Goal: Task Accomplishment & Management: Manage account settings

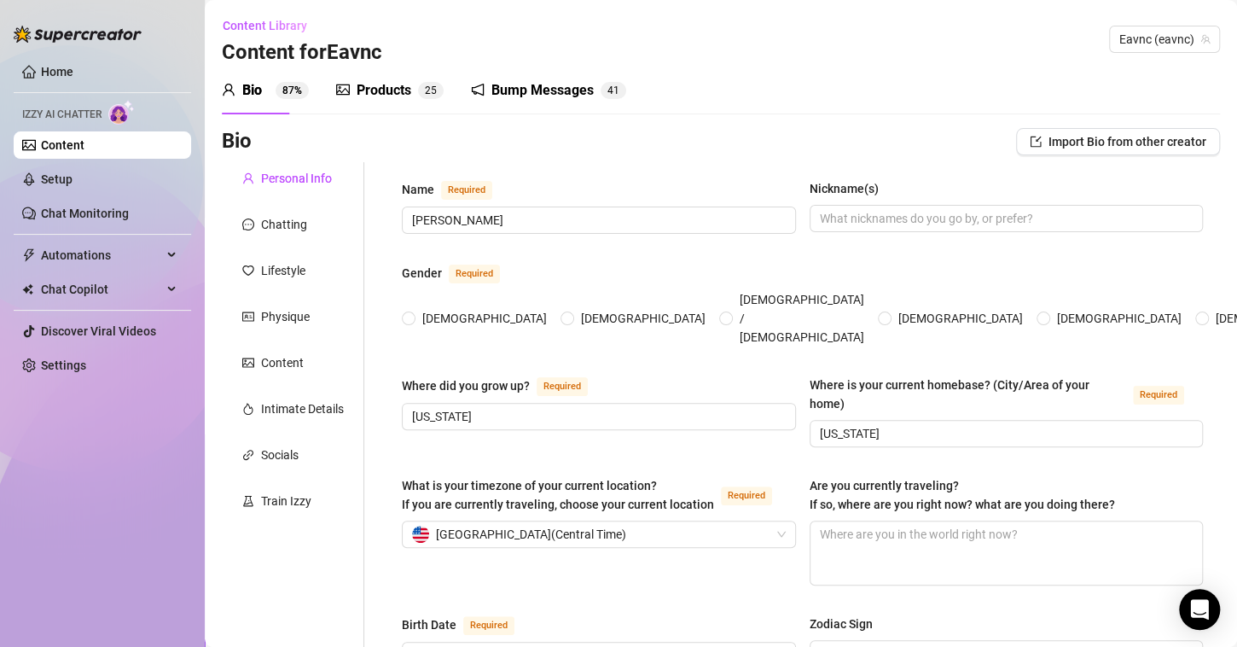
radio input "true"
type input "[DATE]"
click at [276, 224] on div "Chatting" at bounding box center [284, 224] width 46 height 19
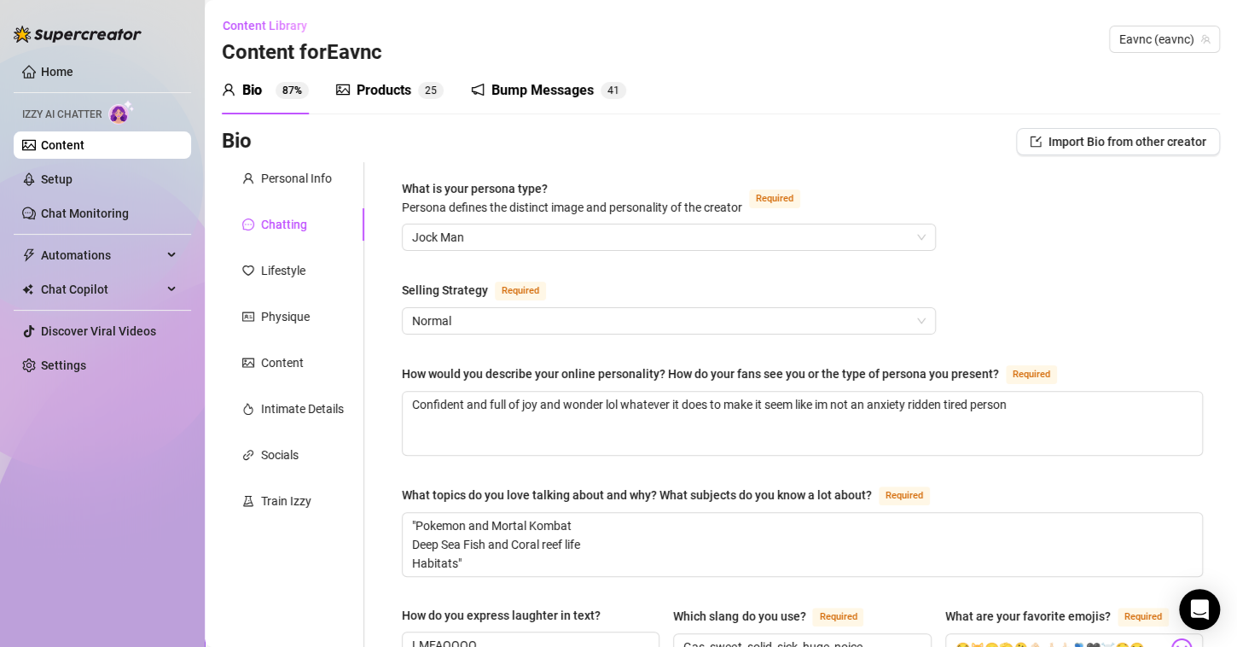
click at [84, 147] on link "Content" at bounding box center [63, 145] width 44 height 14
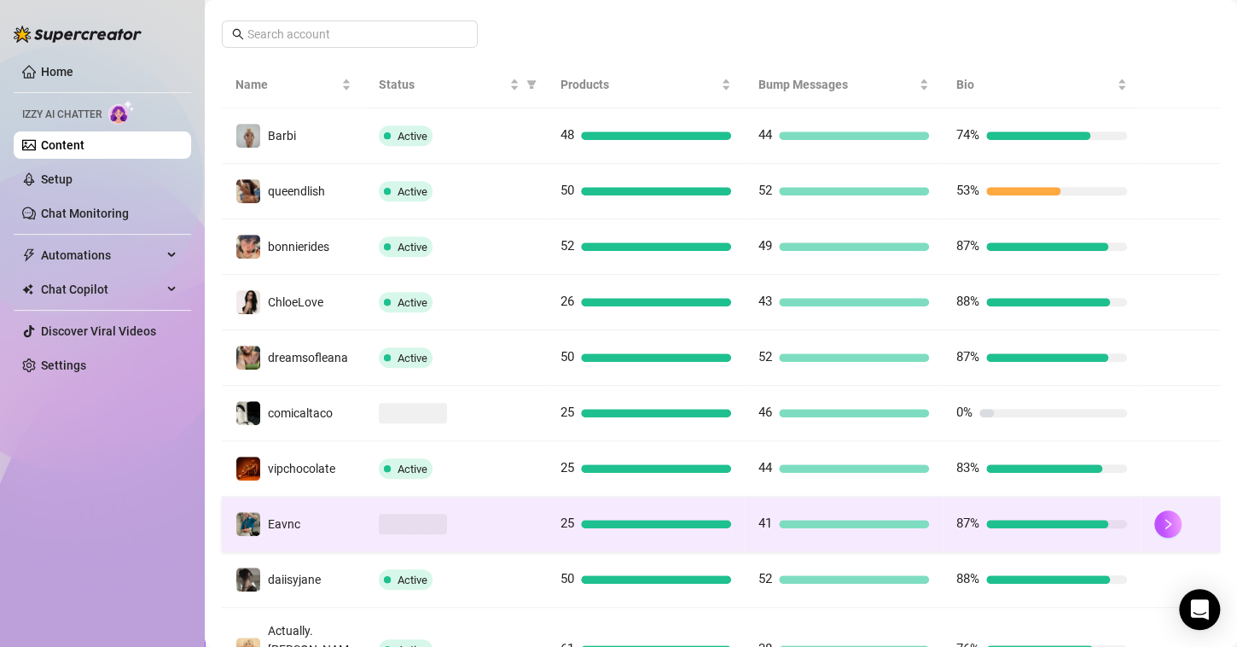
scroll to position [398, 0]
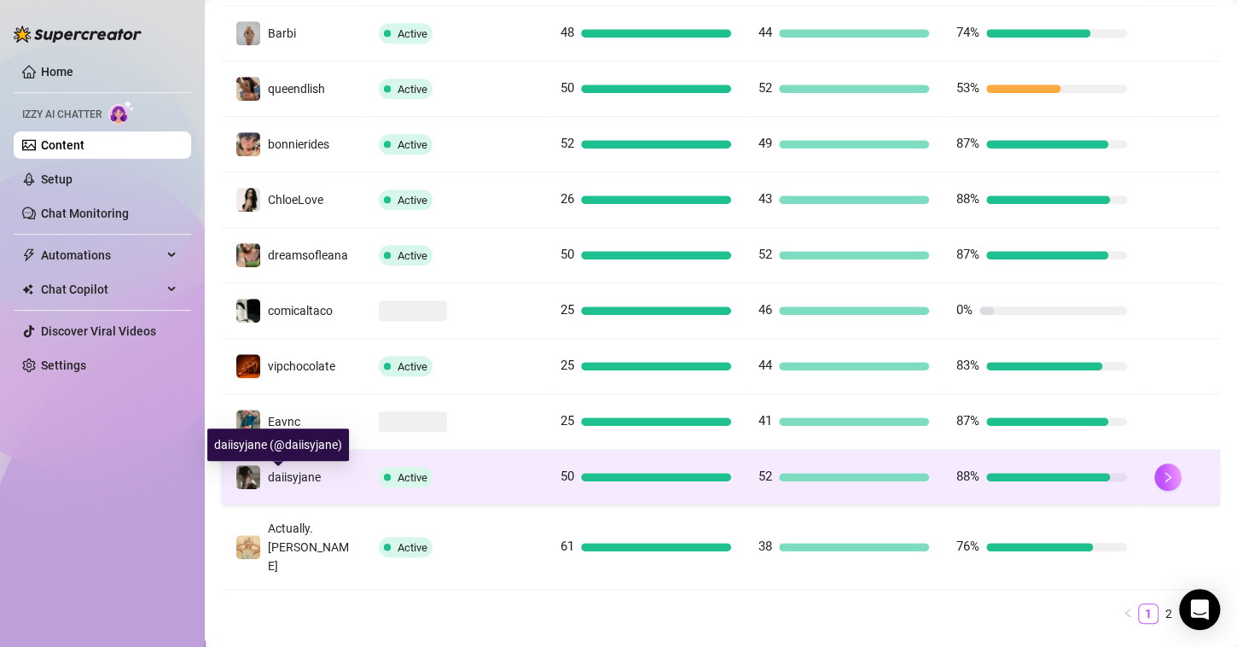
click at [286, 481] on span "daiisyjane" at bounding box center [294, 477] width 53 height 14
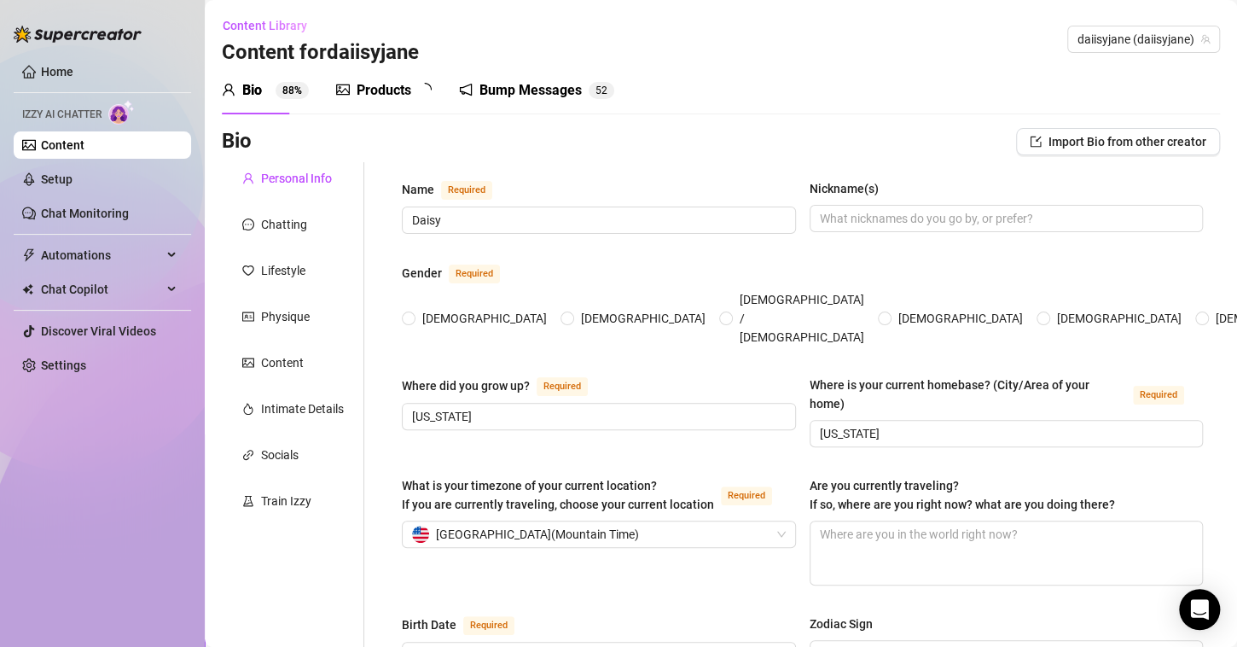
radio input "true"
type input "[DATE]"
click at [299, 229] on div "Chatting" at bounding box center [284, 224] width 46 height 19
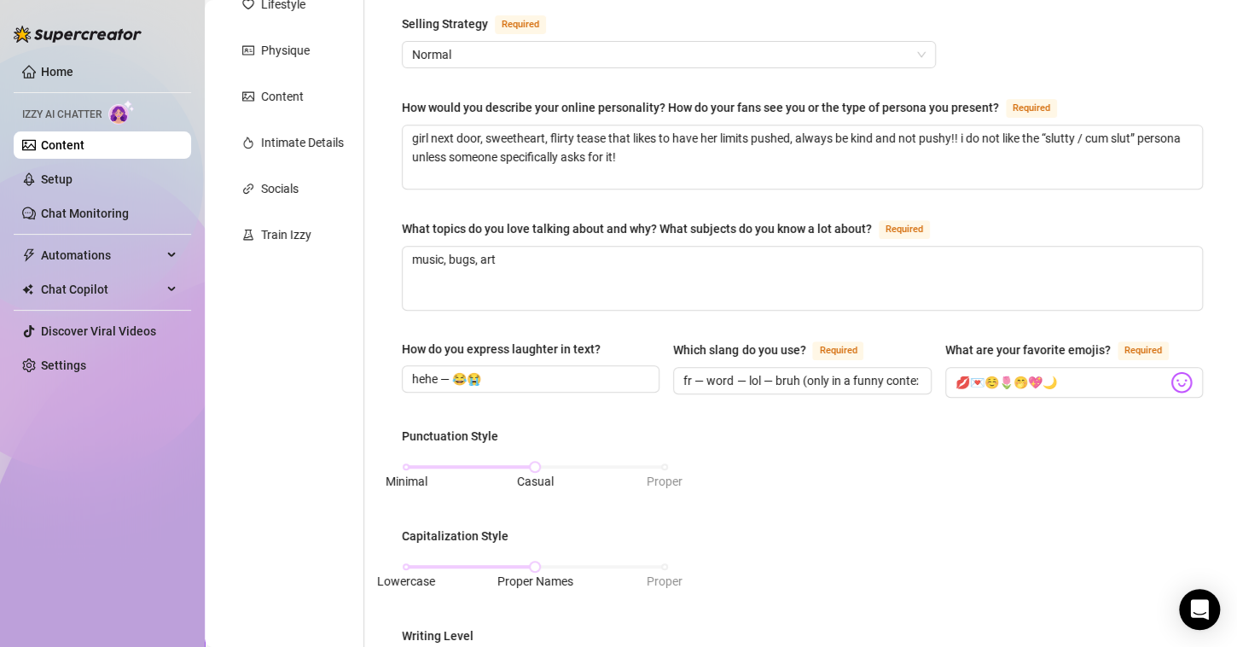
scroll to position [265, 0]
click at [951, 138] on textarea "girl next door, sweetheart, flirty tease that likes to have her limits pushed, …" at bounding box center [802, 157] width 799 height 63
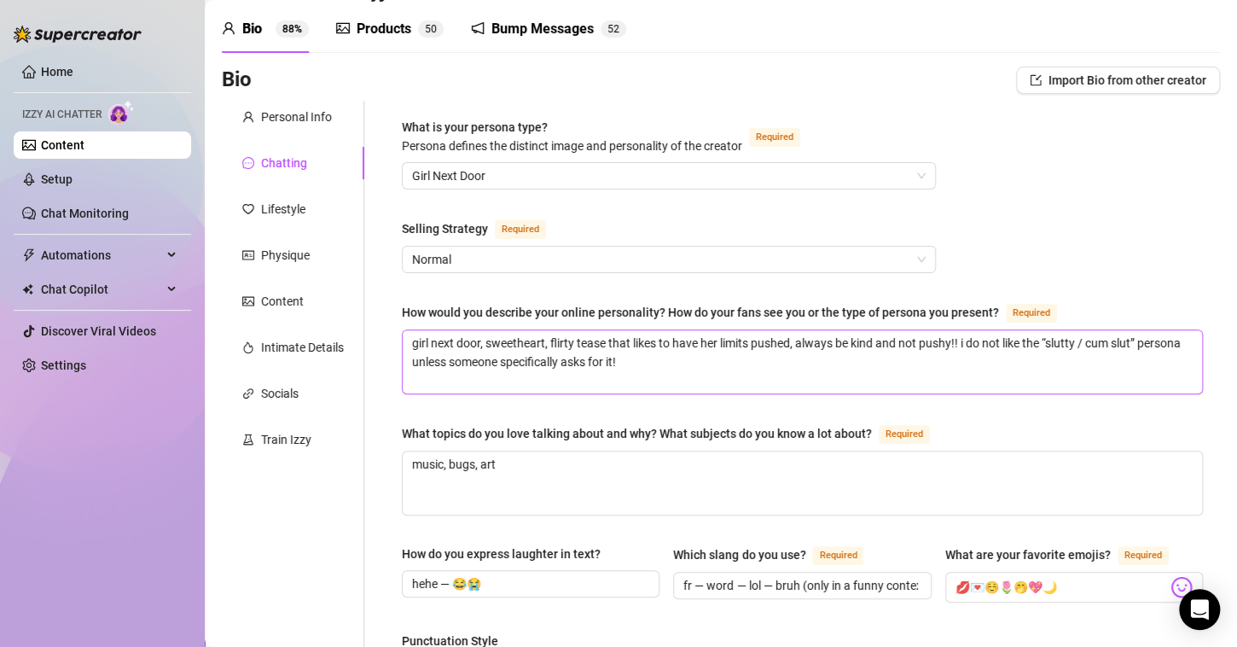
scroll to position [0, 0]
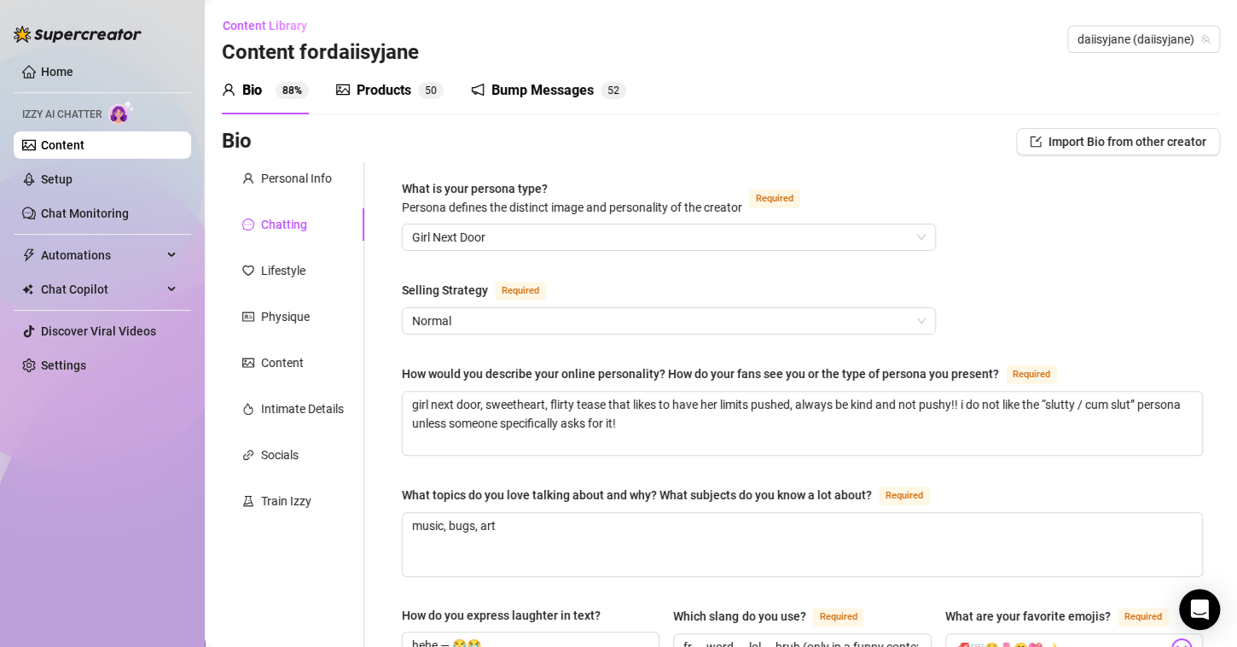
click at [374, 82] on div "Products" at bounding box center [384, 90] width 55 height 20
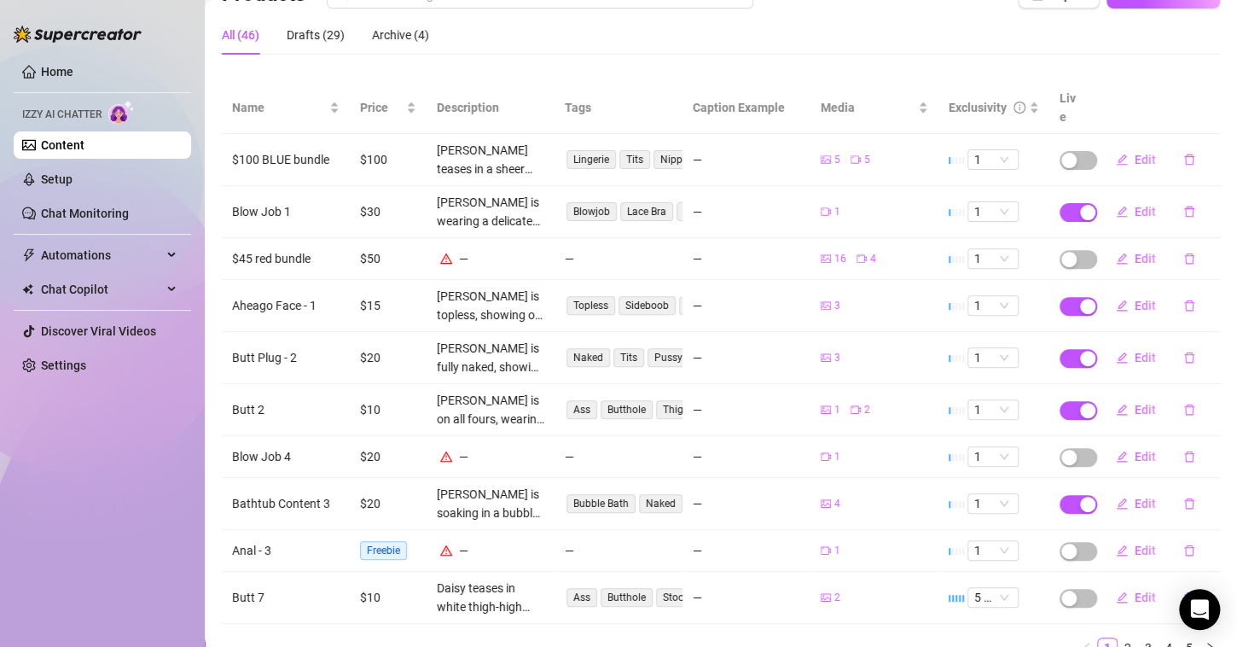
scroll to position [146, 0]
click at [1118, 639] on link "2" at bounding box center [1127, 648] width 19 height 19
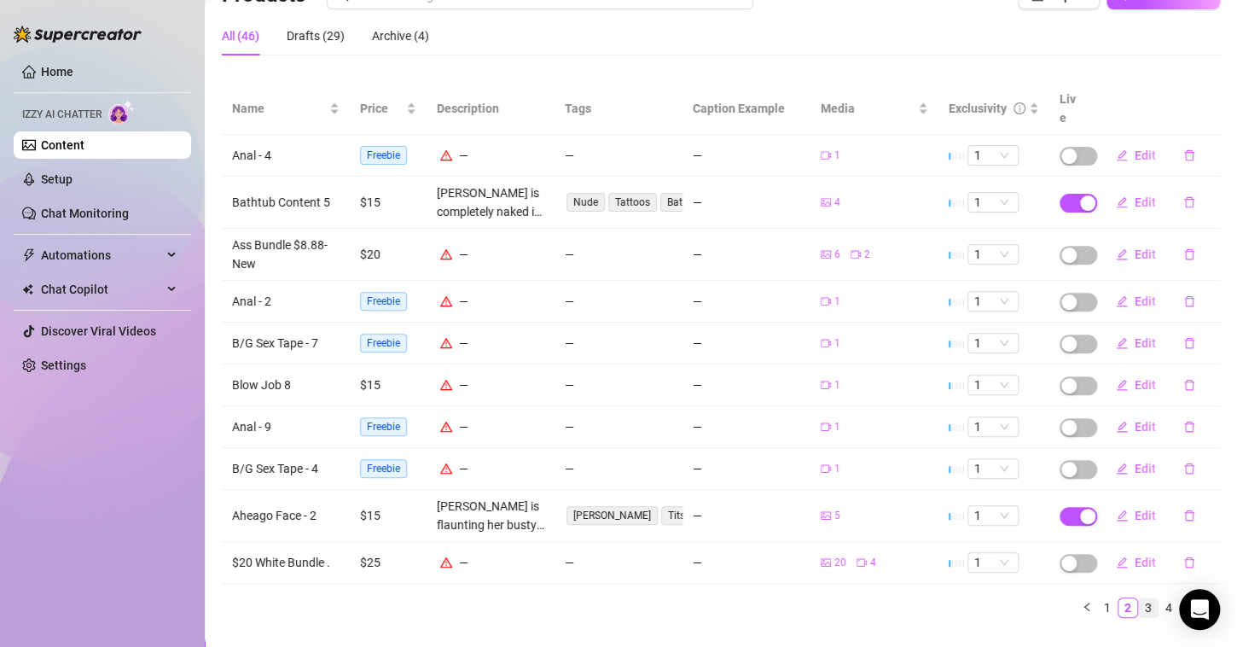
click at [1139, 598] on link "3" at bounding box center [1148, 607] width 19 height 19
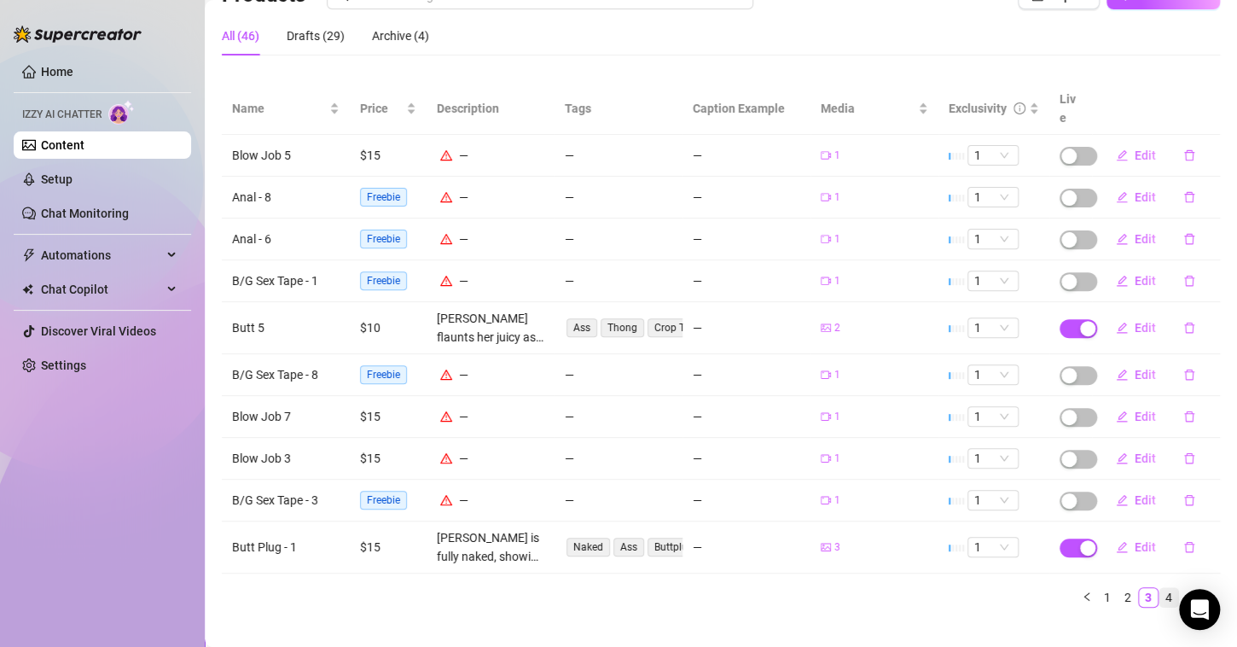
click at [1159, 588] on link "4" at bounding box center [1168, 597] width 19 height 19
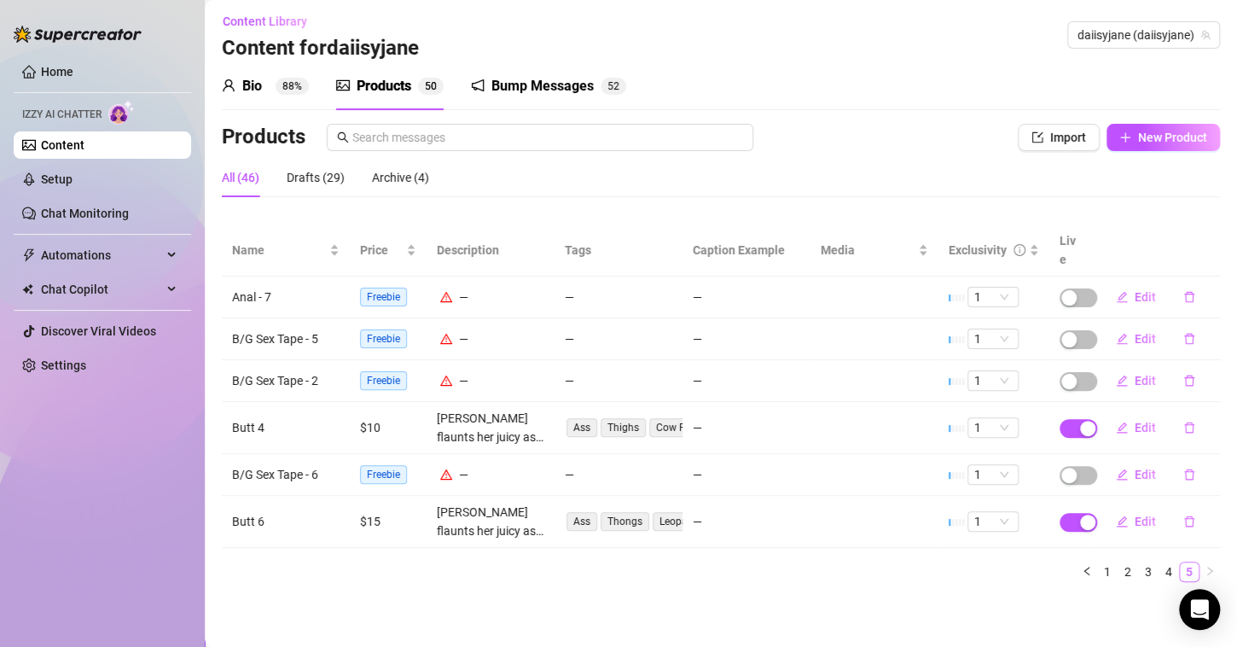
scroll to position [0, 0]
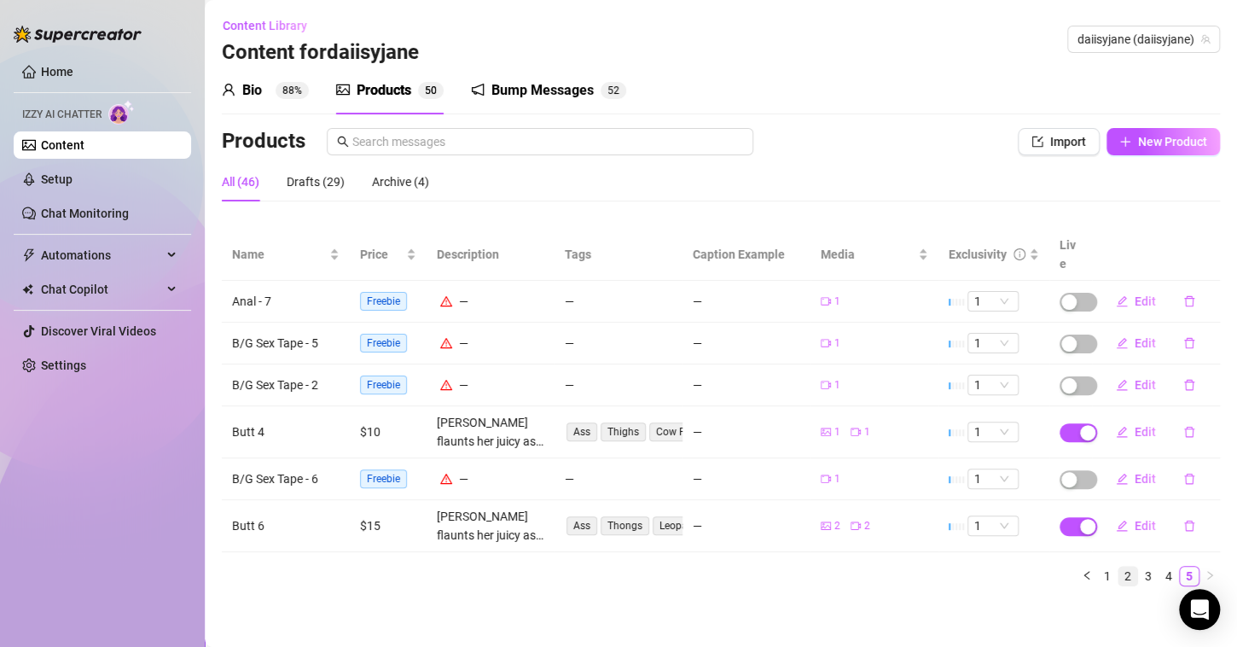
click at [1124, 566] on link "2" at bounding box center [1127, 575] width 19 height 19
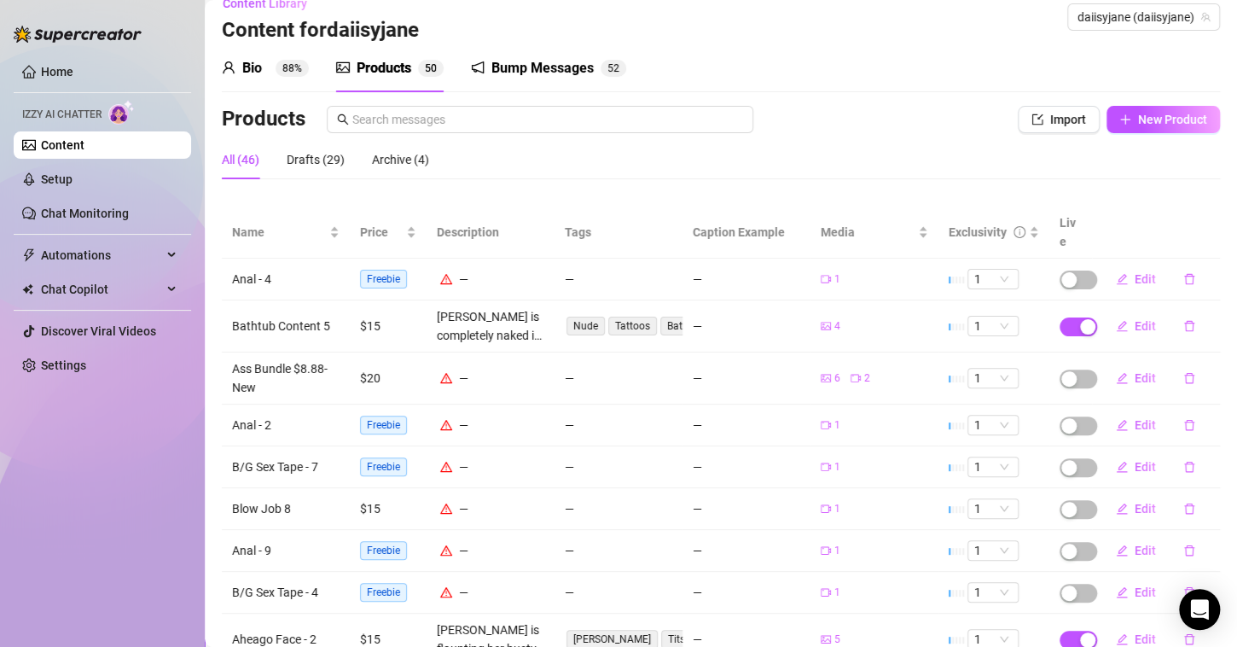
scroll to position [24, 0]
click at [1116, 459] on icon "edit" at bounding box center [1122, 465] width 12 height 12
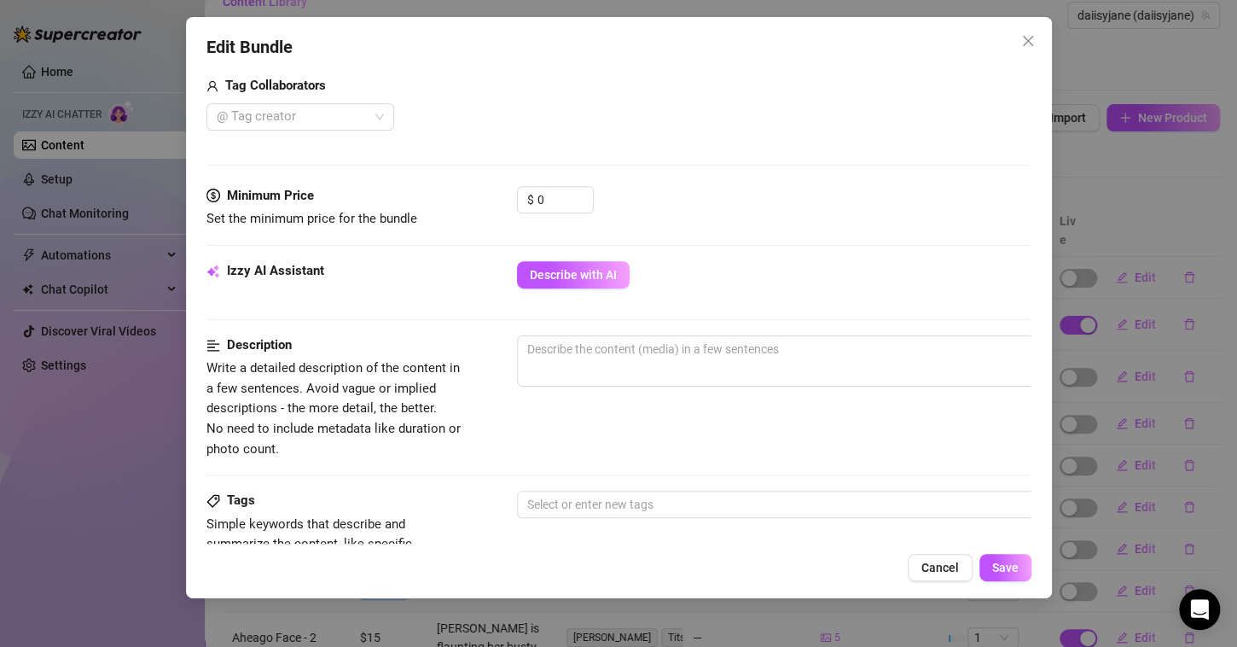
scroll to position [433, 0]
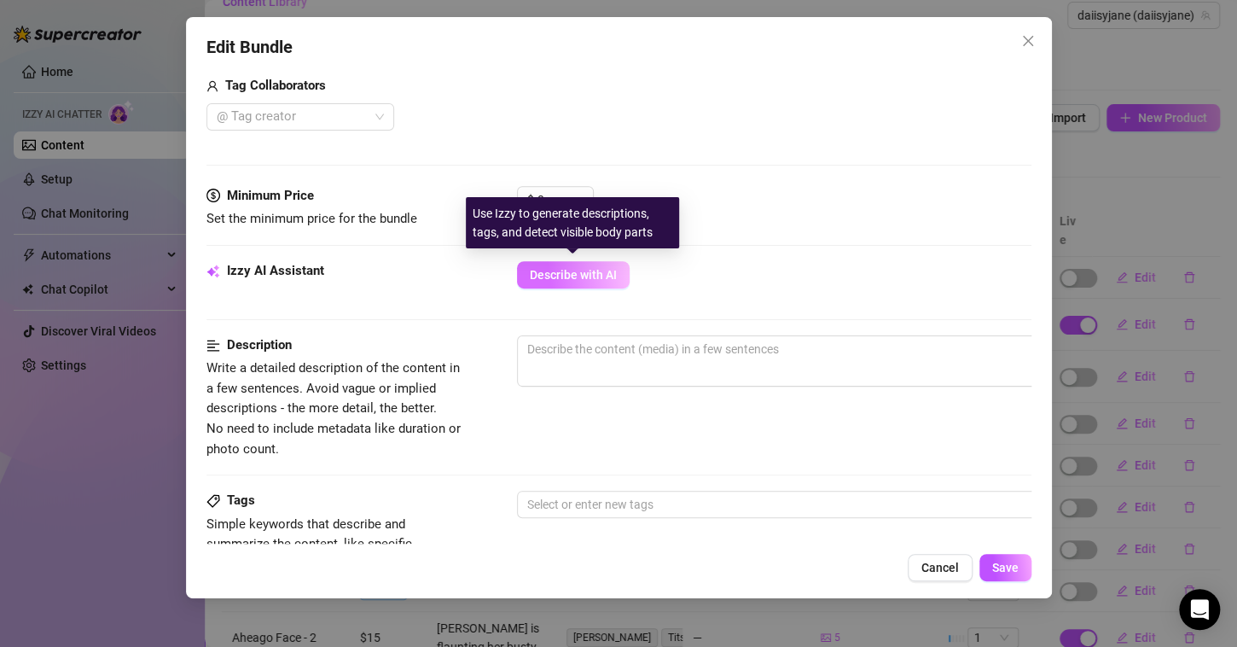
click at [554, 275] on span "Describe with AI" at bounding box center [573, 275] width 87 height 14
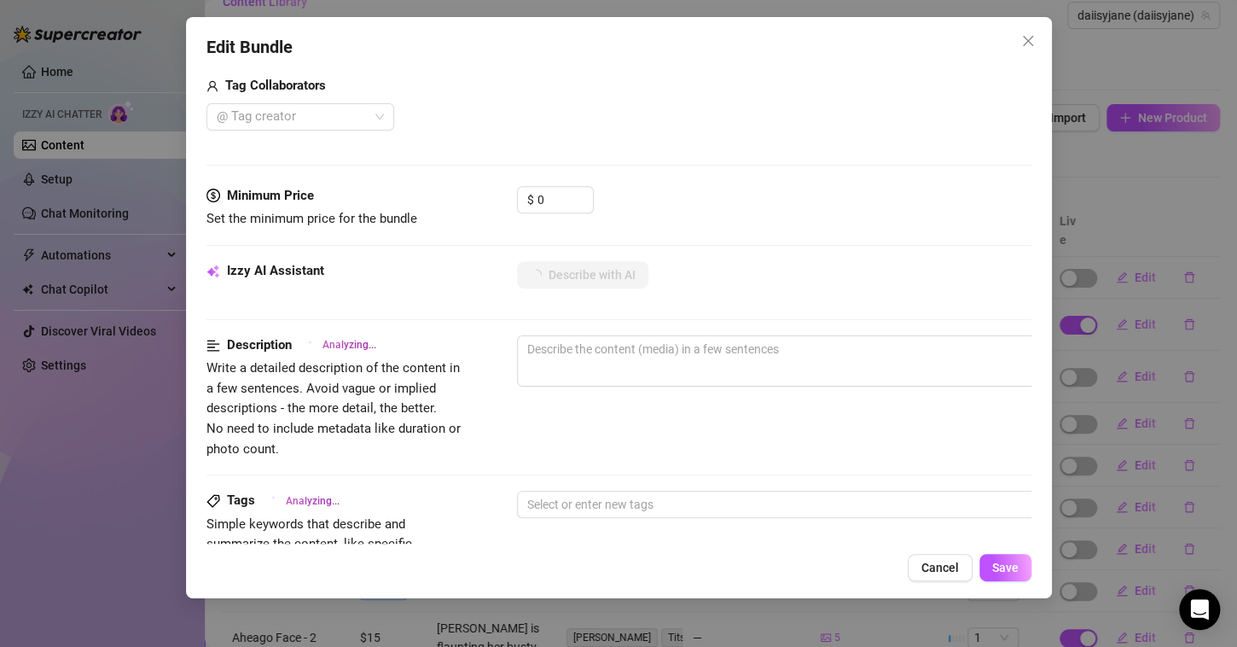
scroll to position [244, 0]
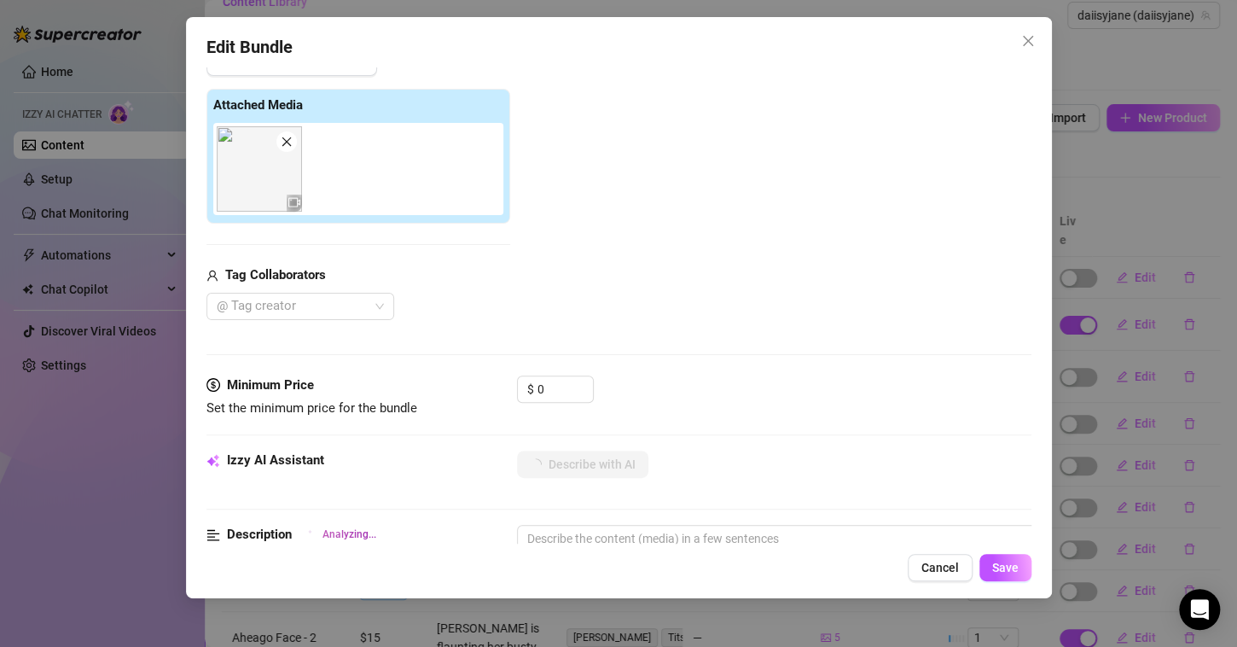
type textarea "Daisy"
type textarea "Daisy is"
type textarea "[PERSON_NAME] is fully"
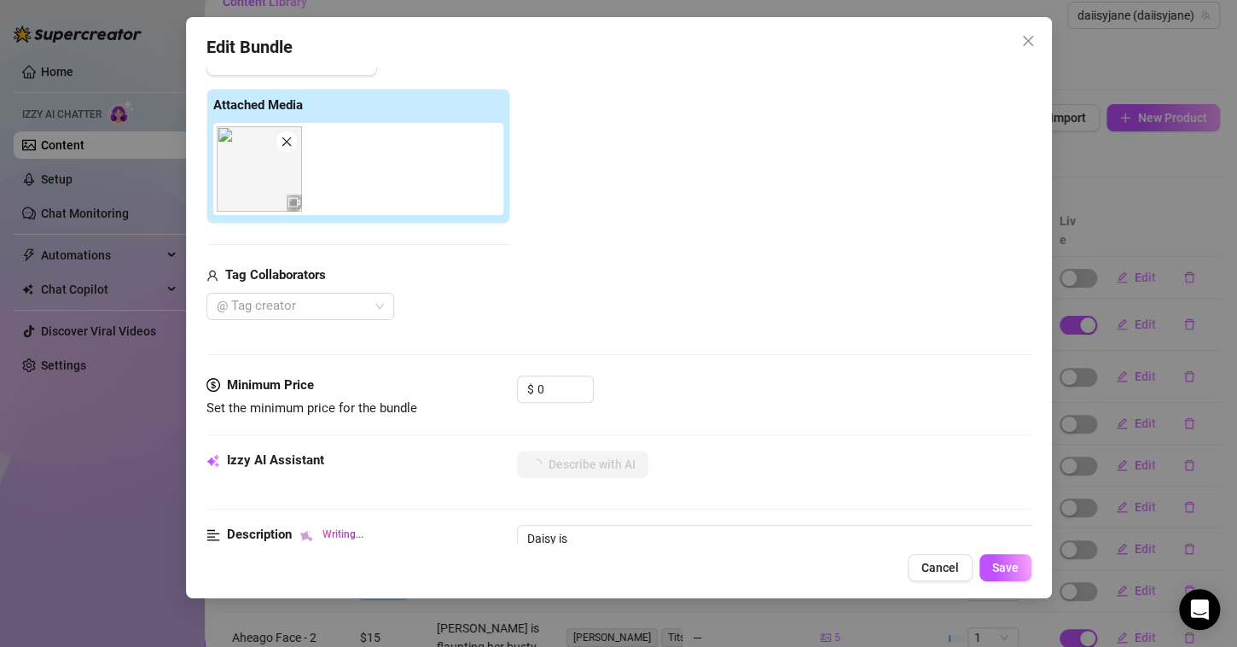
type textarea "[PERSON_NAME] is fully"
type textarea "[PERSON_NAME] is fully naked"
type textarea "[PERSON_NAME] is fully naked in"
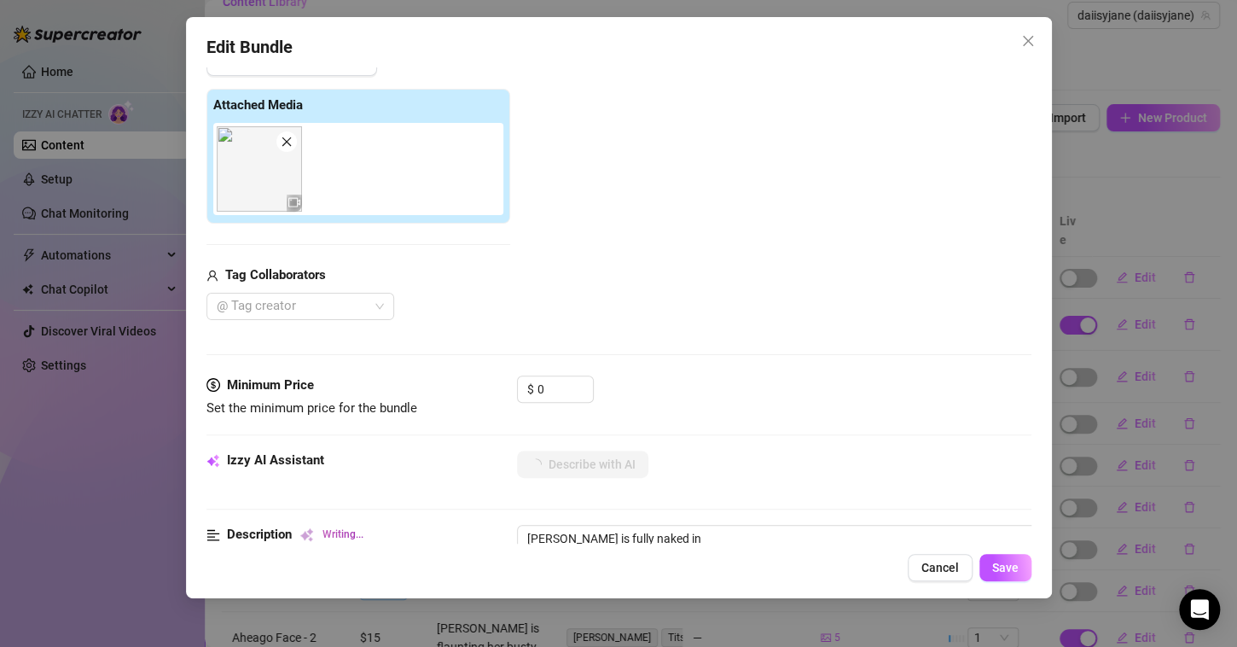
type textarea "[PERSON_NAME] is fully naked in bed,"
type textarea "[PERSON_NAME] is fully naked in bed, lying"
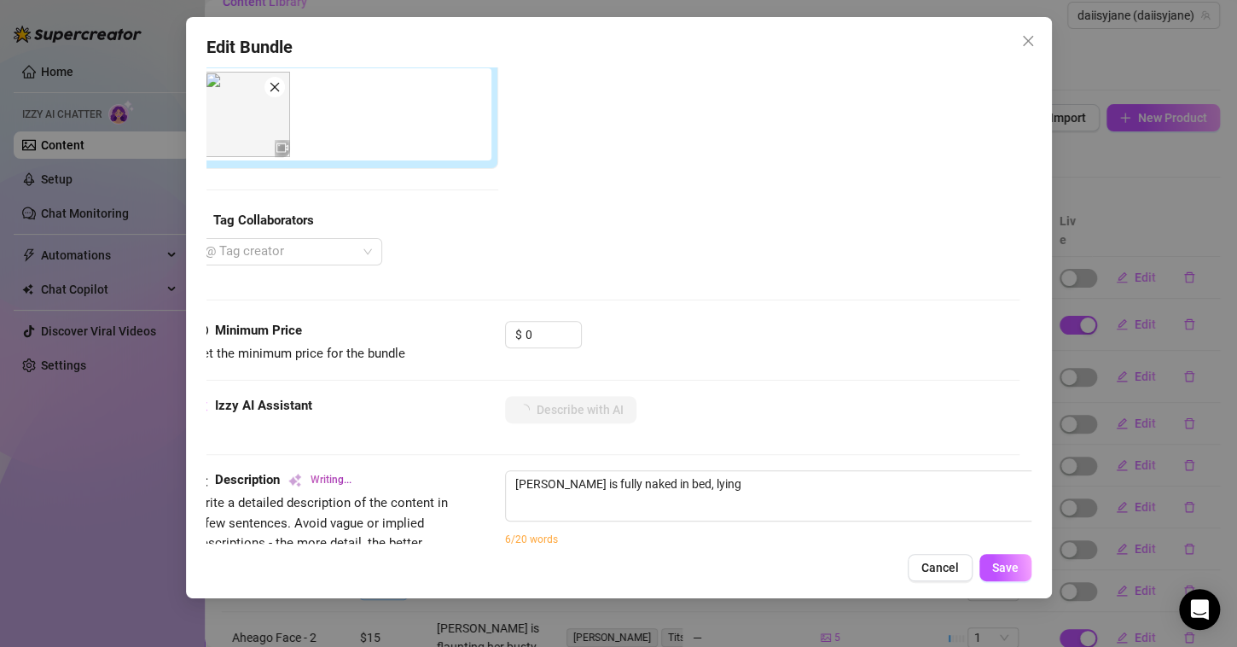
type textarea "[PERSON_NAME] is fully naked in bed, lying on"
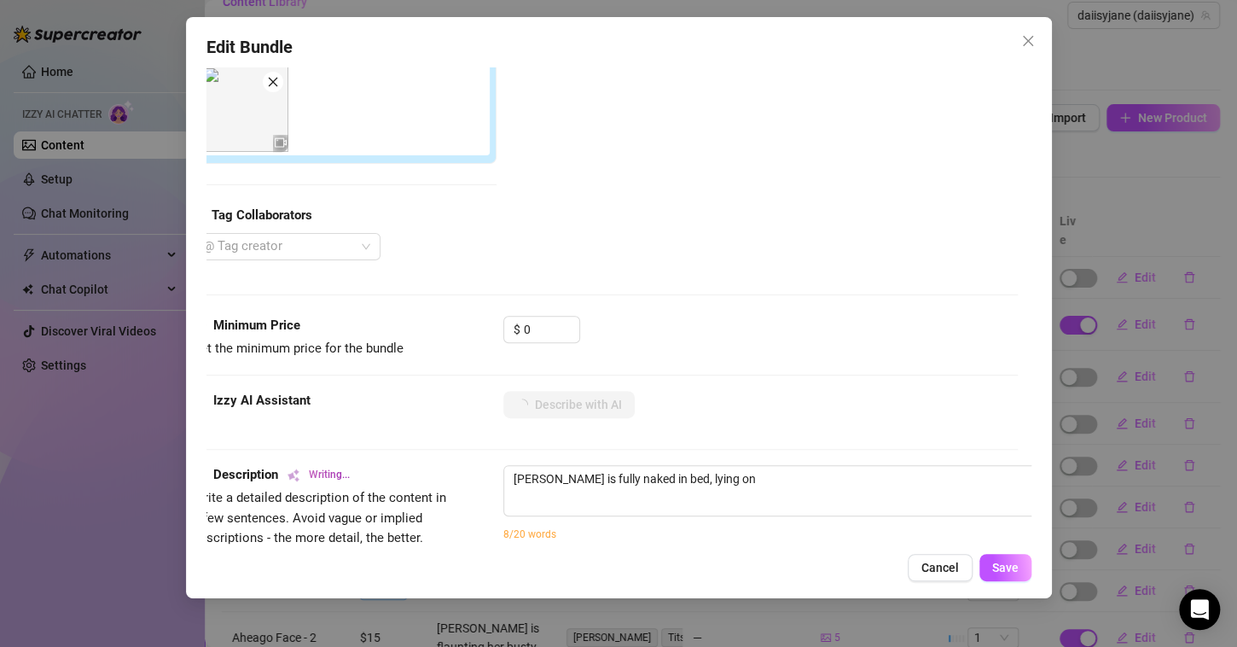
type textarea "[PERSON_NAME] is fully naked in bed, lying on her"
type textarea "[PERSON_NAME] is fully naked in bed, lying on her back"
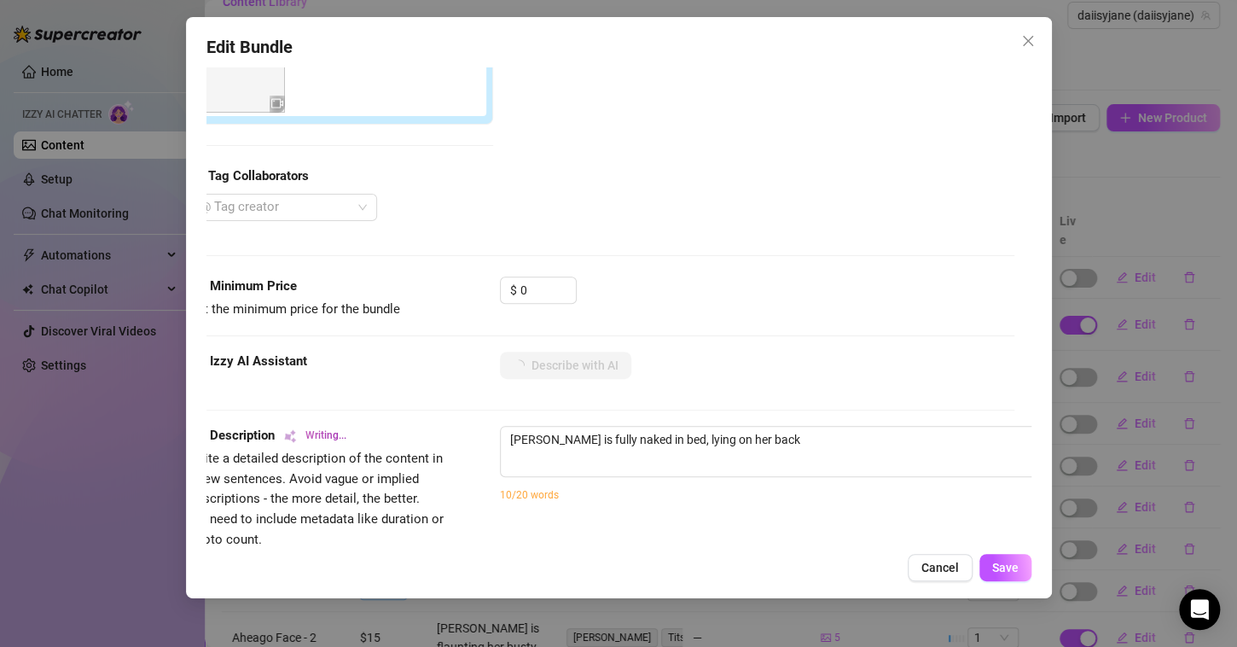
type textarea "[PERSON_NAME] is fully naked in bed, lying on her back with"
type textarea "[PERSON_NAME] is fully naked in bed, lying on her back with her"
type textarea "[PERSON_NAME] is fully naked in bed, lying on her back with her perky"
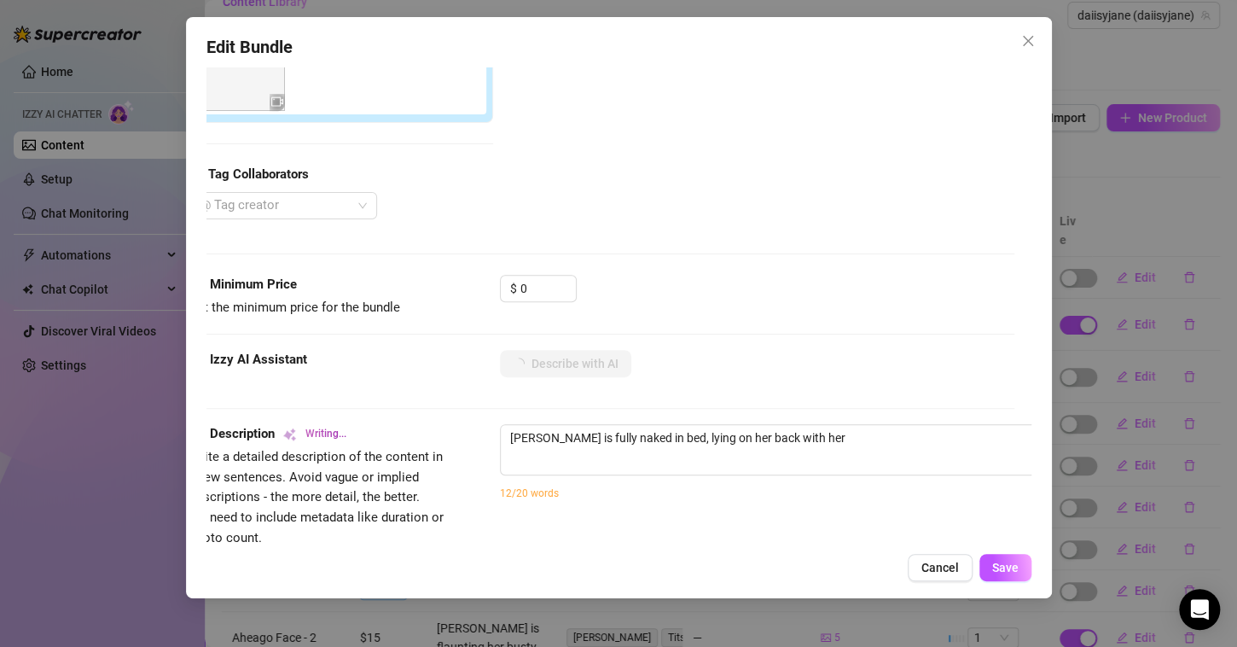
type textarea "[PERSON_NAME] is fully naked in bed, lying on her back with her perky"
type textarea "[PERSON_NAME] is fully naked in bed, lying on her back with her perky tits"
type textarea "[PERSON_NAME] is fully naked in bed, lying on her back with her perky tits and"
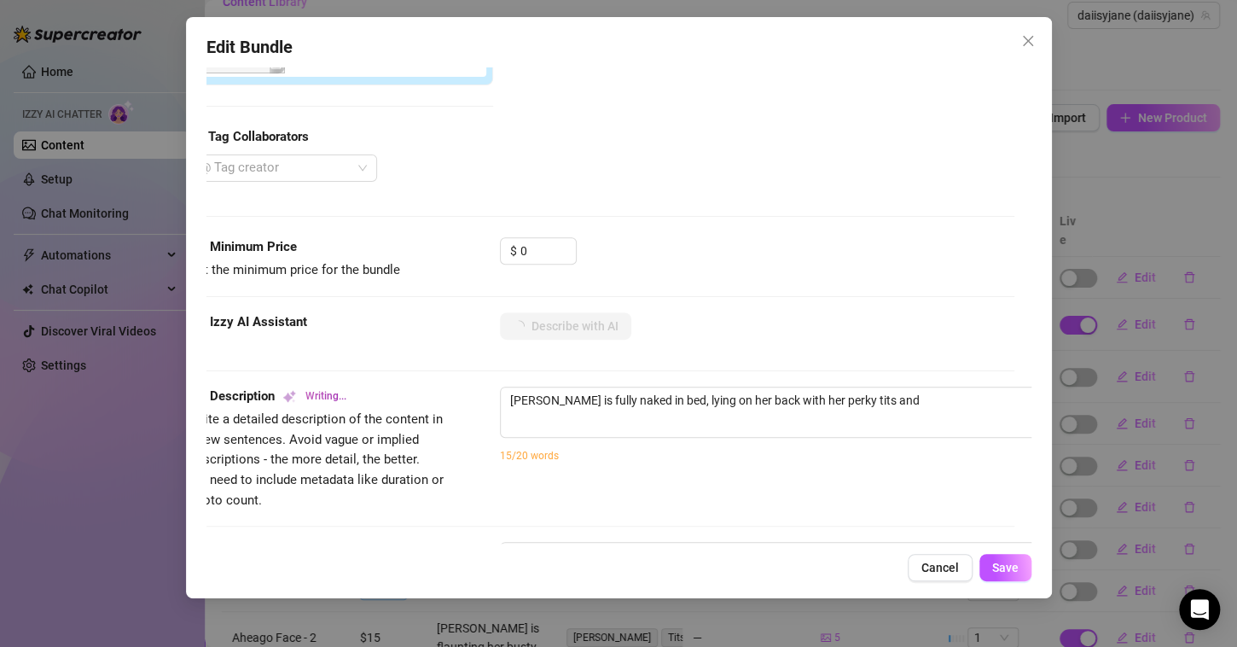
type textarea "[PERSON_NAME] is fully naked in bed, lying on her back with her perky tits and …"
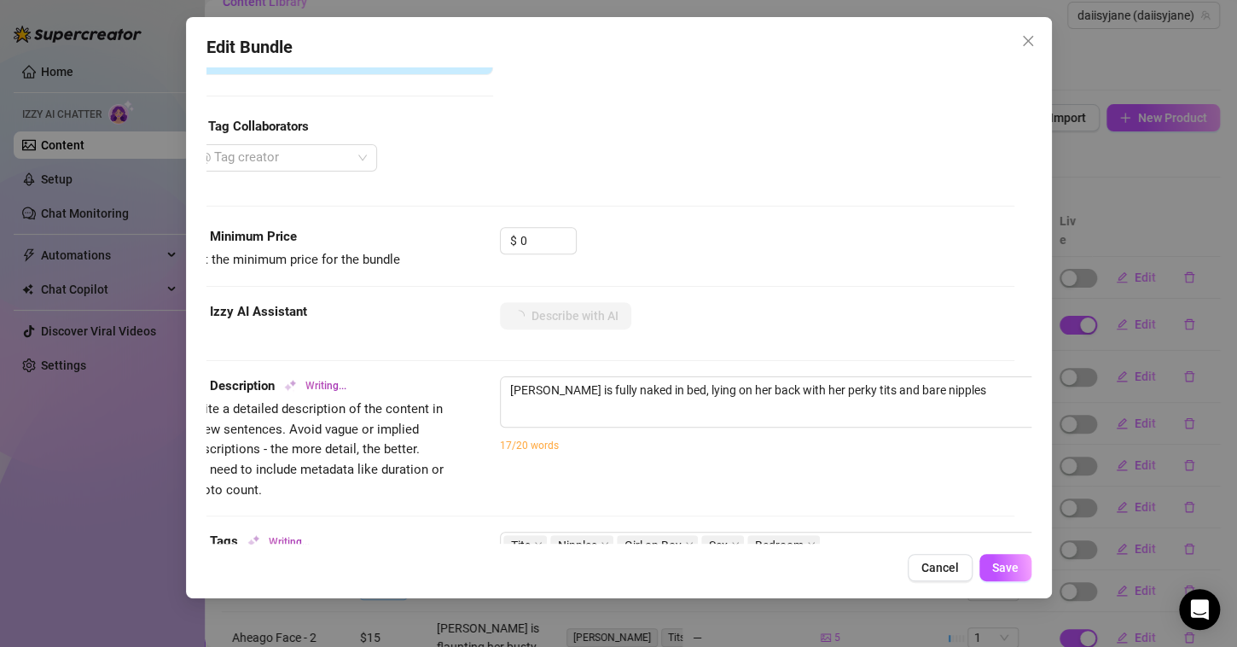
type textarea "[PERSON_NAME] is fully naked in bed, lying on her back with her perky tits and …"
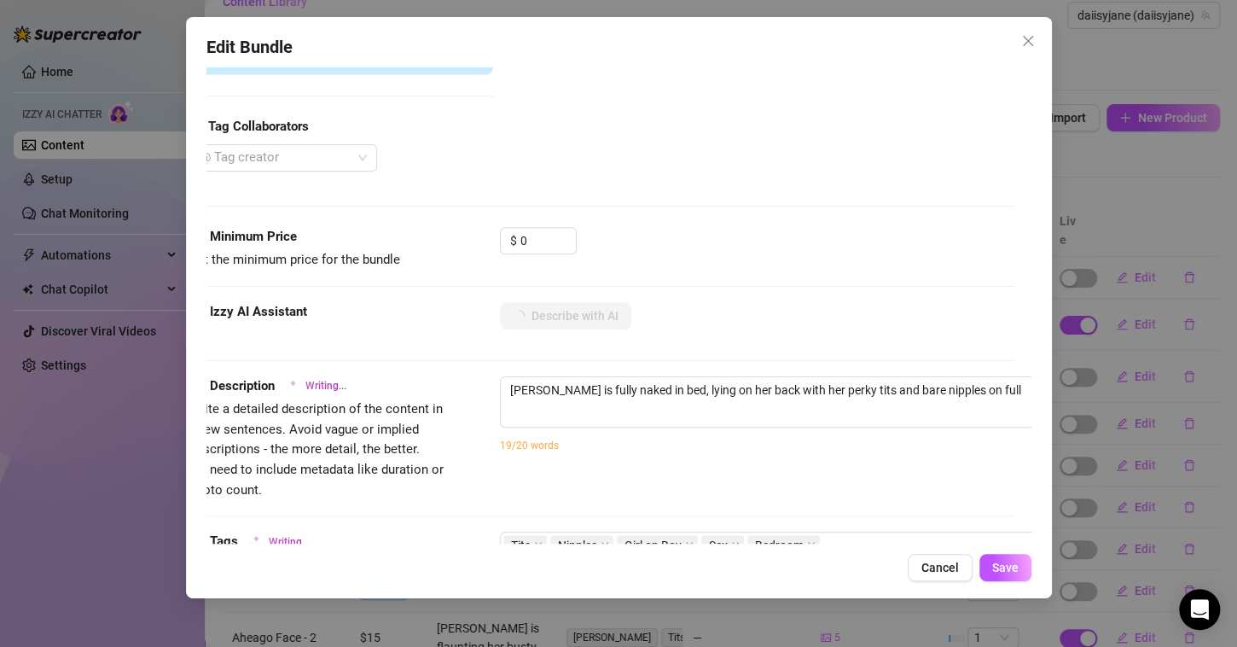
type textarea "[PERSON_NAME] is fully naked in bed, lying on her back with her perky tits and …"
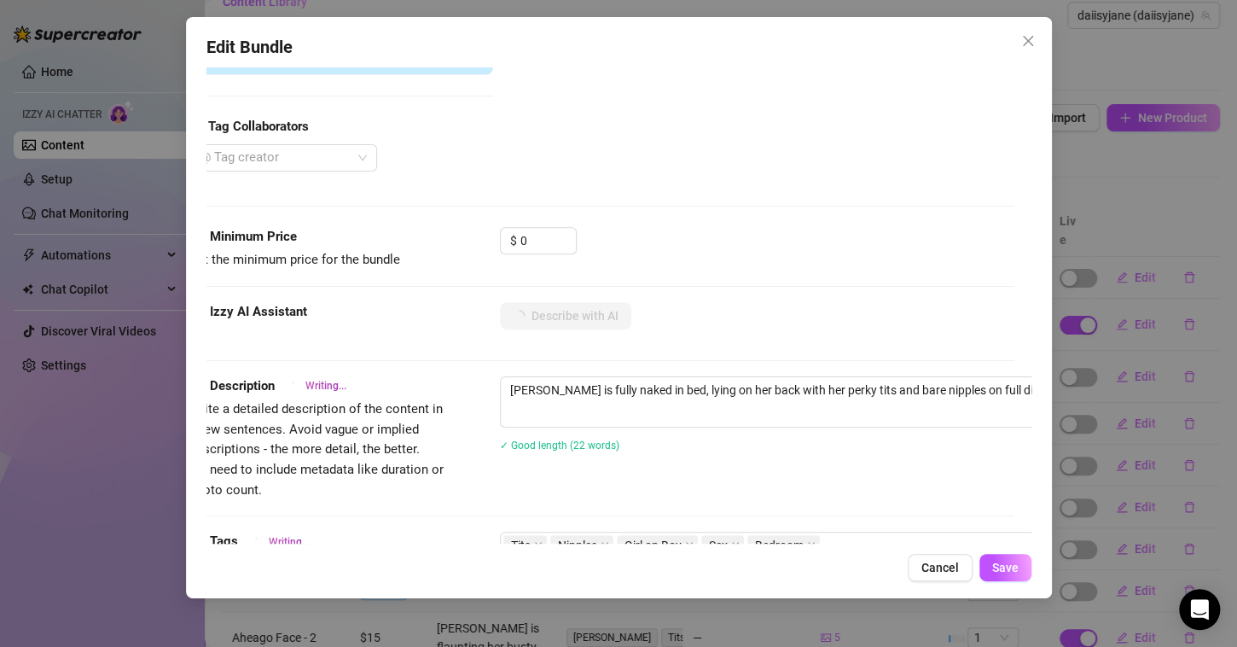
type textarea "[PERSON_NAME] is fully naked in bed, lying on her back with her perky tits and …"
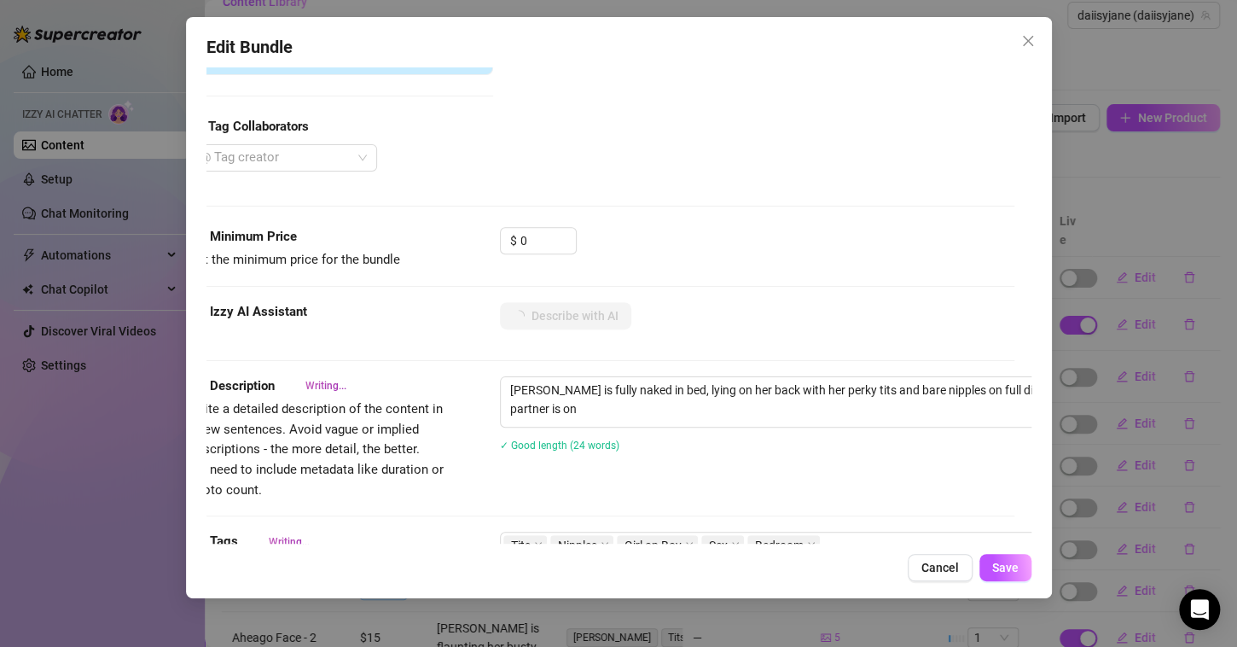
type textarea "[PERSON_NAME] is fully naked in bed, lying on her back with her perky tits and …"
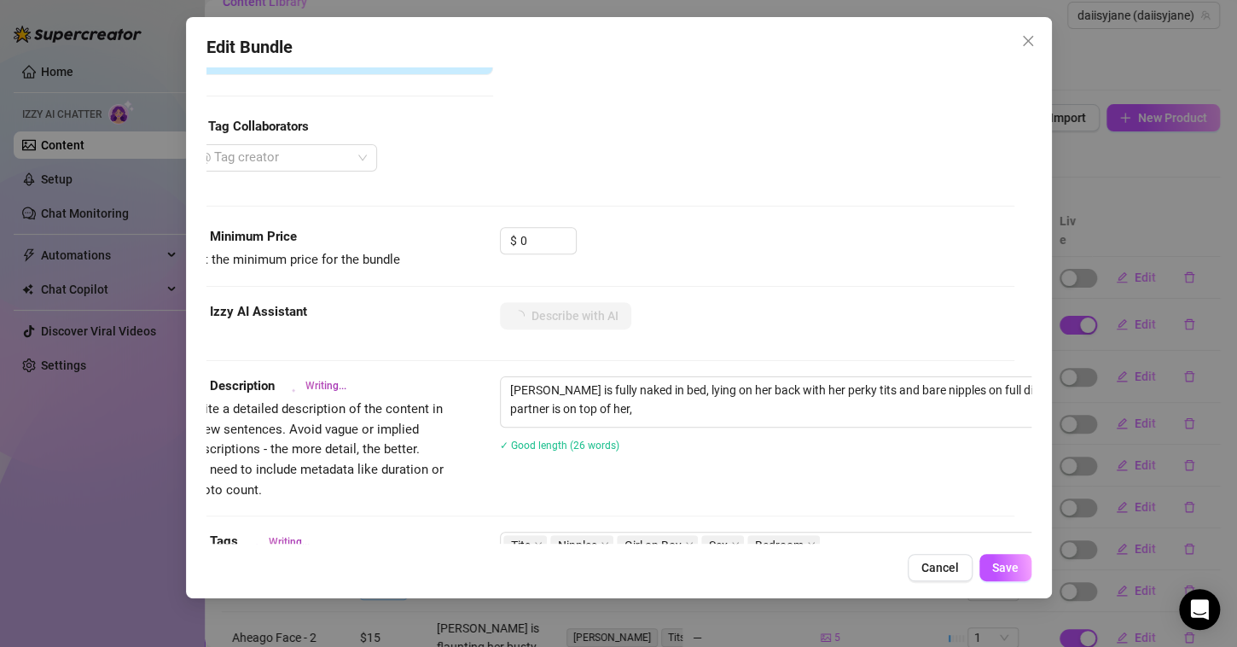
type textarea "[PERSON_NAME] is fully naked in bed, lying on her back with her perky tits and …"
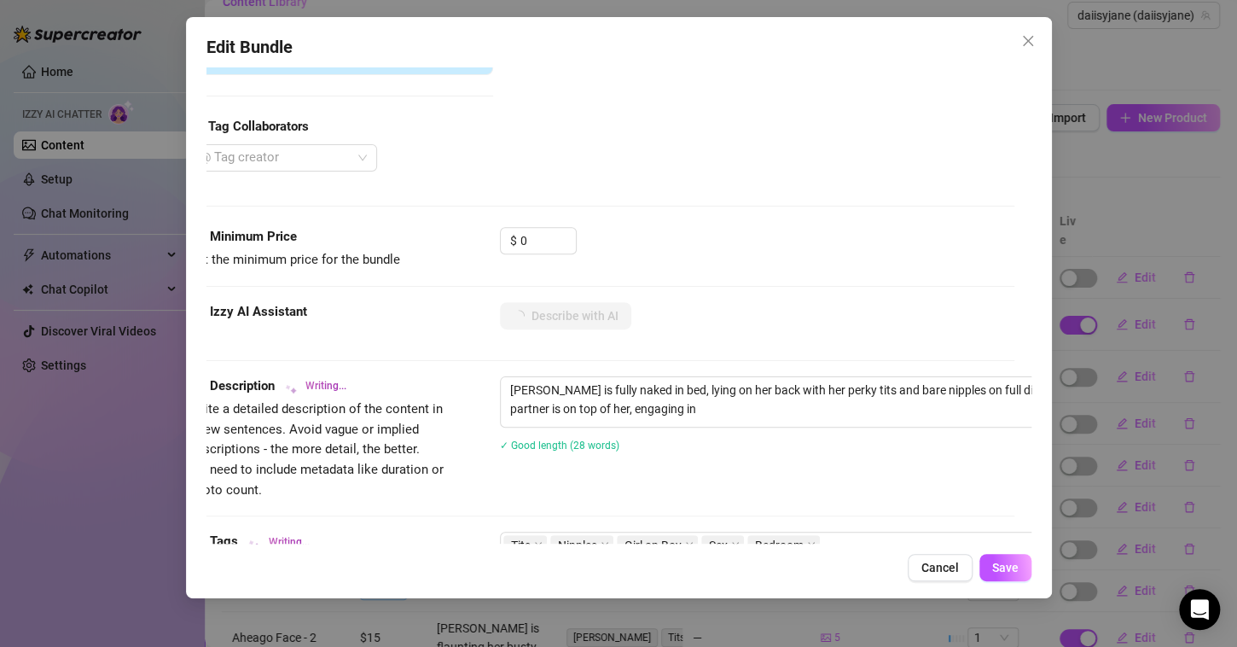
type textarea "[PERSON_NAME] is fully naked in bed, lying on her back with her perky tits and …"
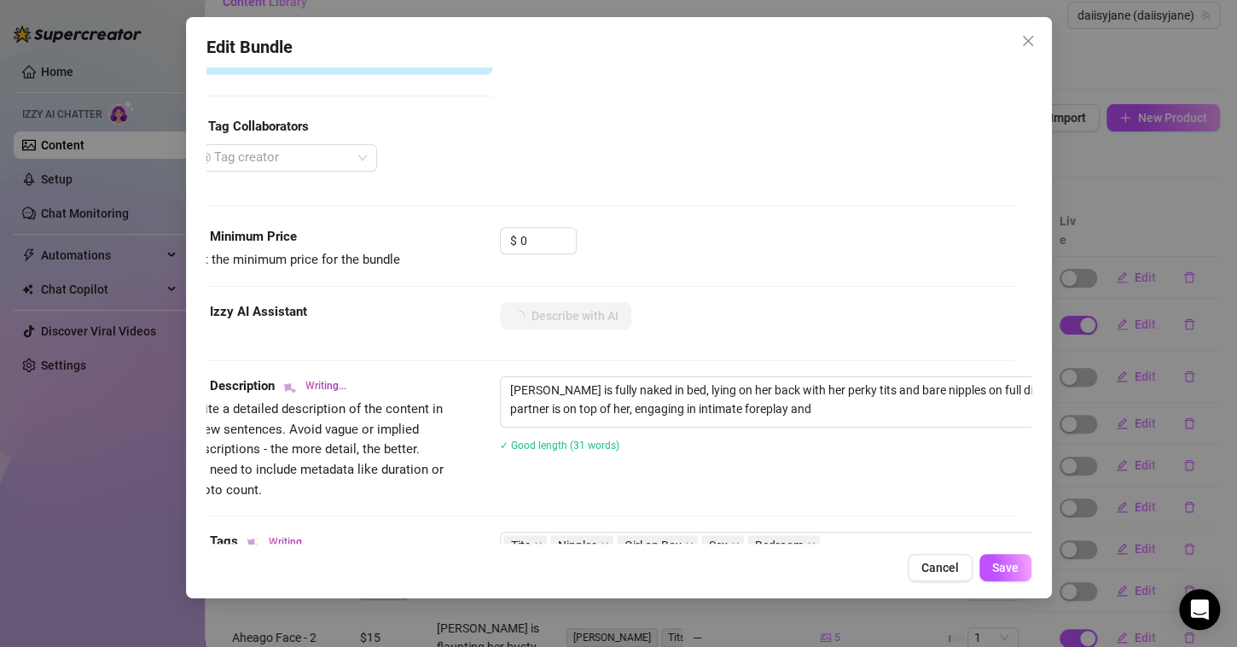
type textarea "[PERSON_NAME] is fully naked in bed, lying on her back with her perky tits and …"
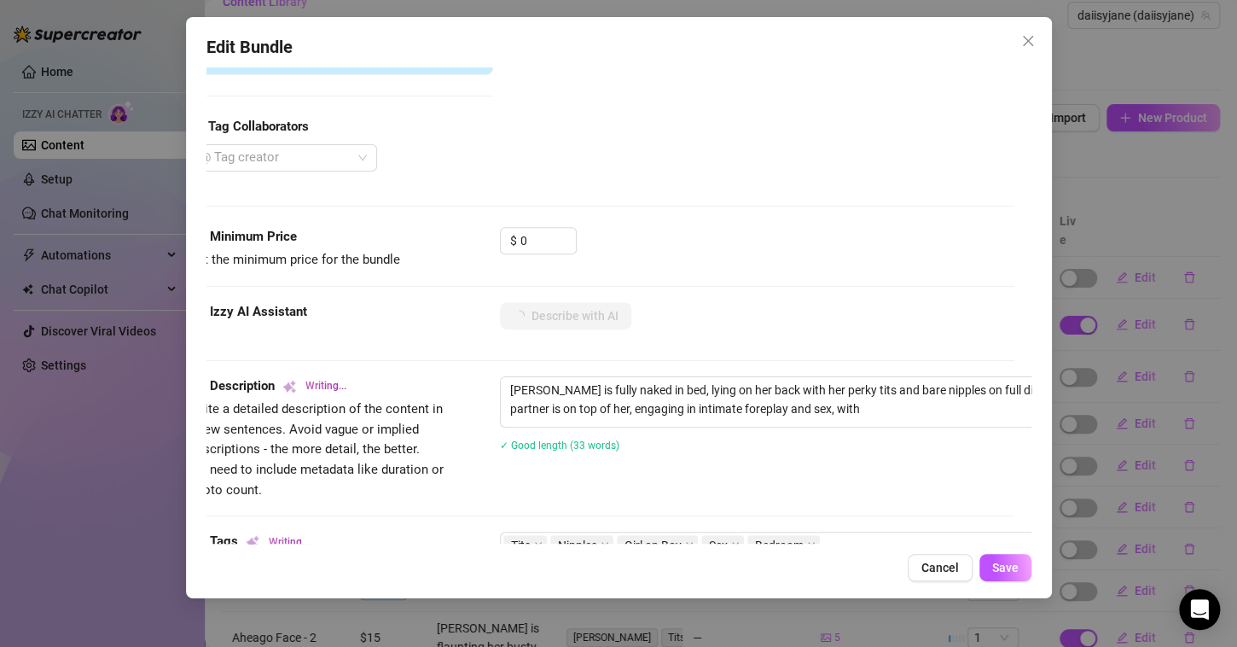
type textarea "[PERSON_NAME] is fully naked in bed, lying on her back with her perky tits and …"
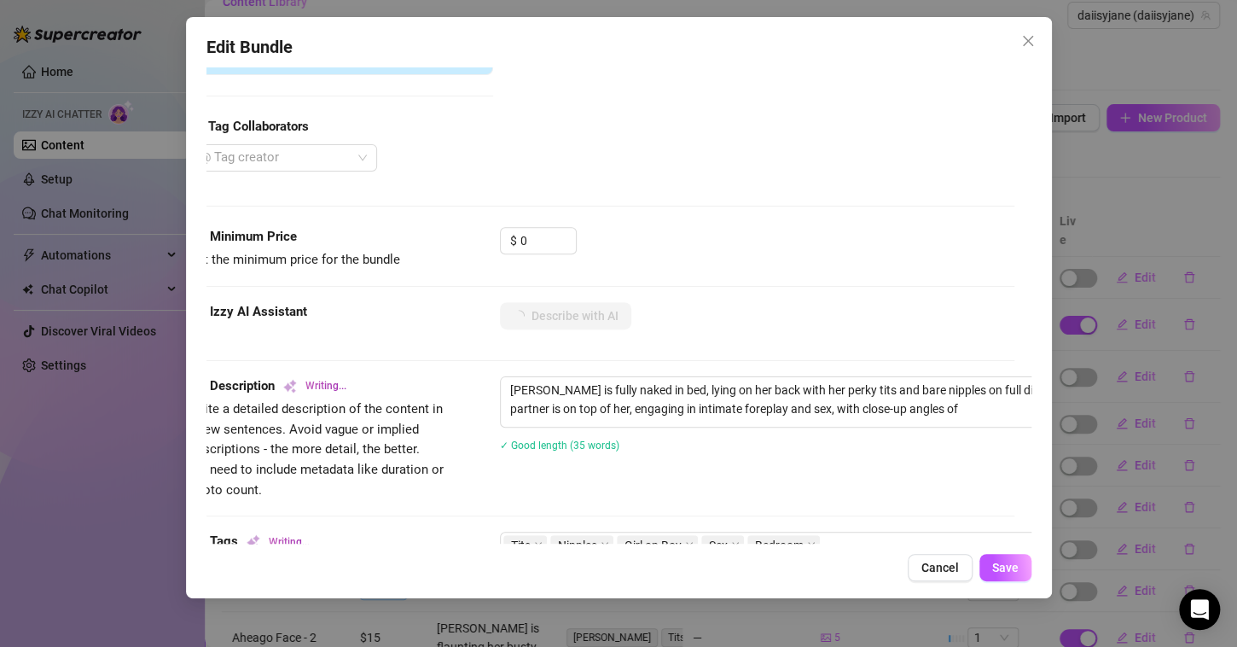
type textarea "[PERSON_NAME] is fully naked in bed, lying on her back with her perky tits and …"
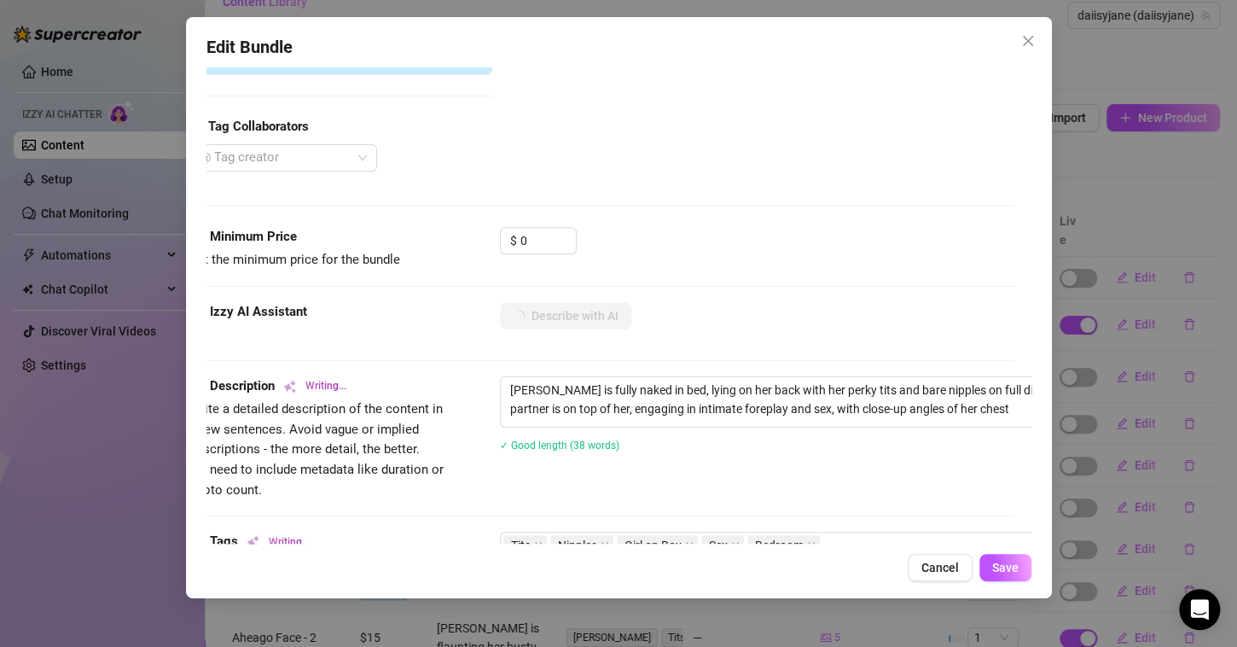
type textarea "[PERSON_NAME] is fully naked in bed, lying on her back with her perky tits and …"
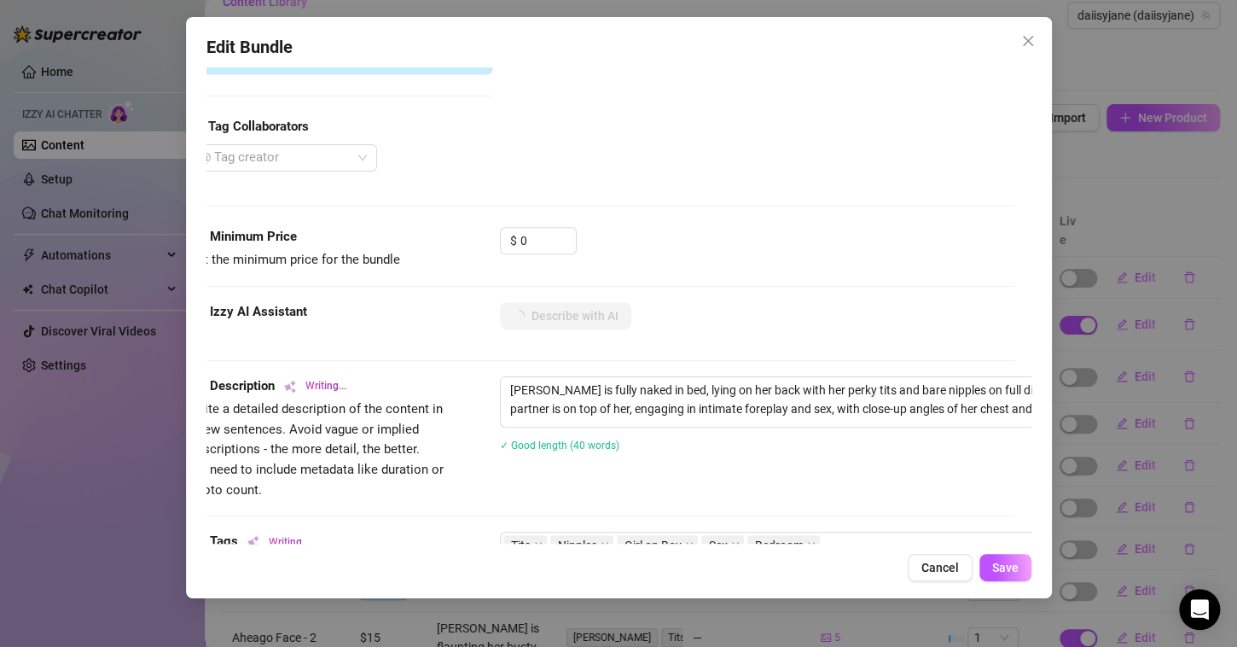
scroll to position [392, 17]
type textarea "[PERSON_NAME] is fully naked in bed, lying on her back with her perky tits and …"
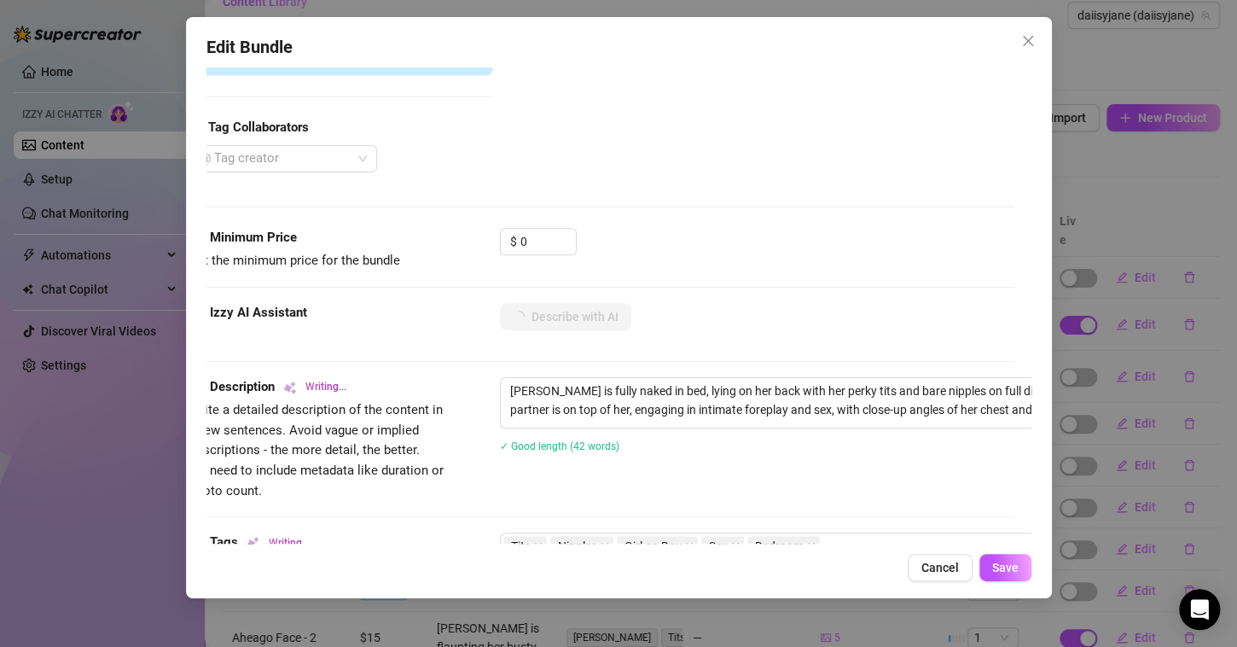
type textarea "[PERSON_NAME] is fully naked in bed, lying on her back with her perky tits and …"
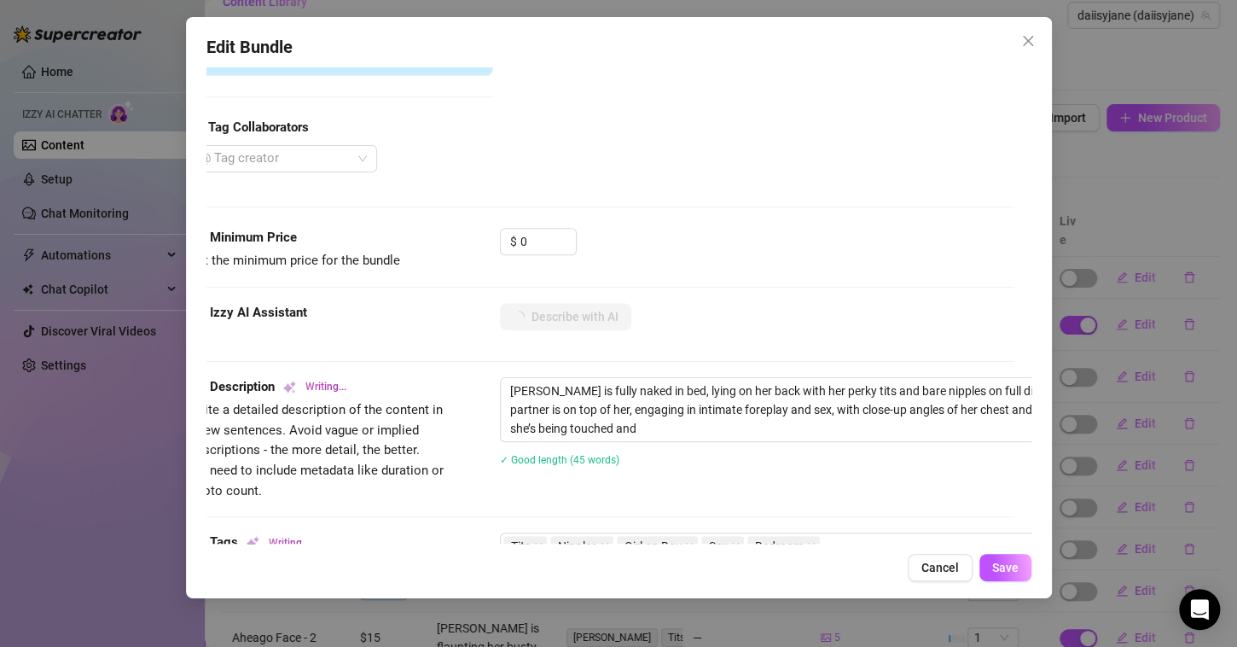
type textarea "[PERSON_NAME] is fully naked in bed, lying on her back with her perky tits and …"
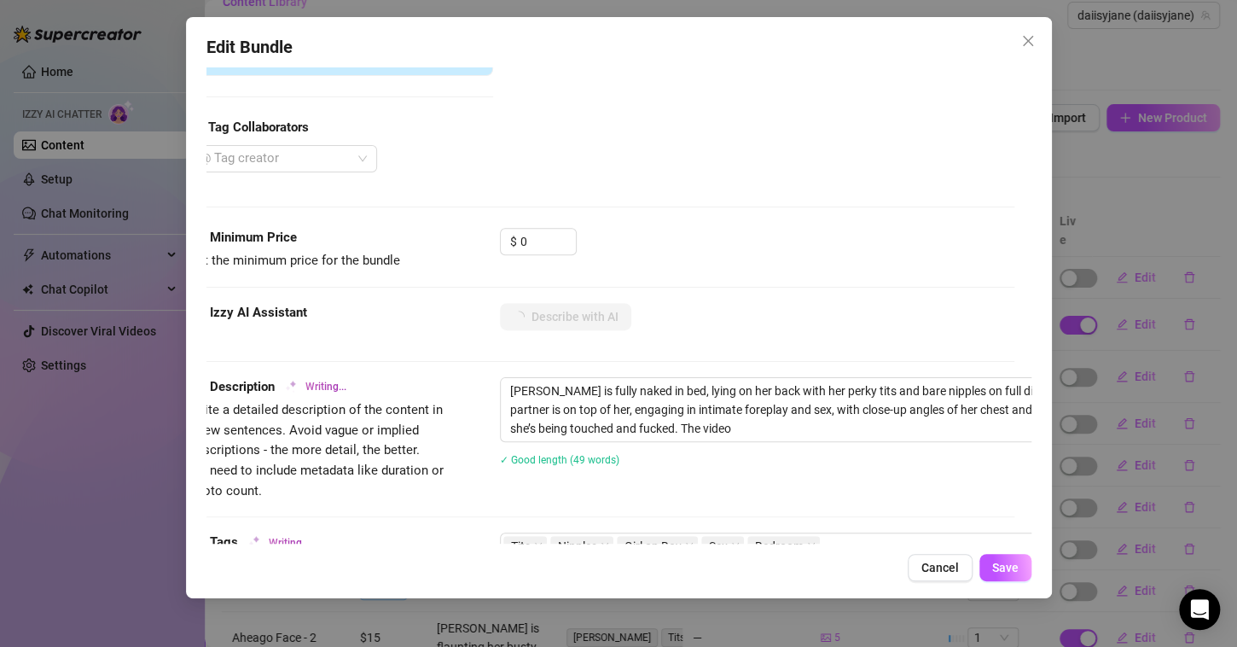
type textarea "[PERSON_NAME] is fully naked in bed, lying on her back with her perky tits and …"
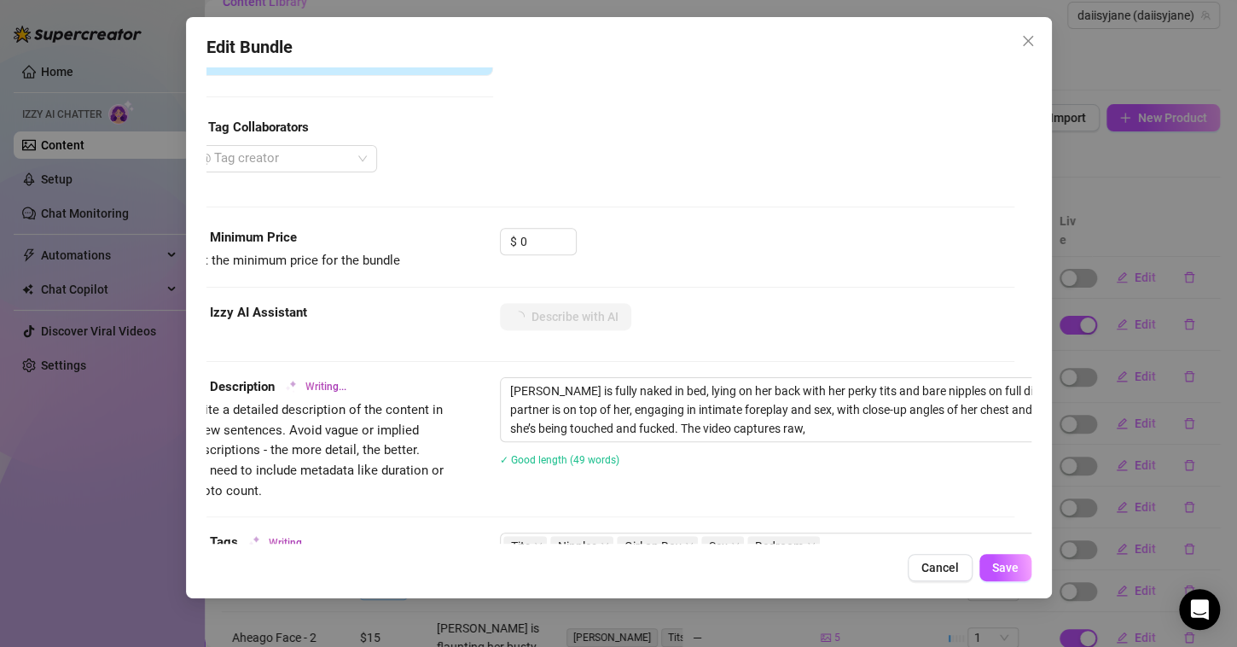
type textarea "[PERSON_NAME] is fully naked in bed, lying on her back with her perky tits and …"
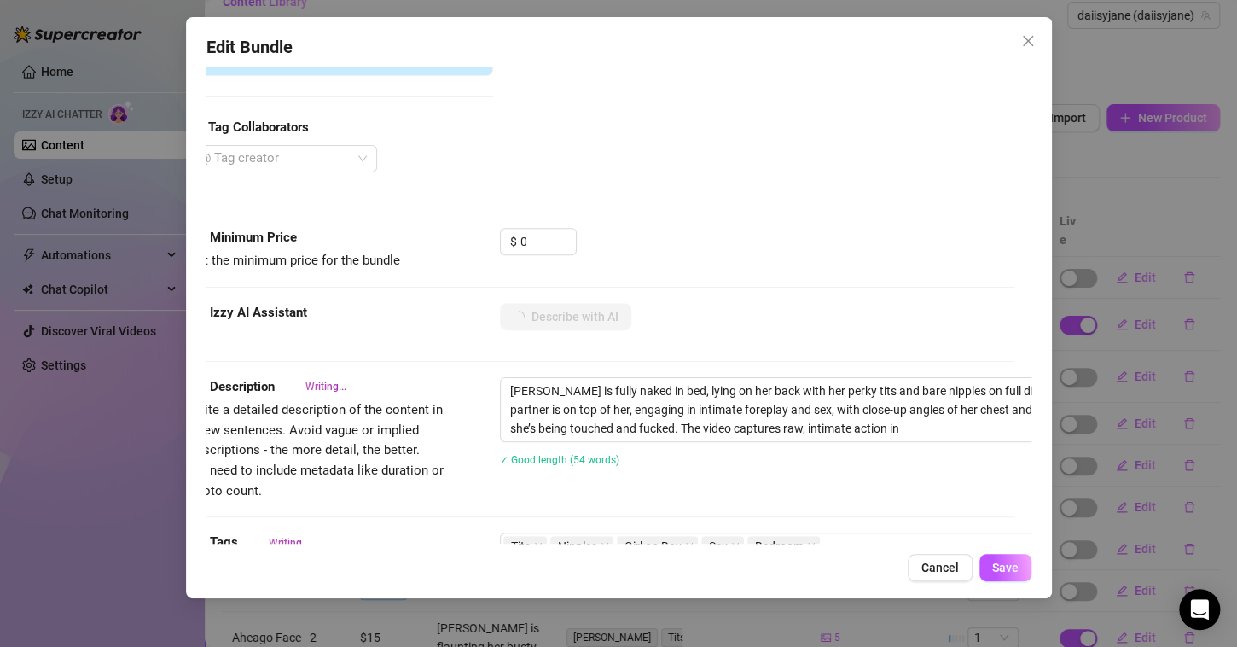
type textarea "[PERSON_NAME] is fully naked in bed, lying on her back with her perky tits and …"
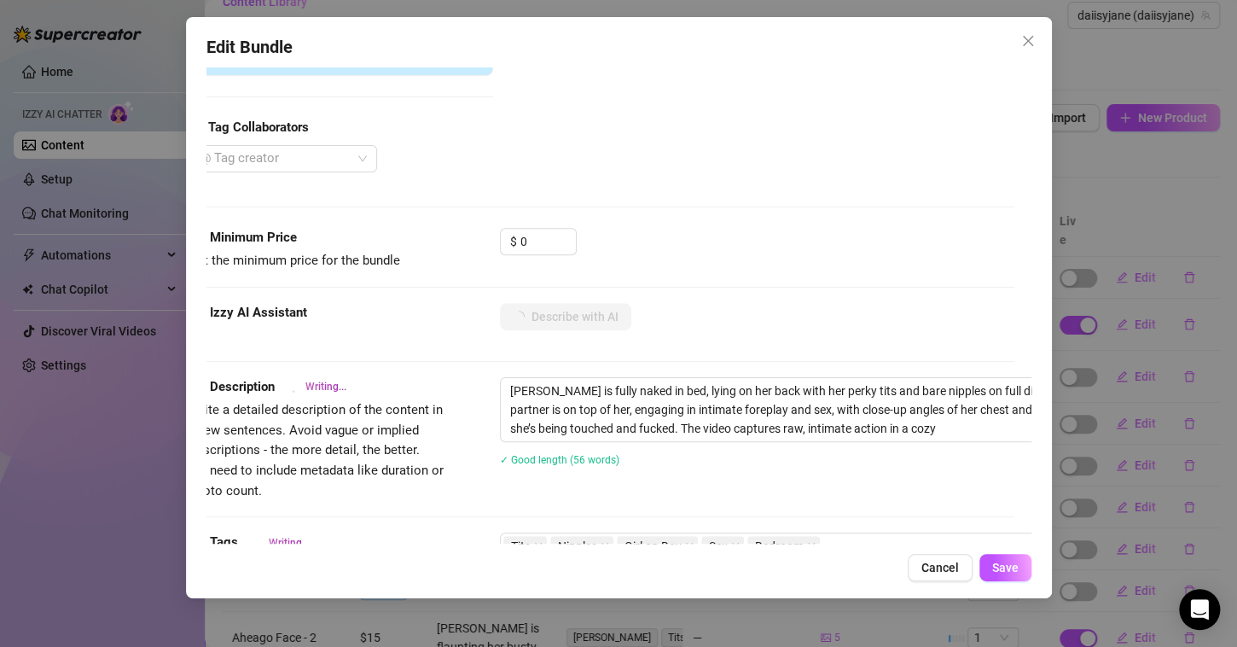
type textarea "[PERSON_NAME] is fully naked in bed, lying on her back with her perky tits and …"
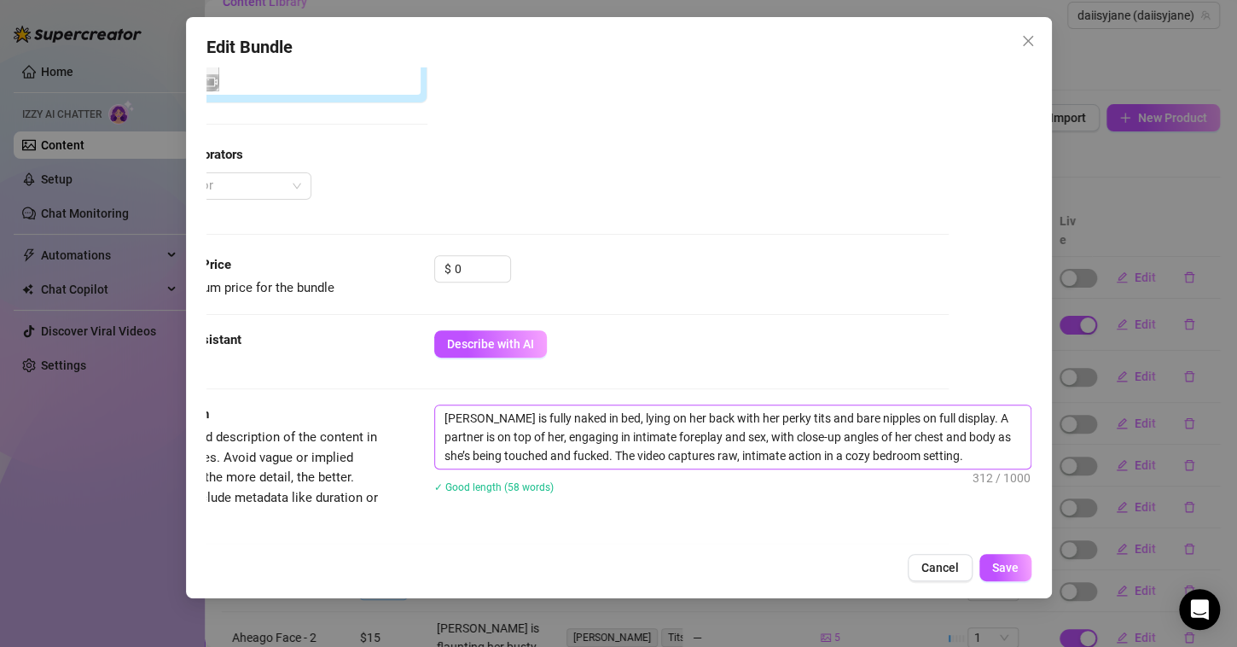
scroll to position [364, 97]
click at [470, 270] on input "0" at bounding box center [482, 269] width 55 height 26
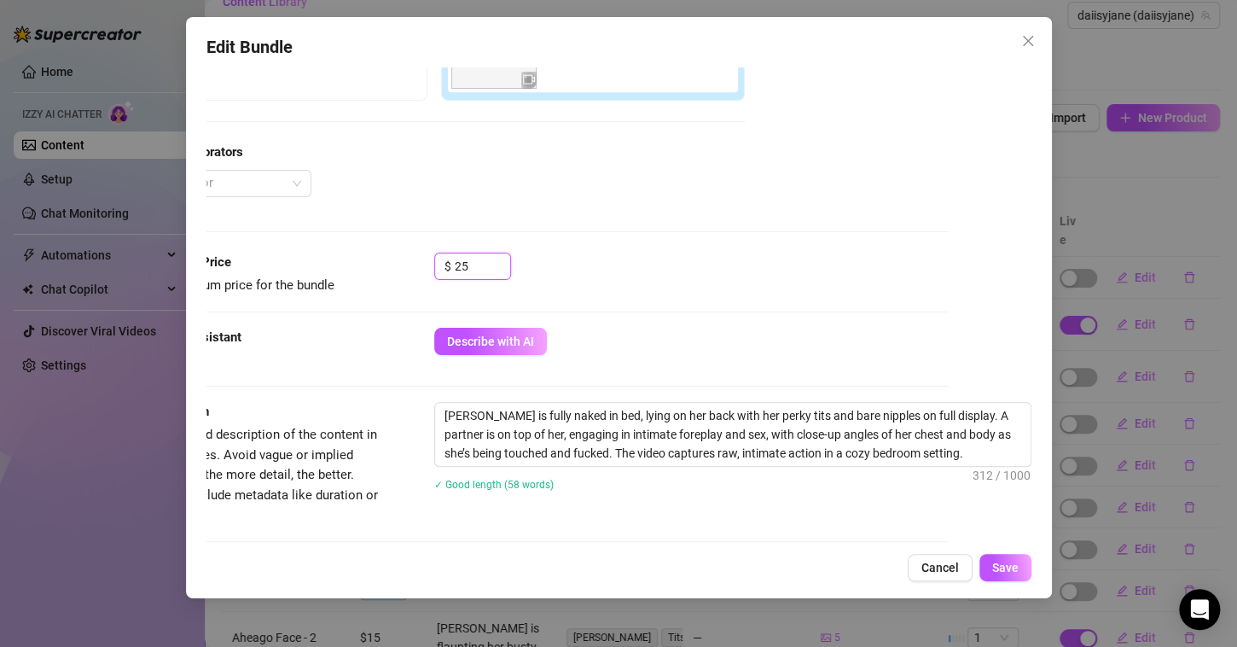
scroll to position [395, 97]
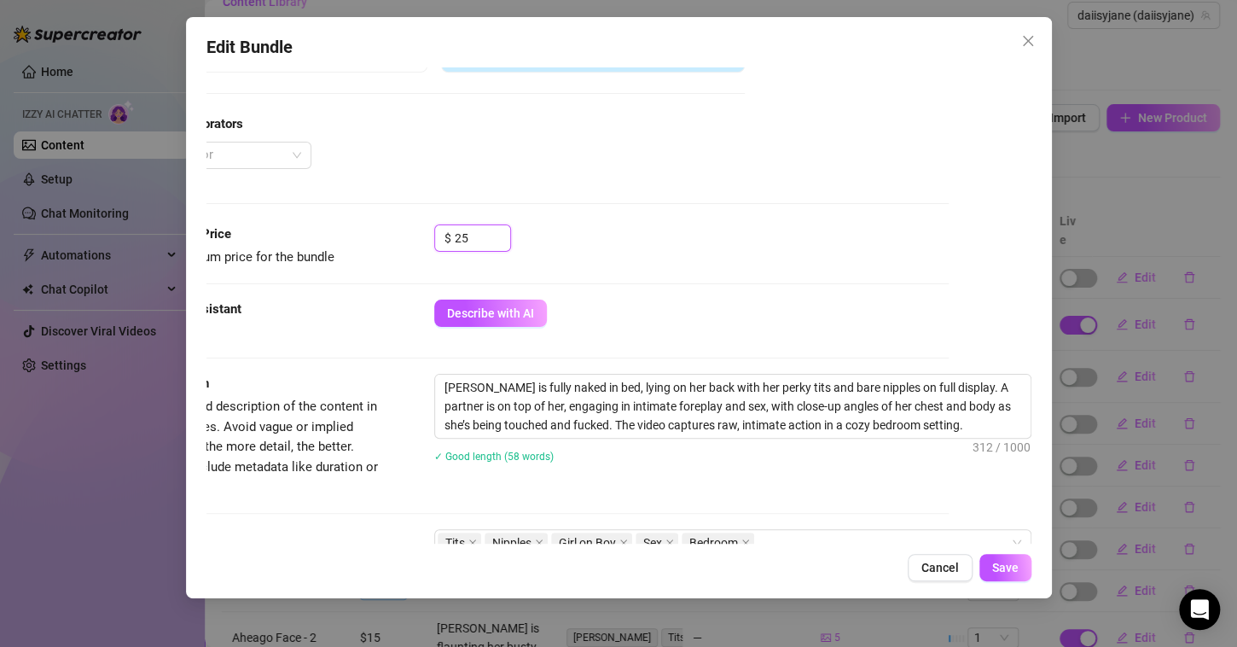
type input "2"
click at [464, 239] on input at bounding box center [482, 238] width 55 height 26
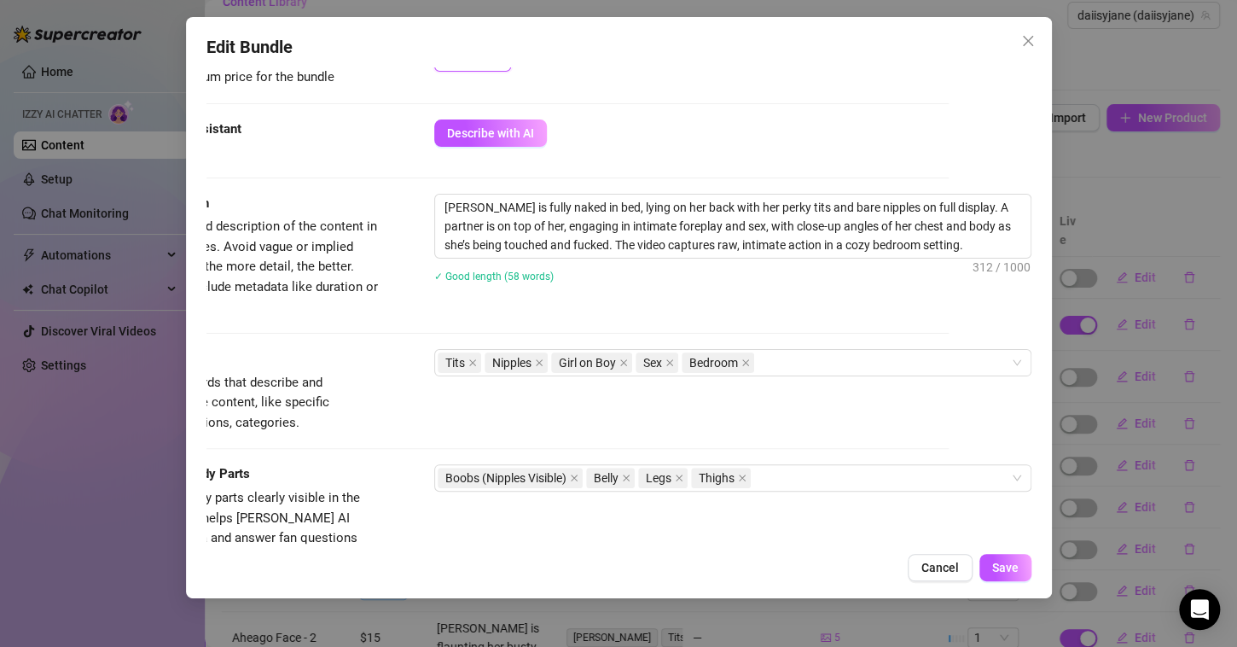
type input "35"
click at [1002, 562] on span "Save" at bounding box center [1005, 567] width 26 height 14
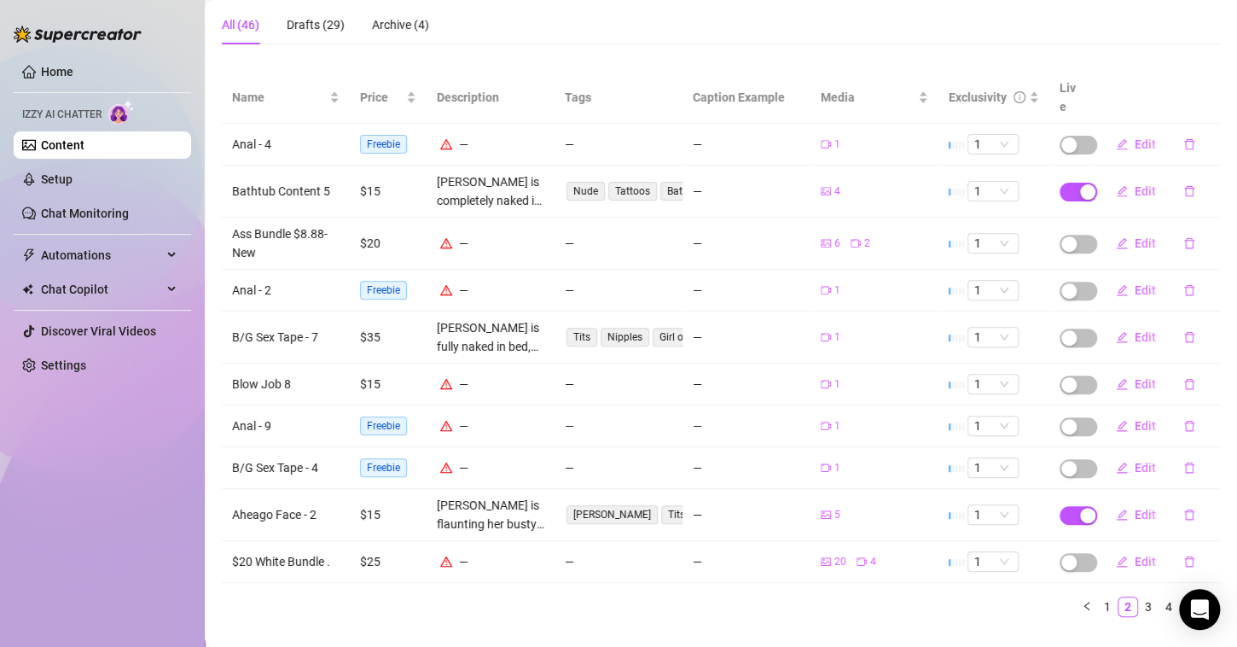
scroll to position [171, 0]
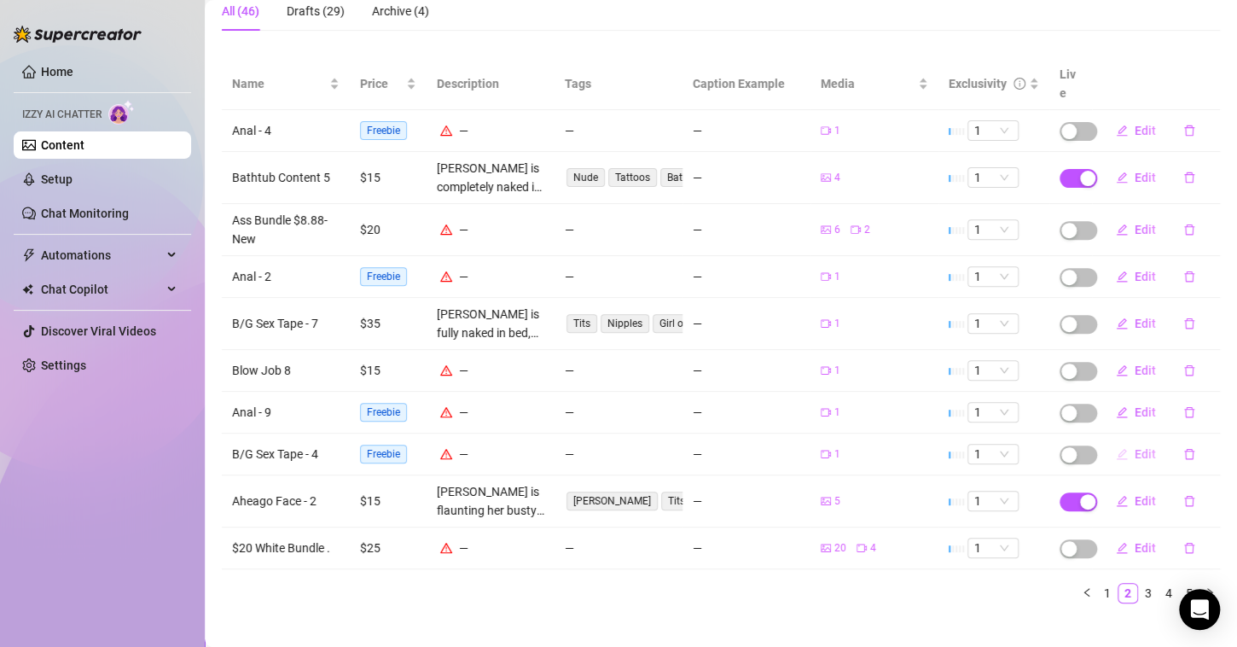
click at [1135, 447] on span "Edit" at bounding box center [1145, 454] width 21 height 14
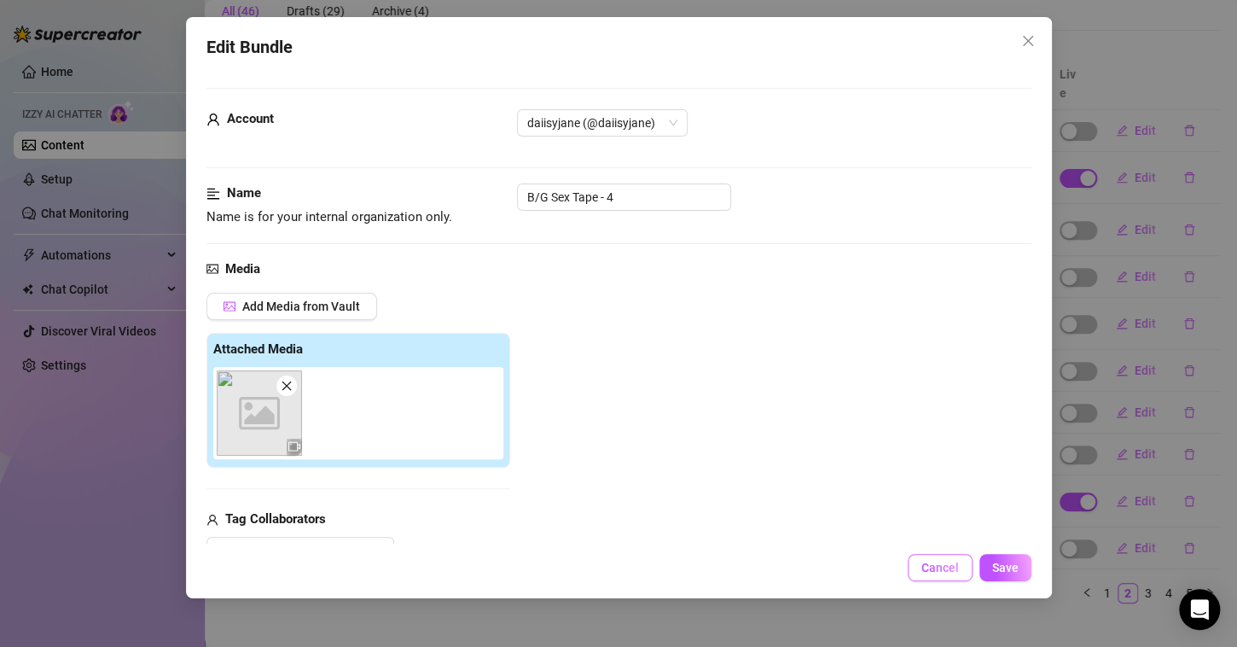
click at [944, 561] on span "Cancel" at bounding box center [940, 567] width 38 height 14
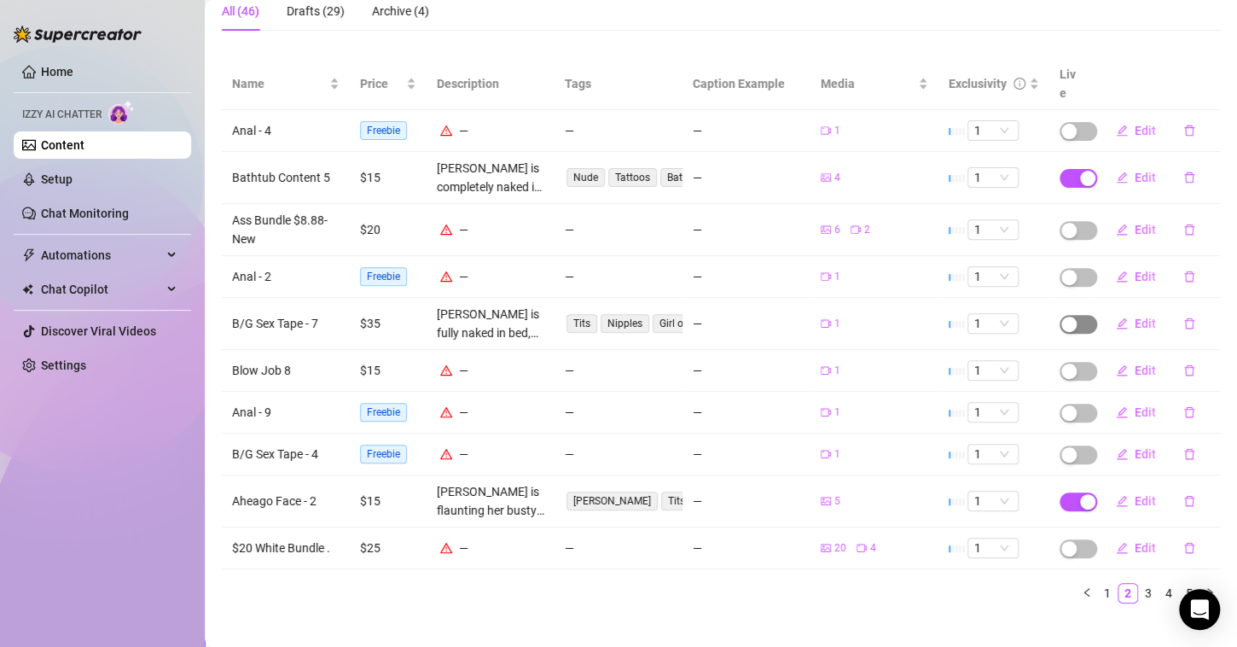
click at [1061, 316] on div "button" at bounding box center [1068, 323] width 15 height 15
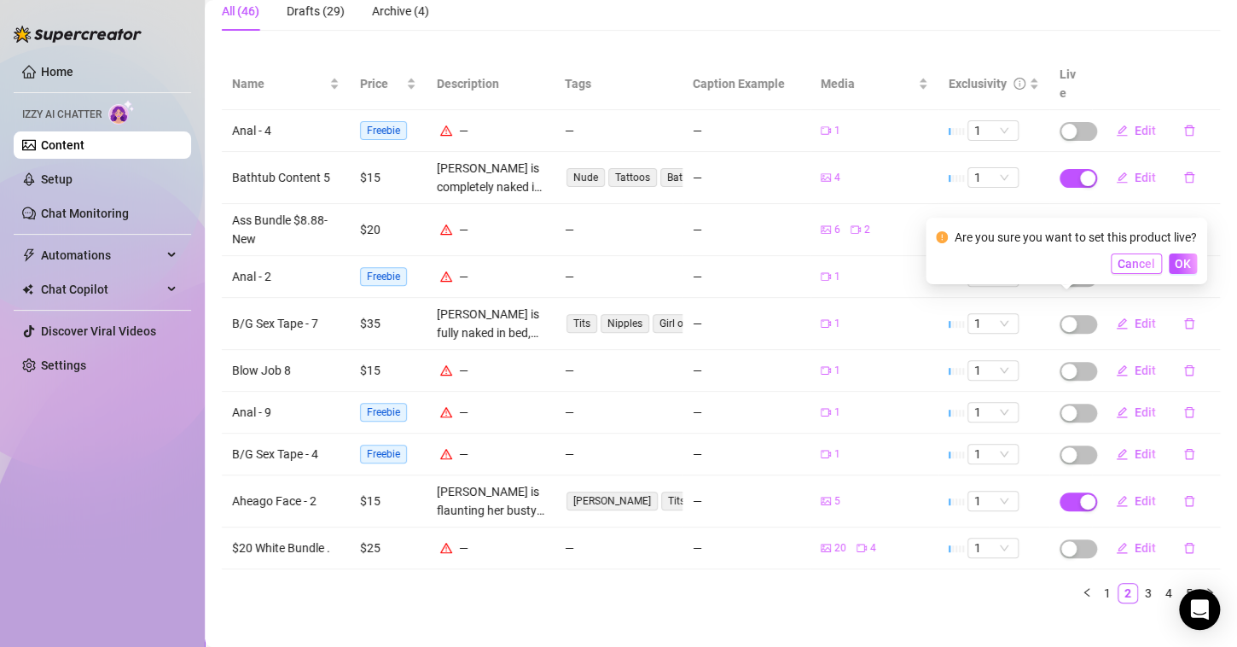
click at [1129, 269] on span "Cancel" at bounding box center [1137, 264] width 38 height 14
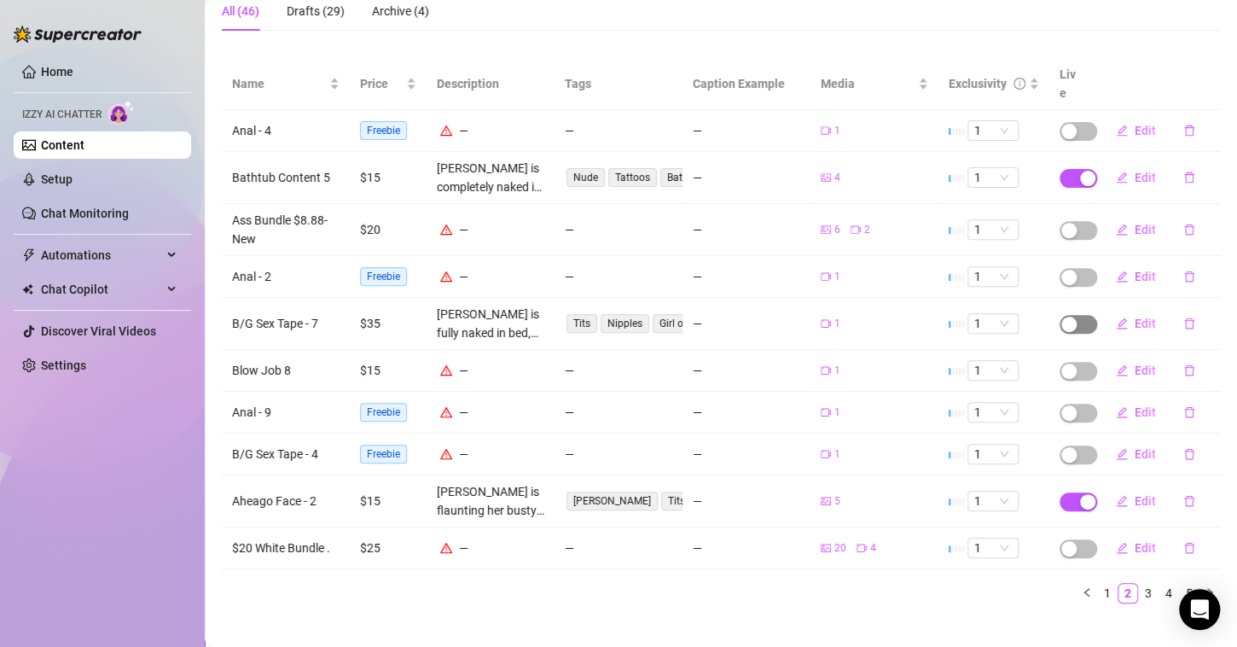
click at [1064, 316] on div "button" at bounding box center [1068, 323] width 15 height 15
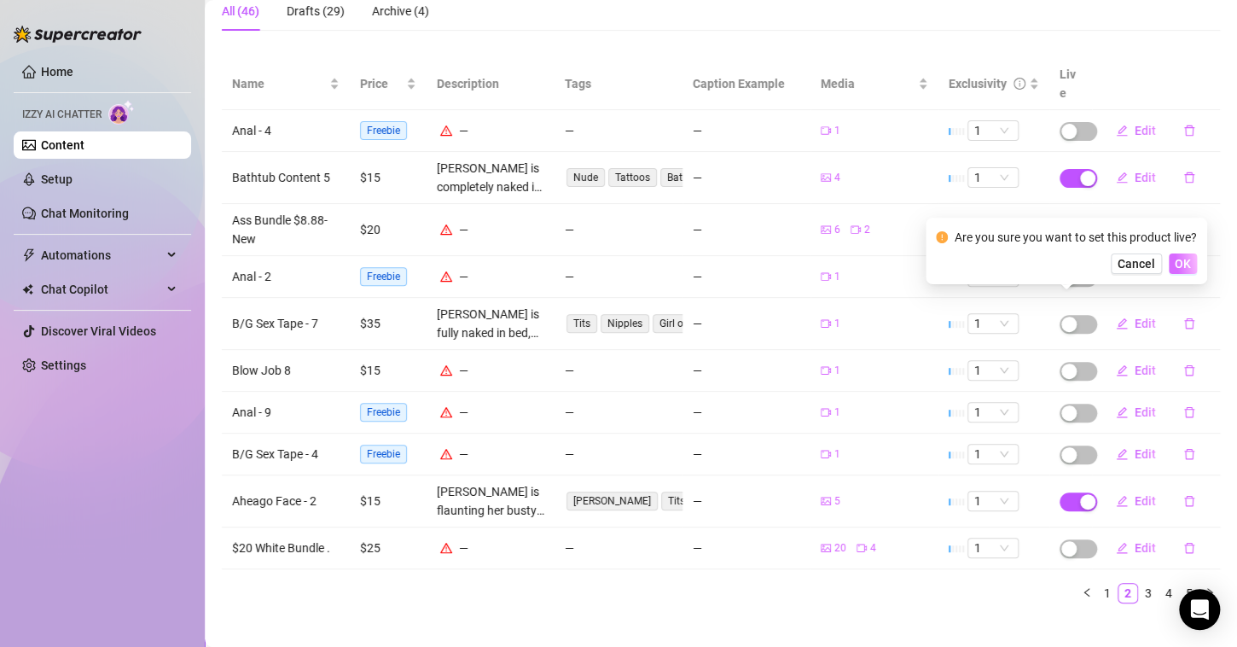
click at [1174, 262] on button "OK" at bounding box center [1183, 263] width 28 height 20
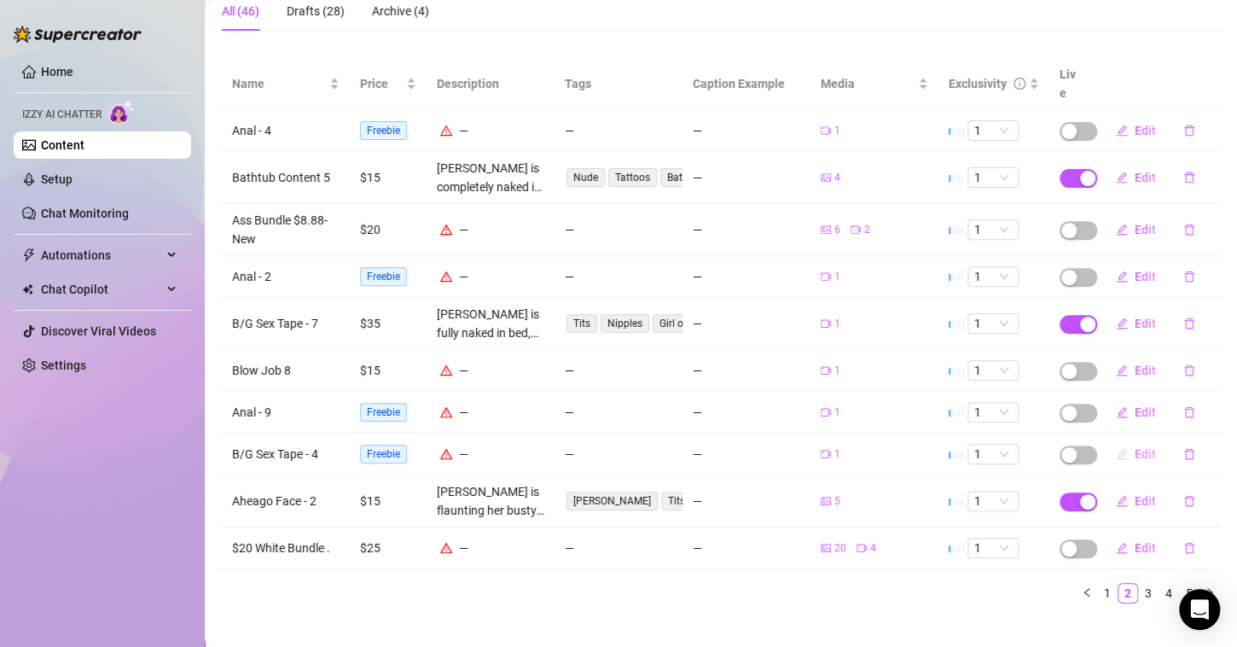
click at [1135, 447] on span "Edit" at bounding box center [1145, 454] width 21 height 14
type textarea "Type your message here..."
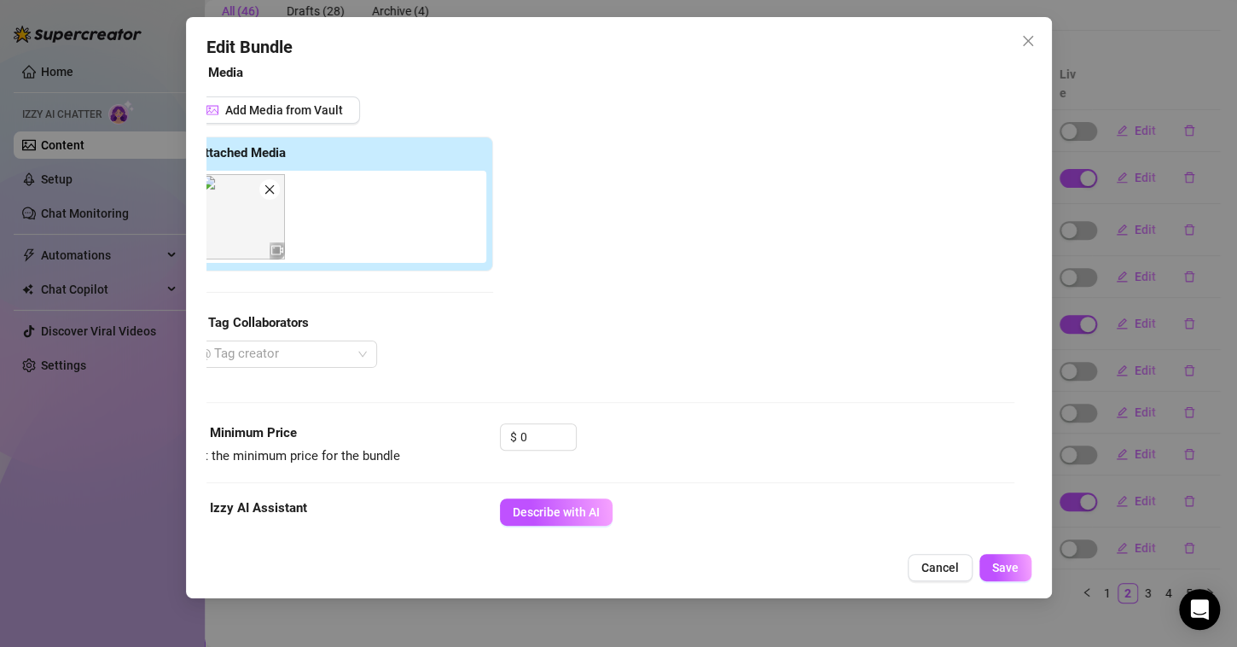
scroll to position [194, 17]
click at [544, 439] on input "0" at bounding box center [547, 439] width 55 height 26
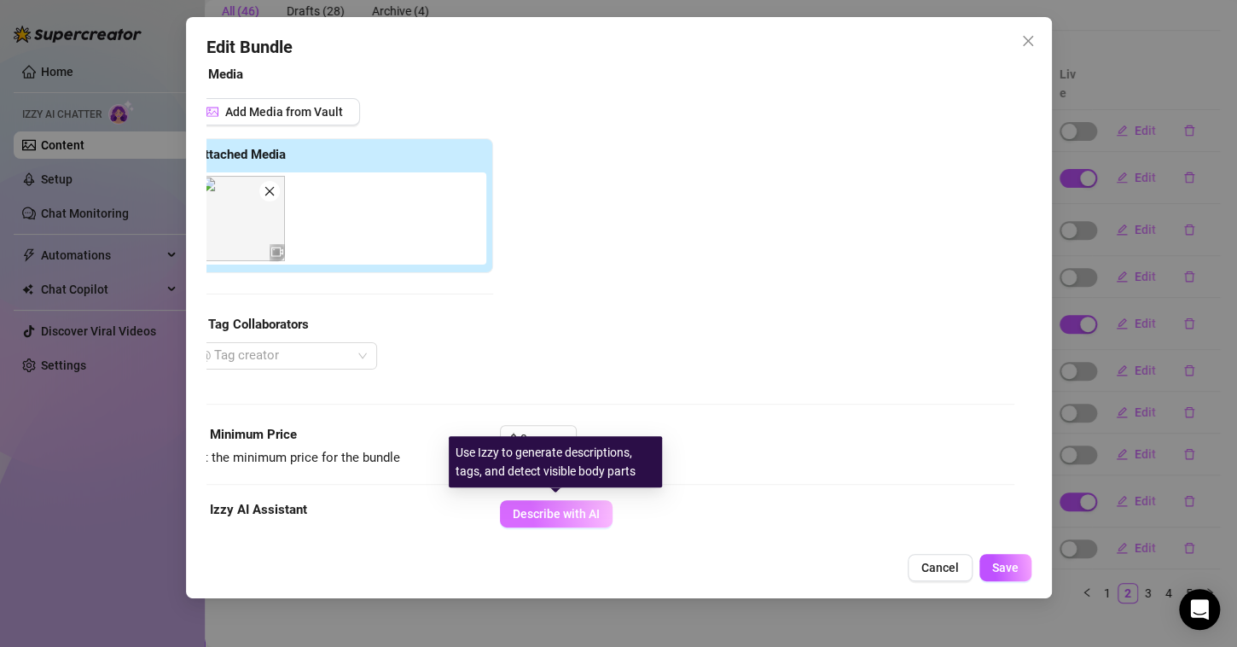
click at [545, 502] on button "Describe with AI" at bounding box center [556, 513] width 113 height 27
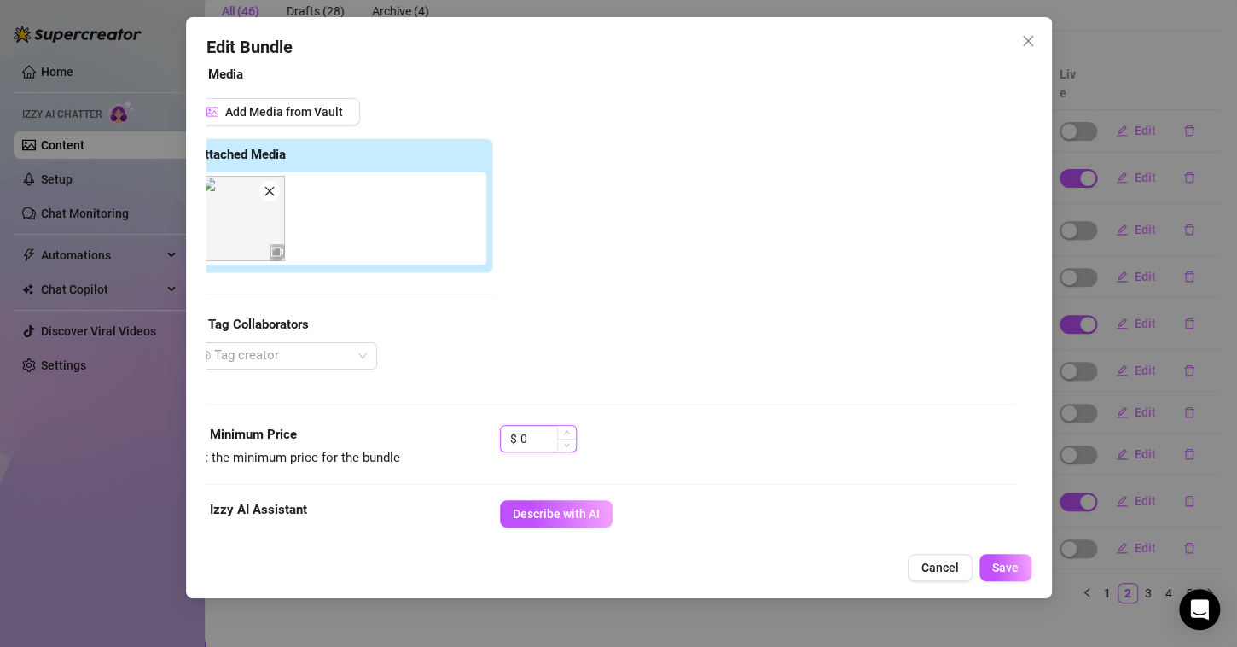
click at [545, 430] on input "0" at bounding box center [547, 439] width 55 height 26
type input "5"
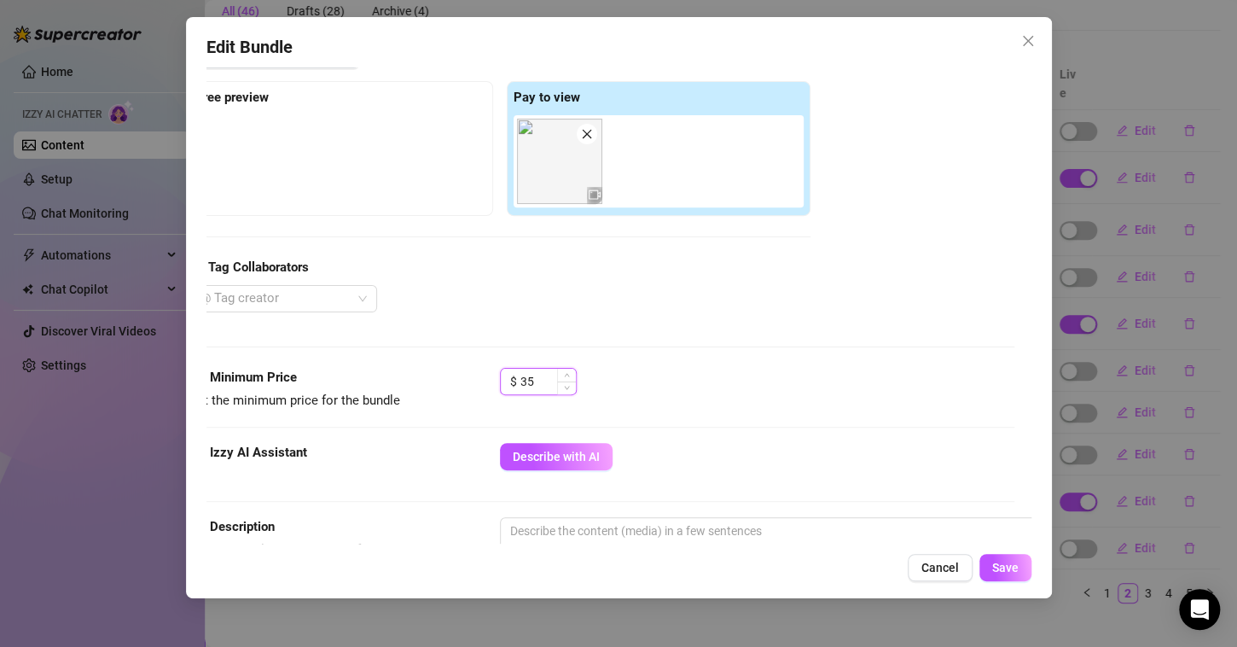
scroll to position [293, 17]
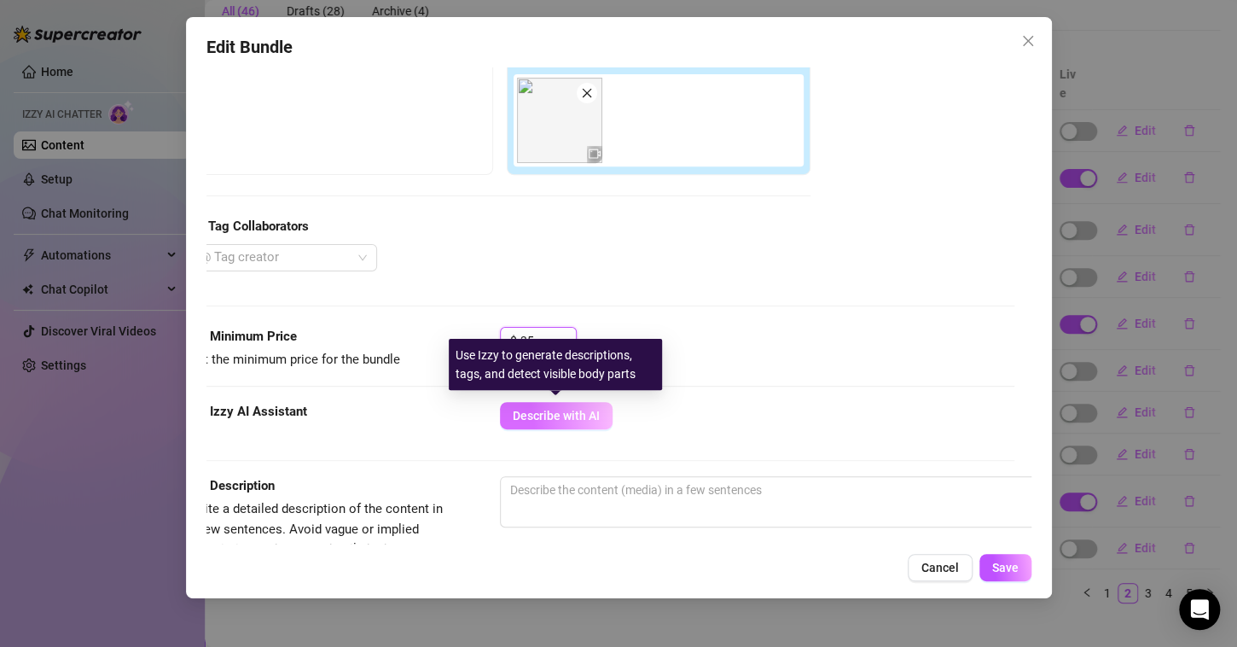
type input "35"
click at [579, 409] on span "Describe with AI" at bounding box center [556, 416] width 87 height 14
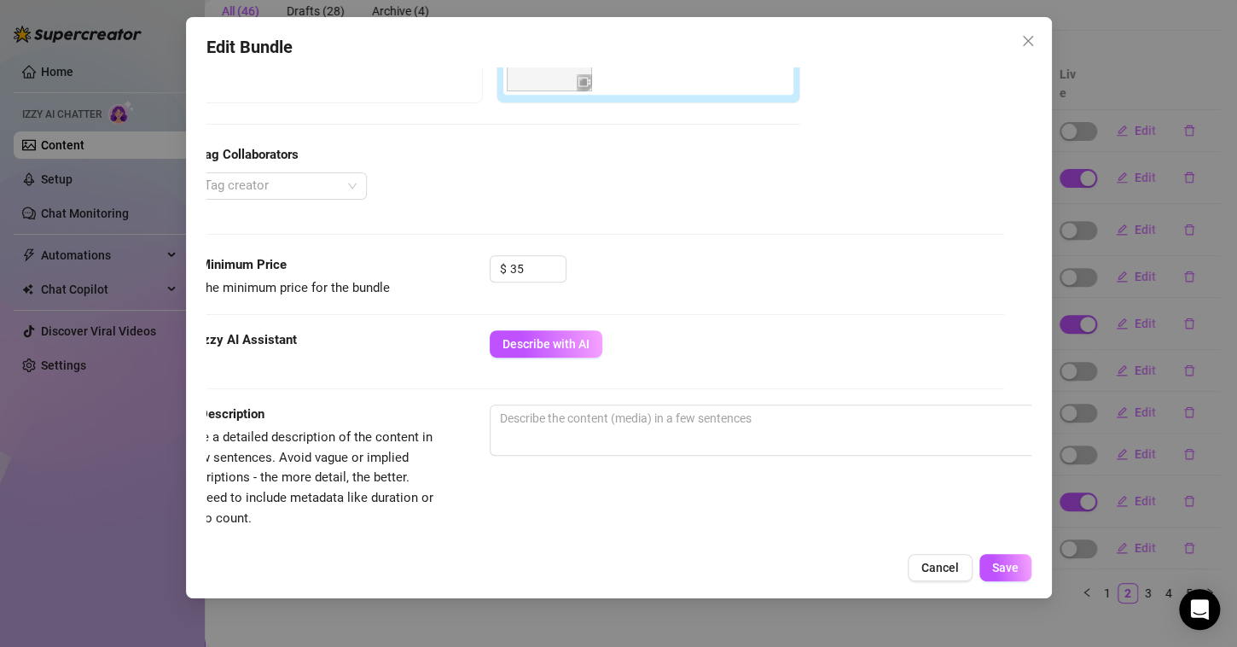
scroll to position [372, 27]
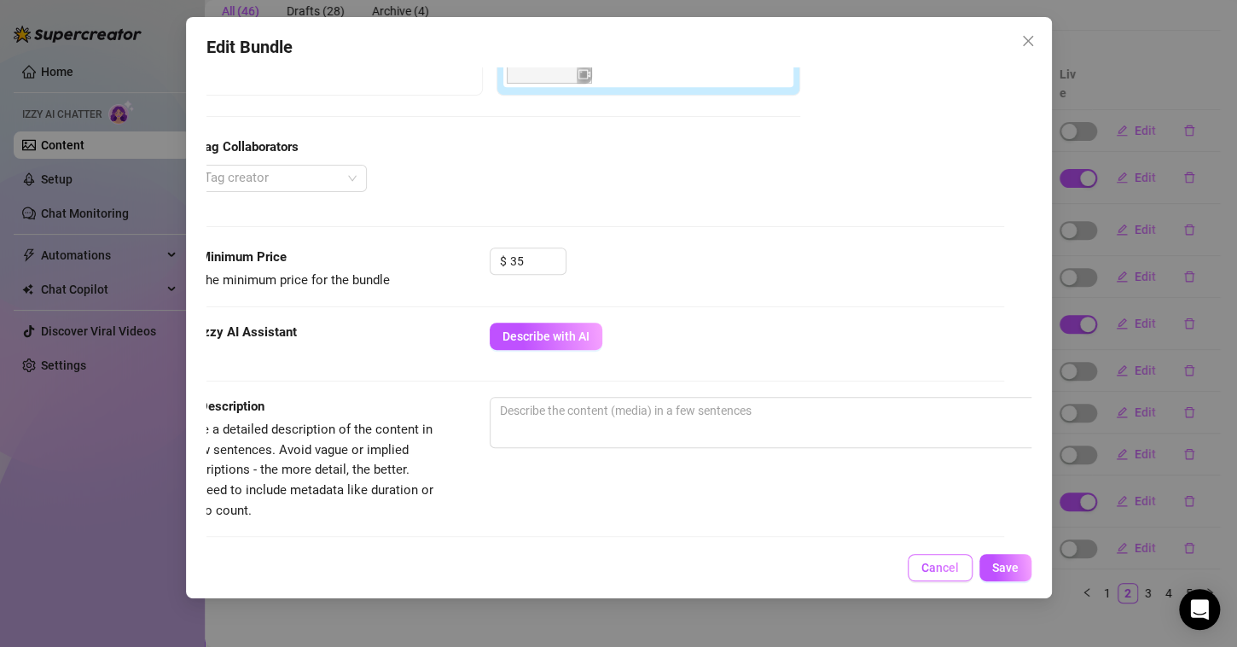
click at [937, 562] on span "Cancel" at bounding box center [940, 567] width 38 height 14
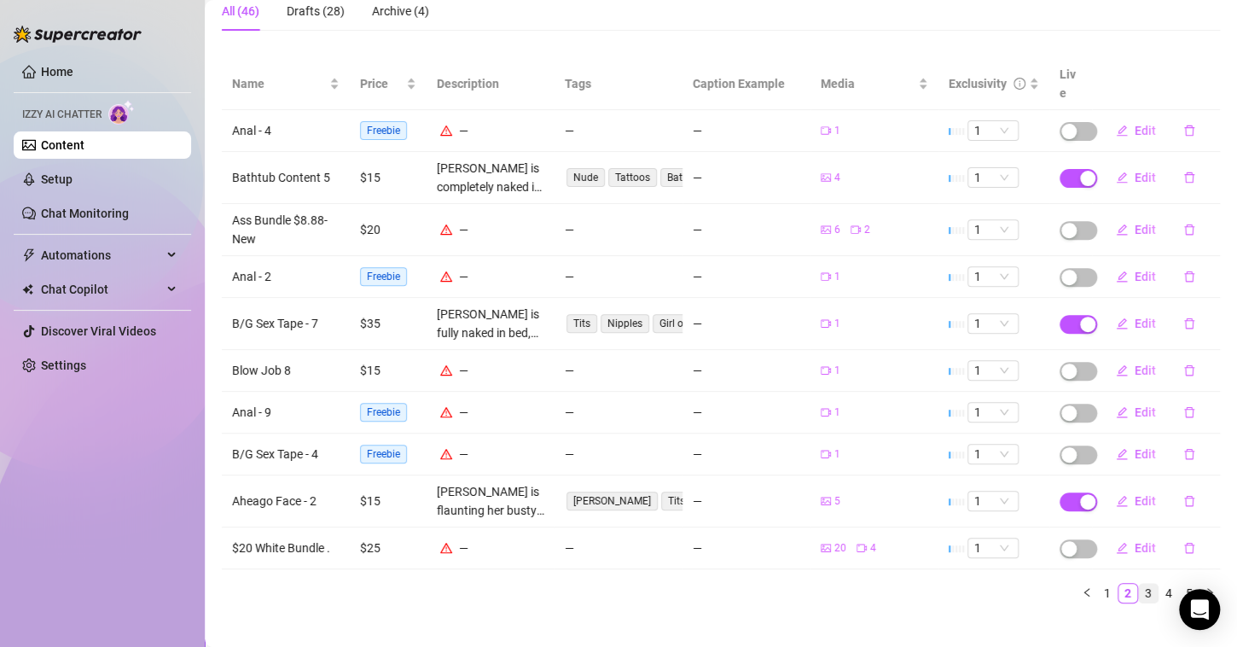
click at [1139, 583] on link "3" at bounding box center [1148, 592] width 19 height 19
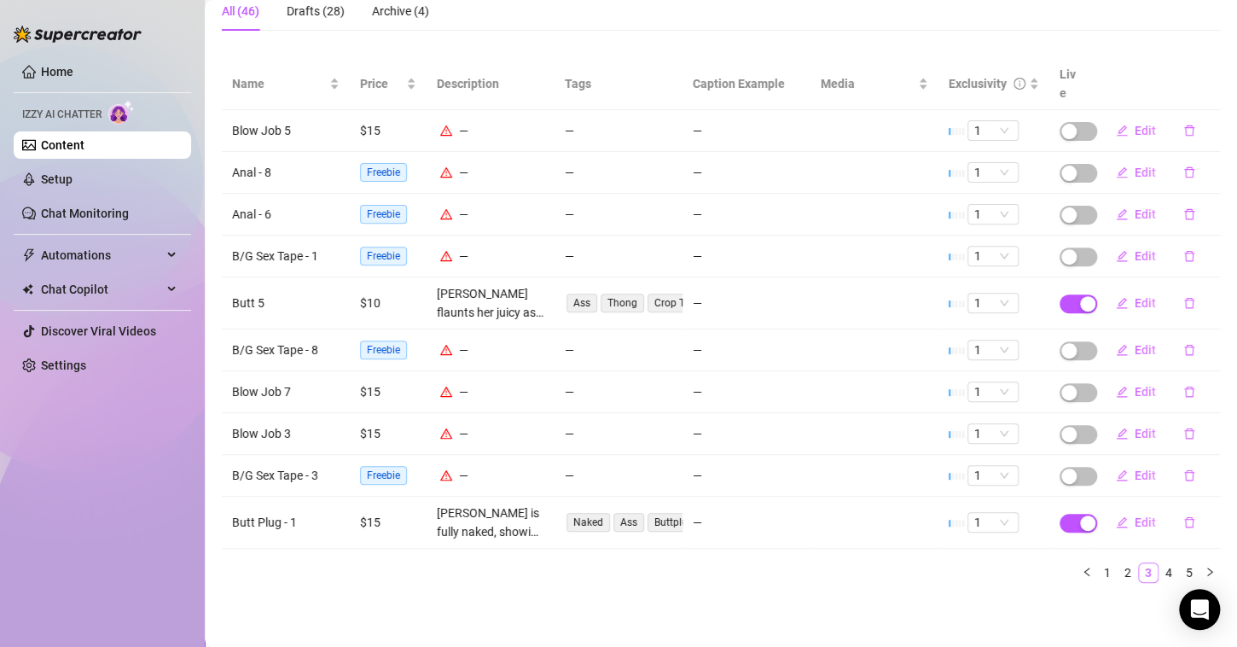
scroll to position [150, 0]
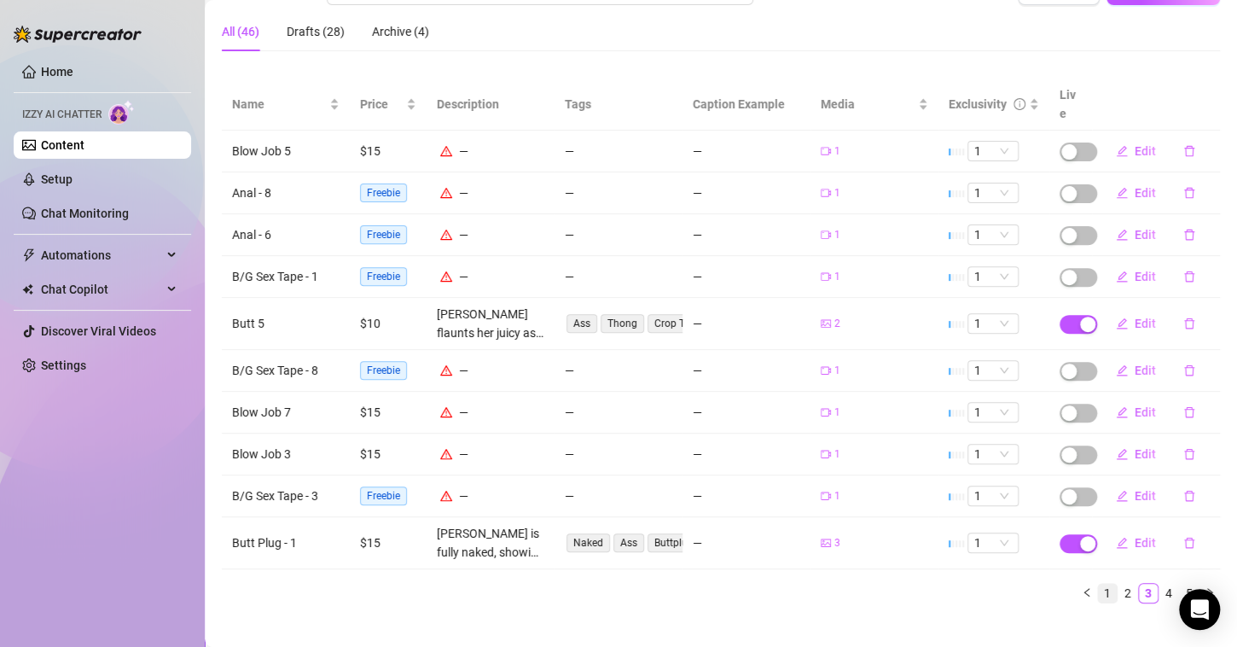
click at [1098, 583] on link "1" at bounding box center [1107, 592] width 19 height 19
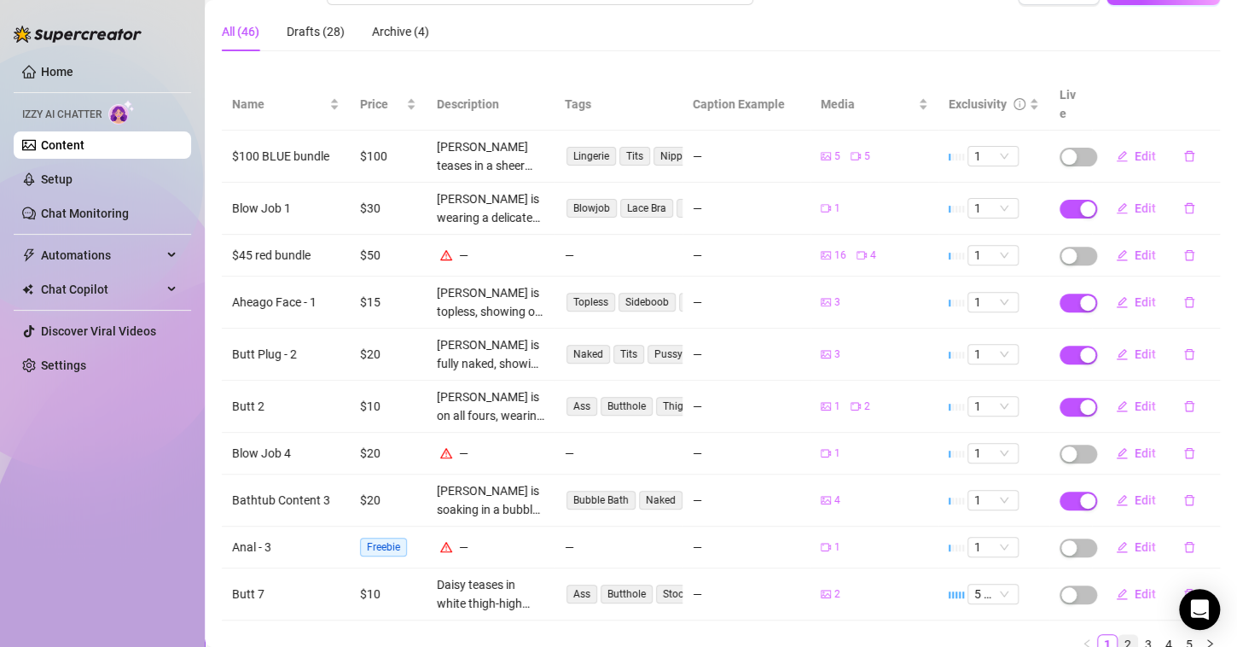
click at [1118, 635] on link "2" at bounding box center [1127, 644] width 19 height 19
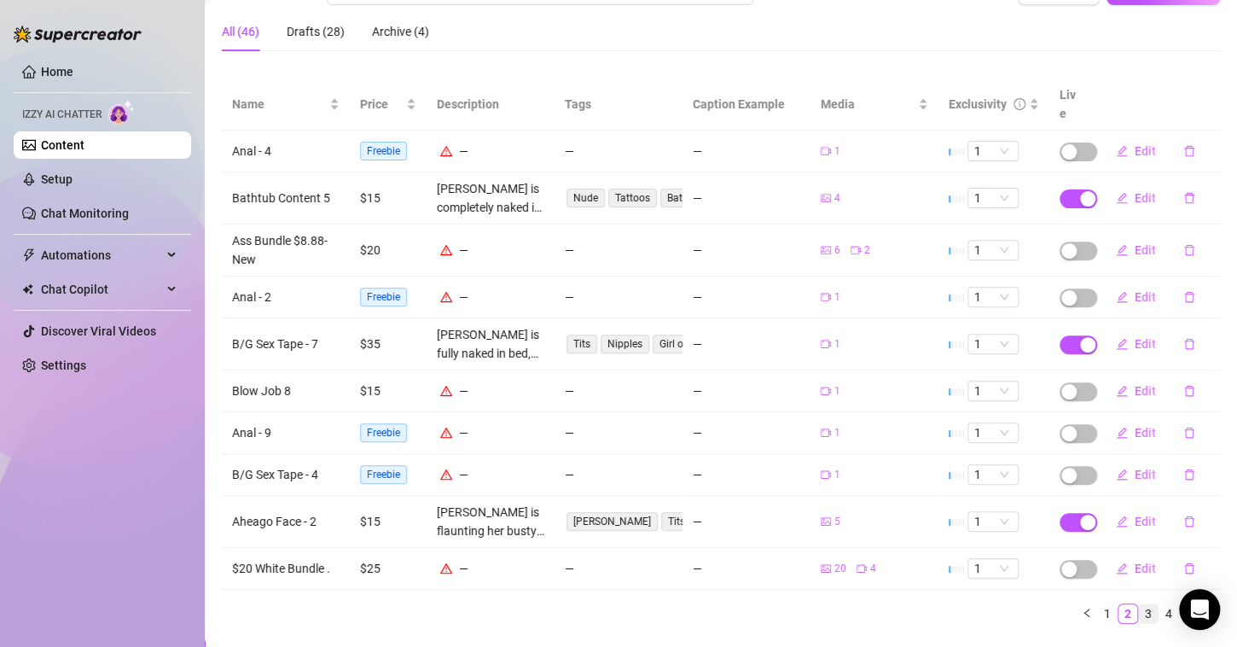
click at [1139, 604] on link "3" at bounding box center [1148, 613] width 19 height 19
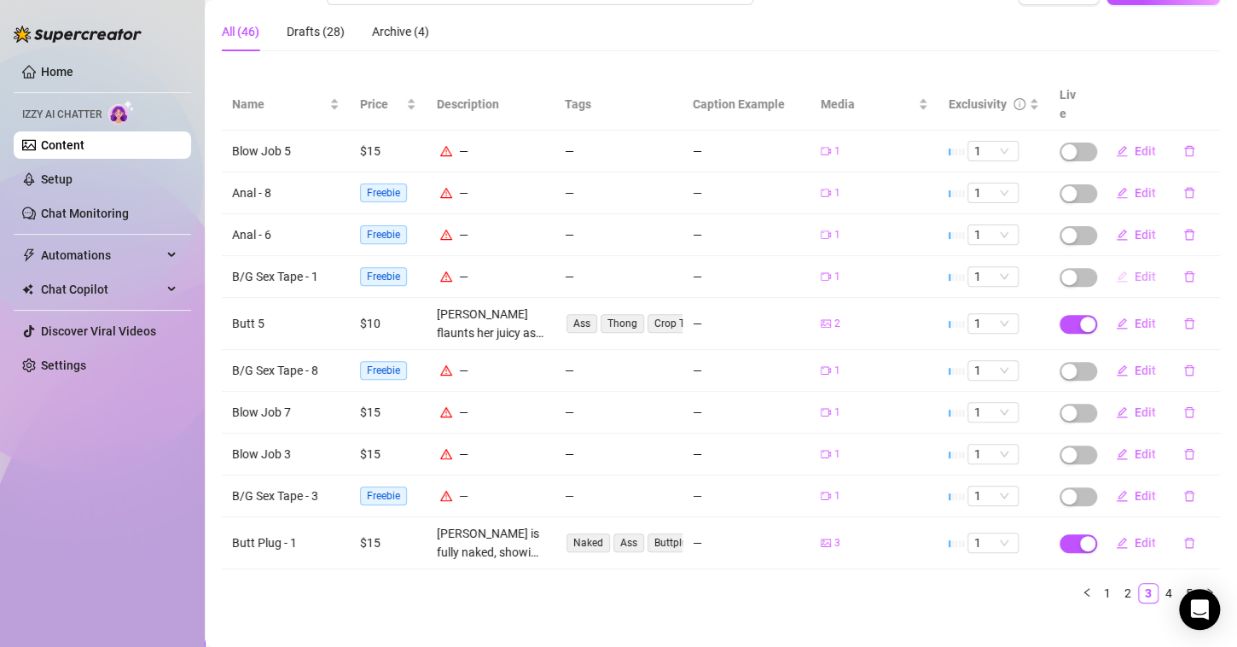
click at [1116, 263] on button "Edit" at bounding box center [1135, 276] width 67 height 27
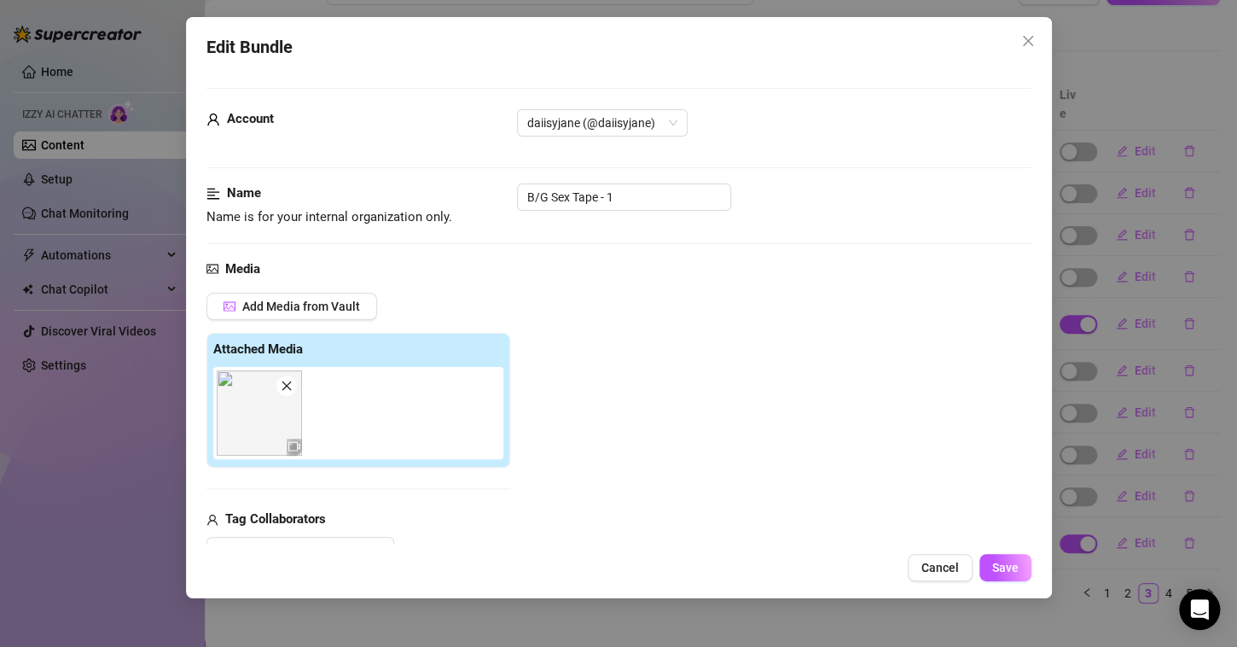
click at [277, 427] on img at bounding box center [259, 412] width 85 height 85
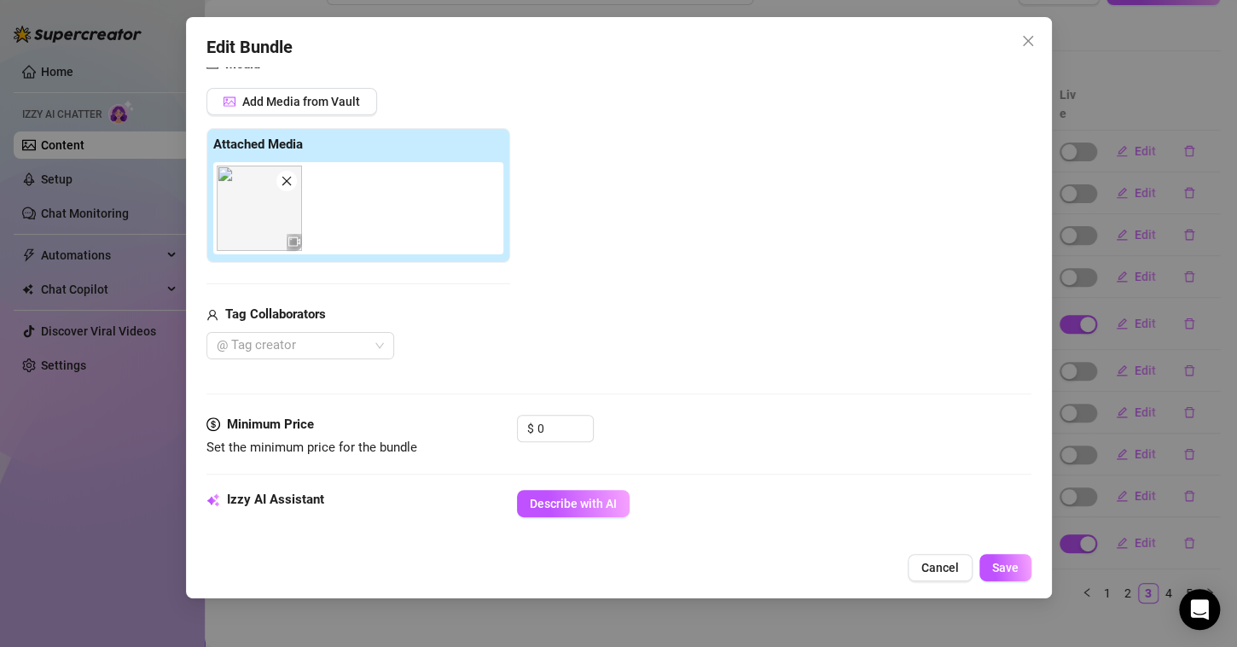
scroll to position [321, 0]
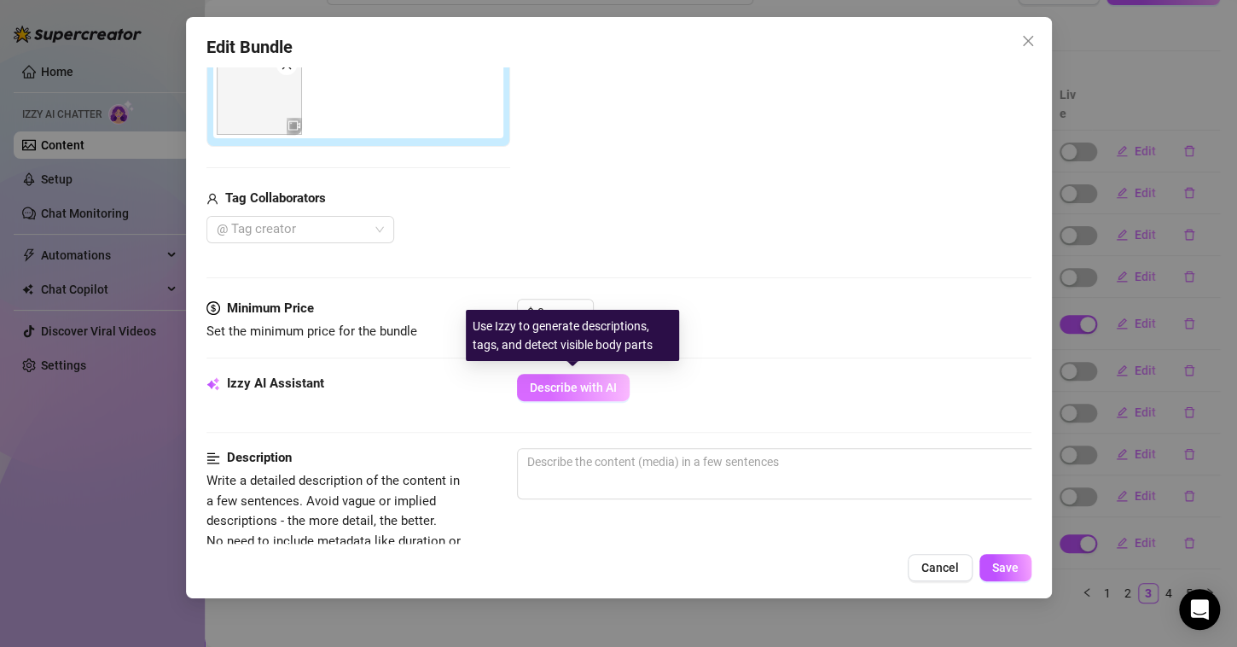
click at [559, 380] on span "Describe with AI" at bounding box center [573, 387] width 87 height 14
click at [601, 382] on span "Describe with AI" at bounding box center [573, 387] width 87 height 14
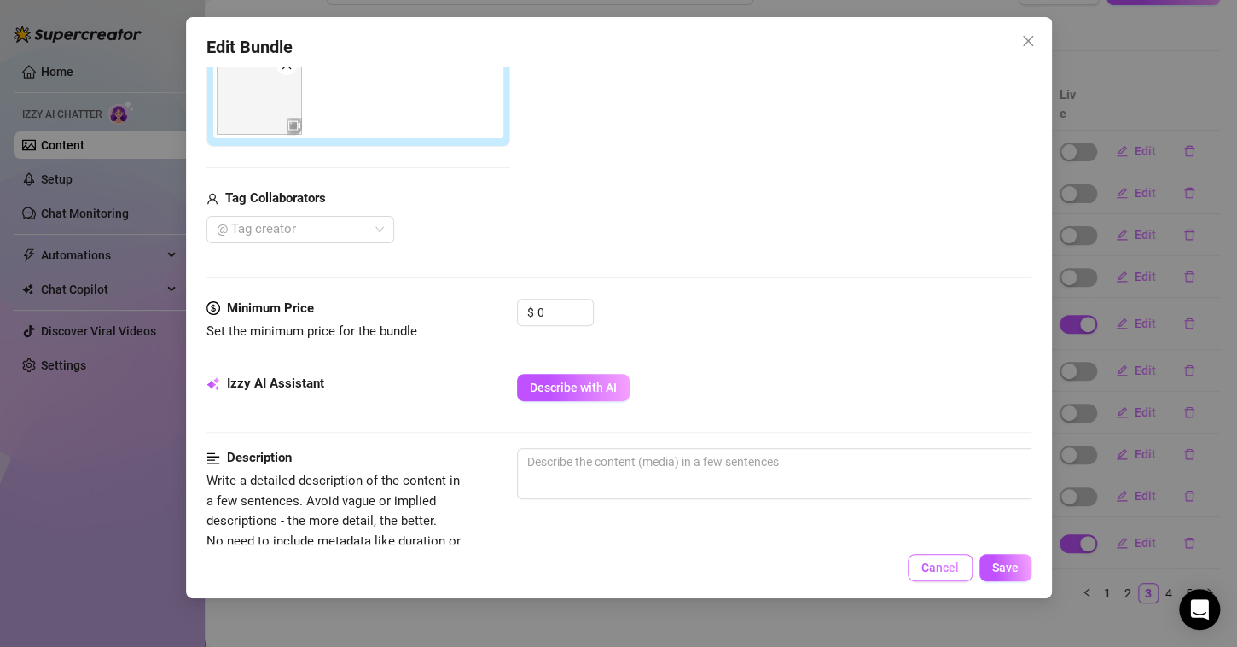
click at [949, 573] on span "Cancel" at bounding box center [940, 567] width 38 height 14
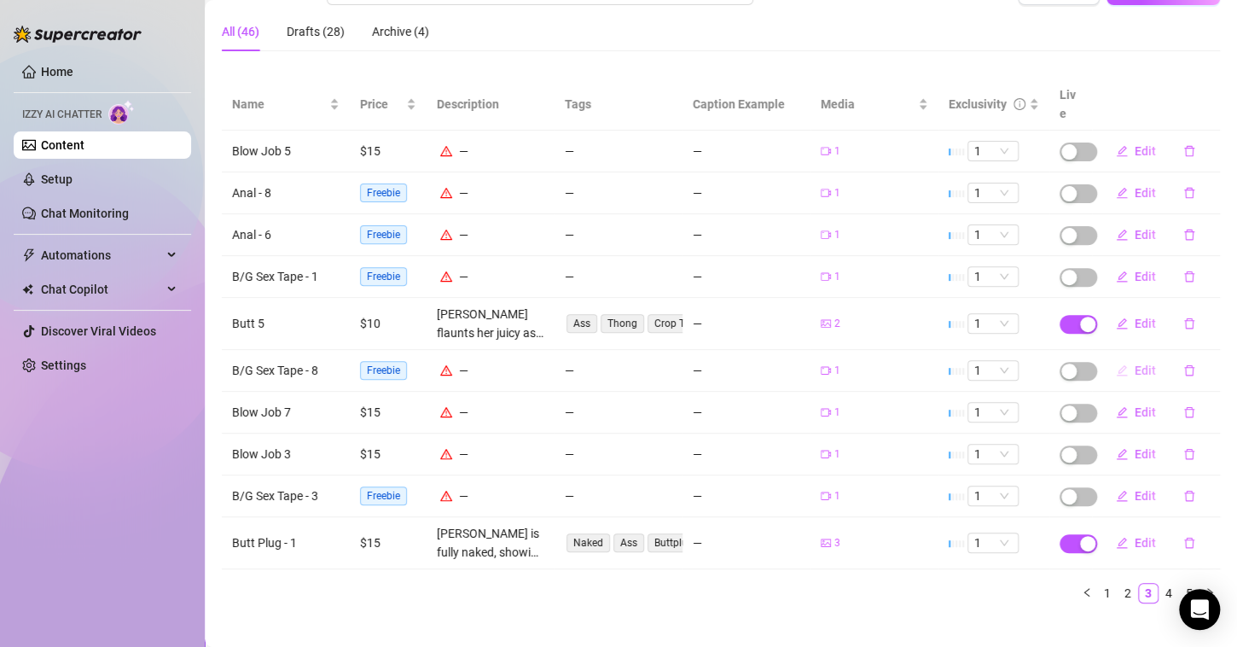
click at [1135, 363] on span "Edit" at bounding box center [1145, 370] width 21 height 14
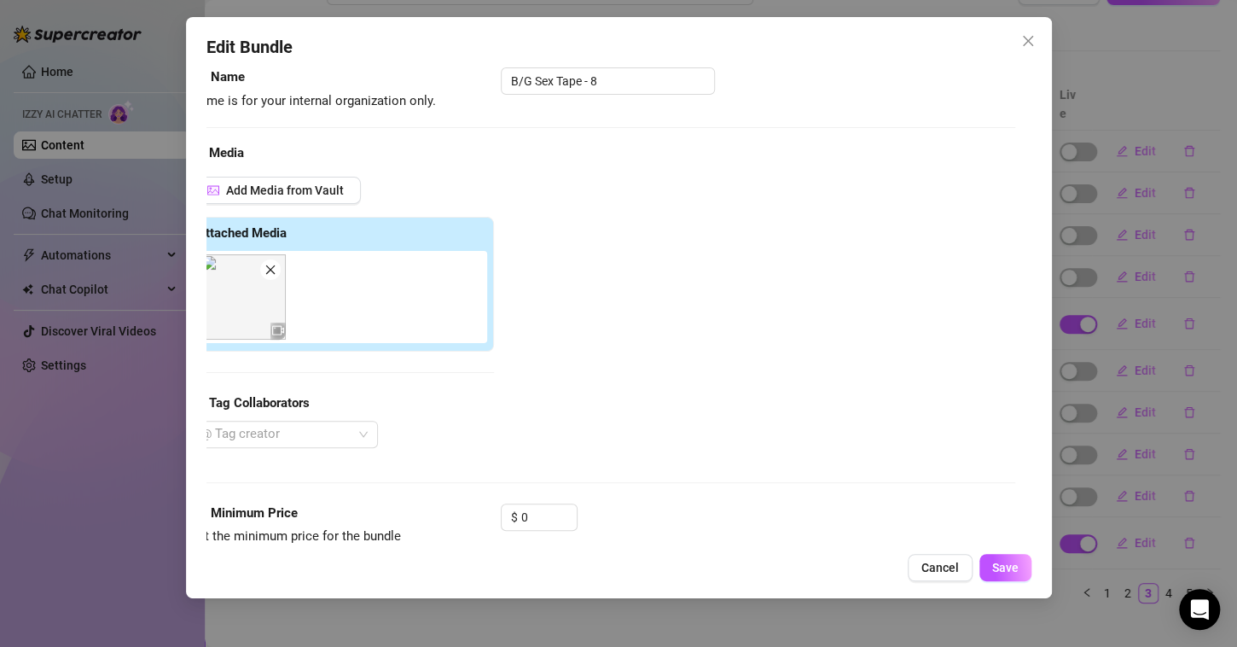
scroll to position [232, 16]
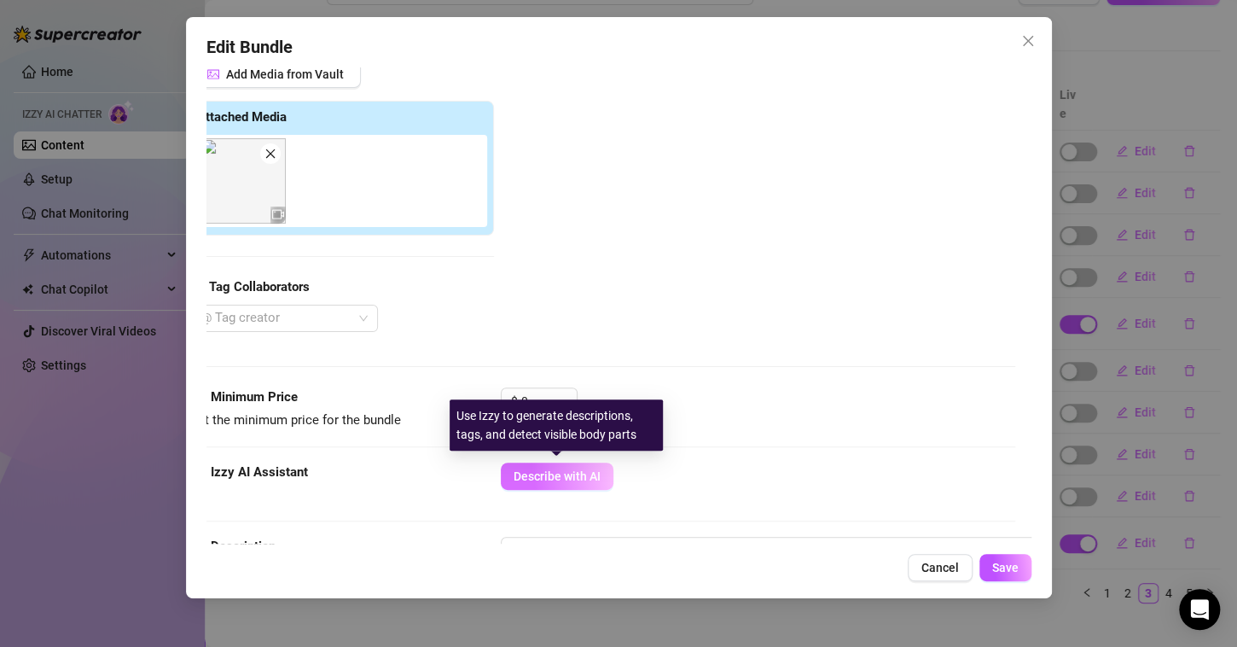
click at [566, 470] on span "Describe with AI" at bounding box center [557, 476] width 87 height 14
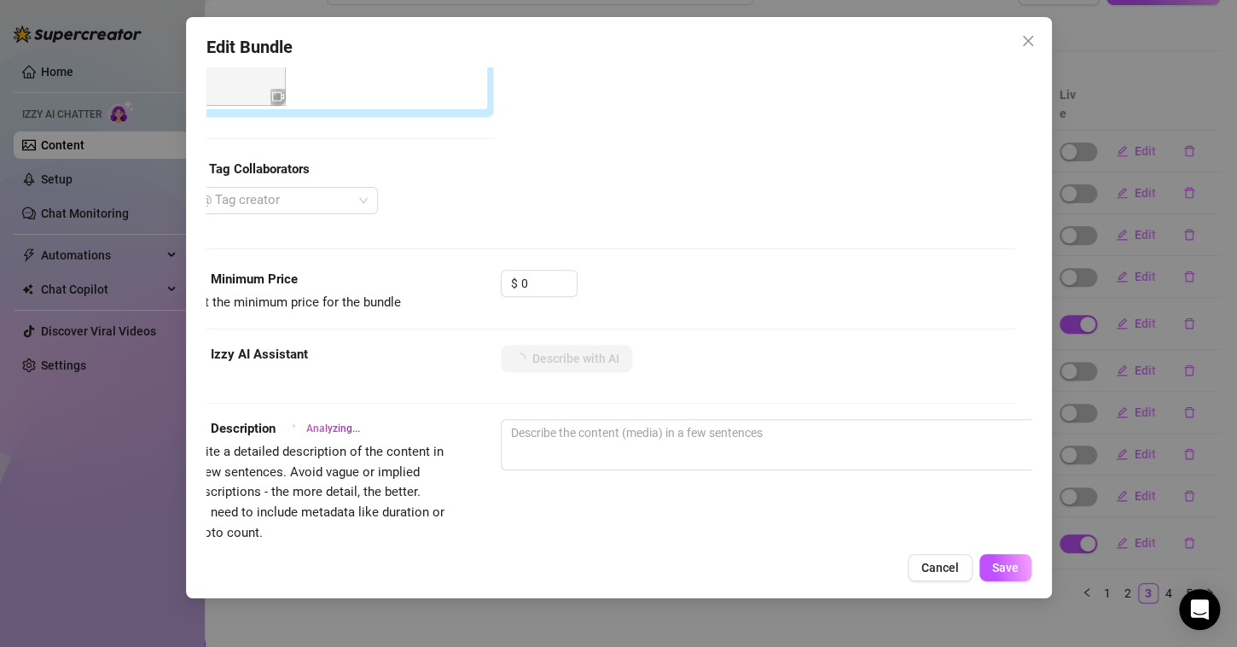
scroll to position [348, 16]
type textarea "Daisy"
type textarea "Daisy is"
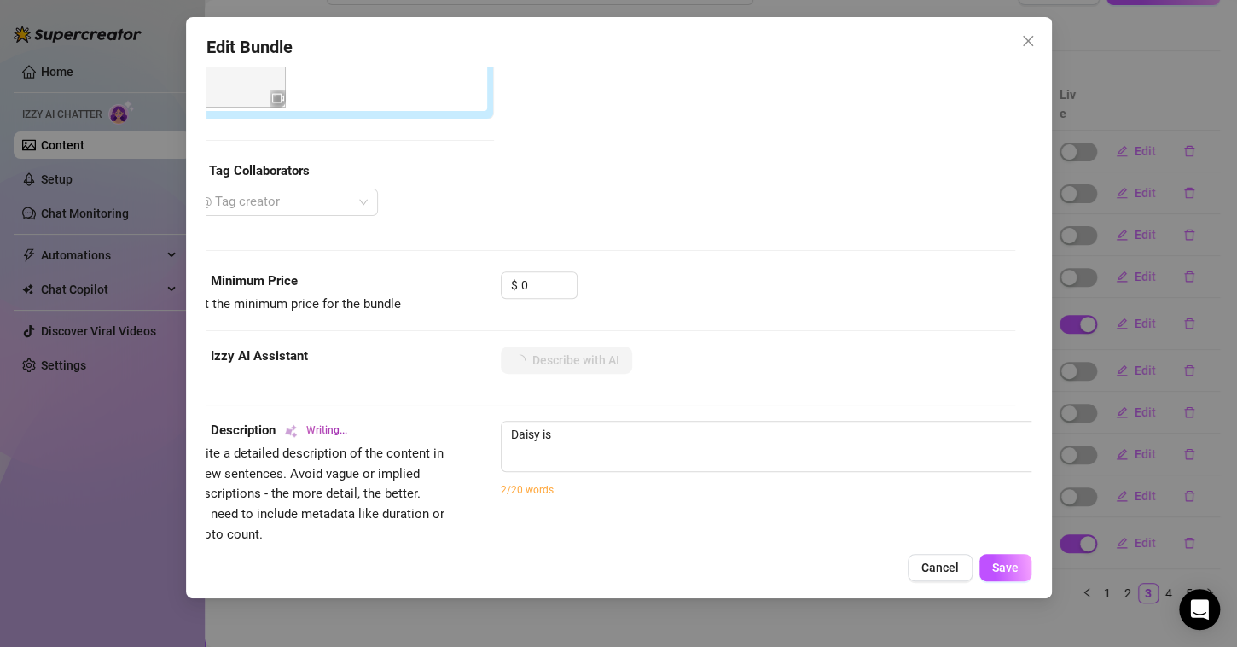
type textarea "[PERSON_NAME] is fully"
type textarea "[PERSON_NAME] is fully naked,"
type textarea "[PERSON_NAME] is fully naked, face"
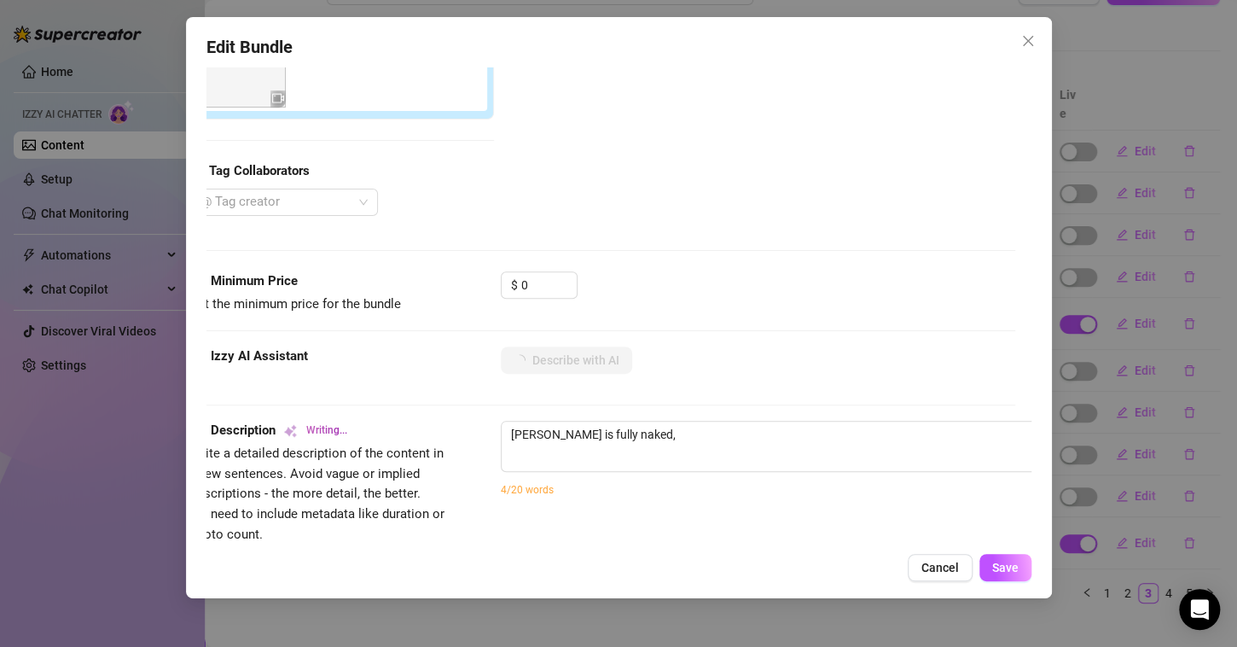
type textarea "[PERSON_NAME] is fully naked, face"
type textarea "[PERSON_NAME] is fully naked, face not"
type textarea "[PERSON_NAME] is fully naked, face not visible,"
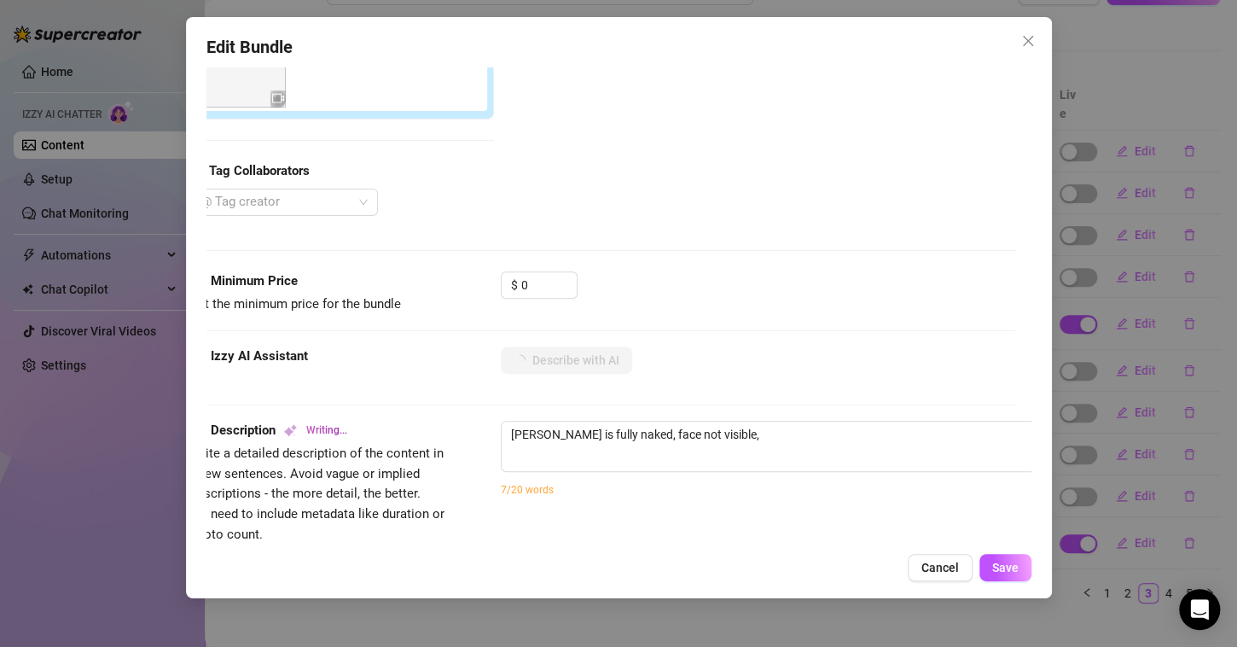
type textarea "[PERSON_NAME] is fully naked, face not visible, lying"
type textarea "[PERSON_NAME] is fully naked, face not visible, lying on"
type textarea "[PERSON_NAME] is fully naked, face not visible, lying on her"
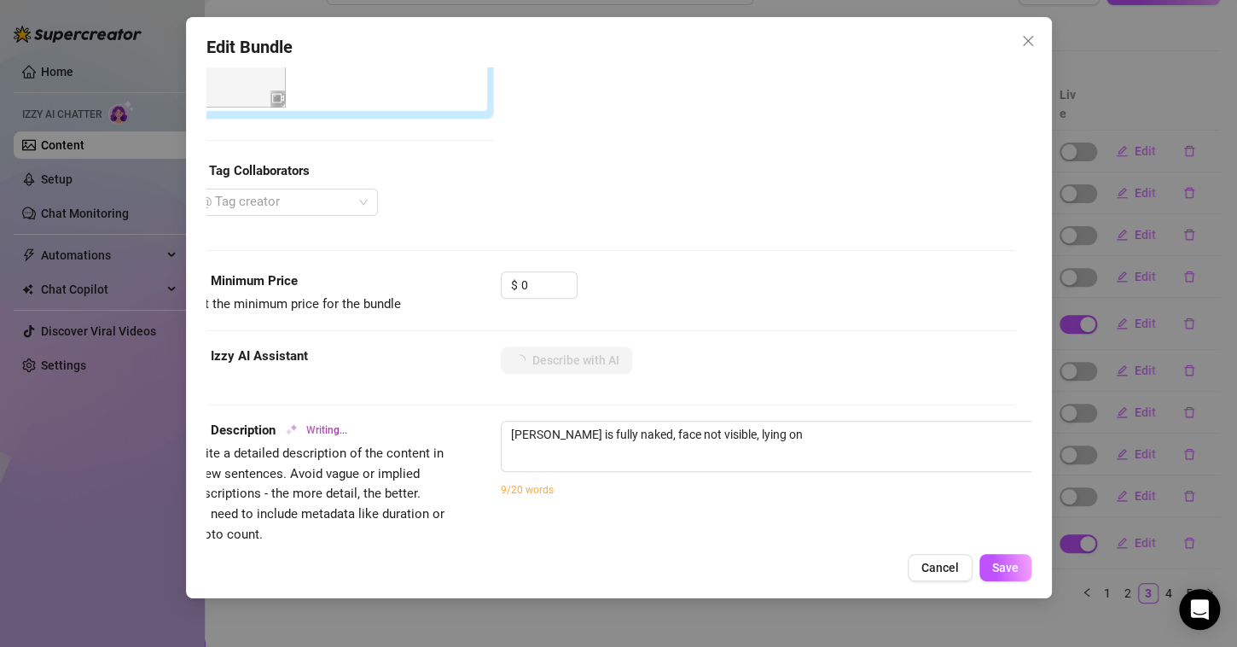
type textarea "[PERSON_NAME] is fully naked, face not visible, lying on her"
type textarea "[PERSON_NAME] is fully naked, face not visible, lying on her stomach"
type textarea "[PERSON_NAME] is fully naked, face not visible, lying on her stomach while"
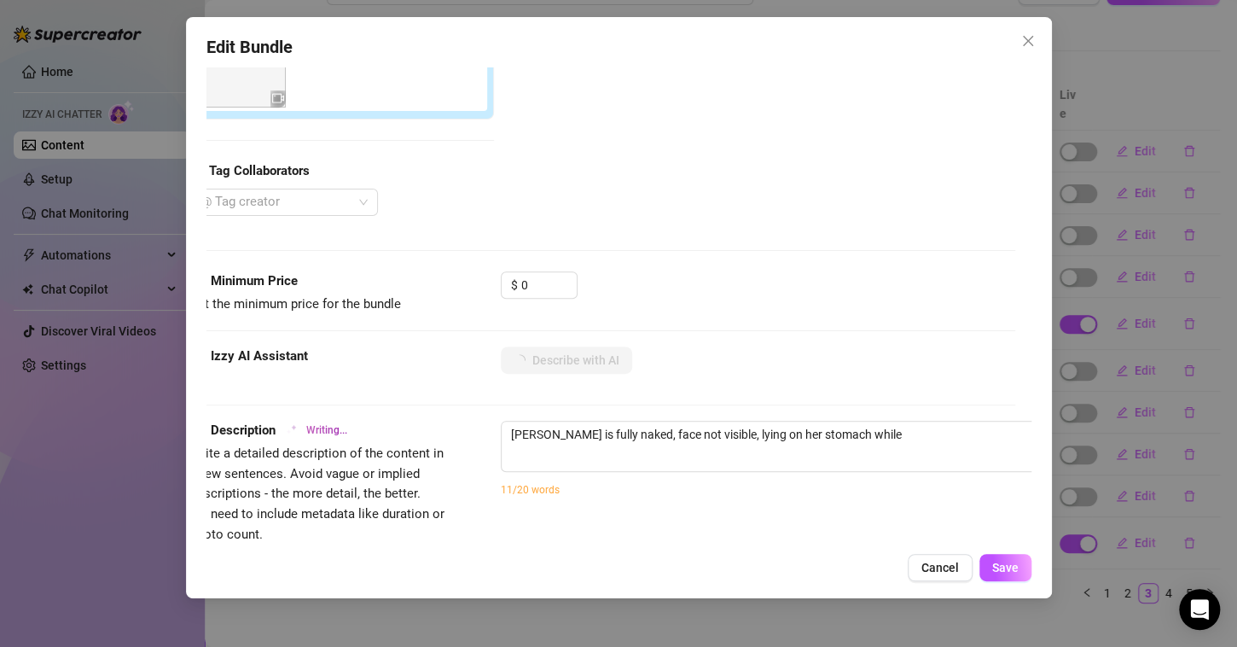
type textarea "[PERSON_NAME] is fully naked, face not visible, lying on her stomach while a"
type textarea "[PERSON_NAME] is fully naked, face not visible, lying on her stomach while a [D…"
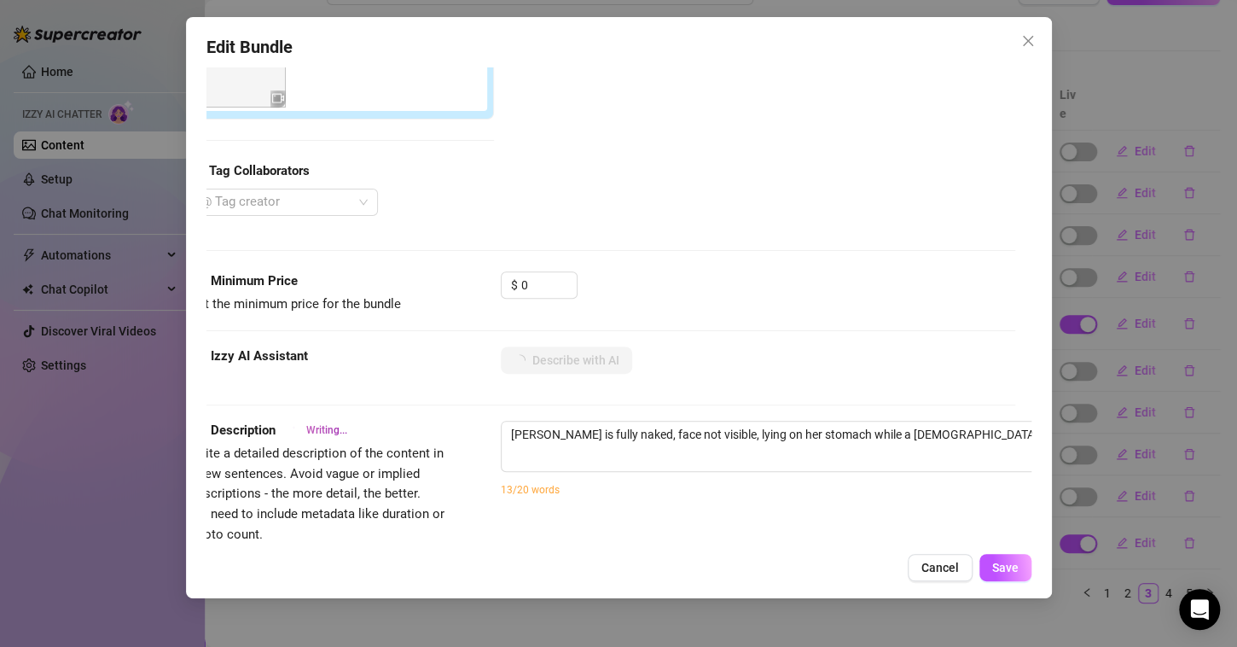
type textarea "[PERSON_NAME] is fully naked, face not visible, lying on her stomach while a [D…"
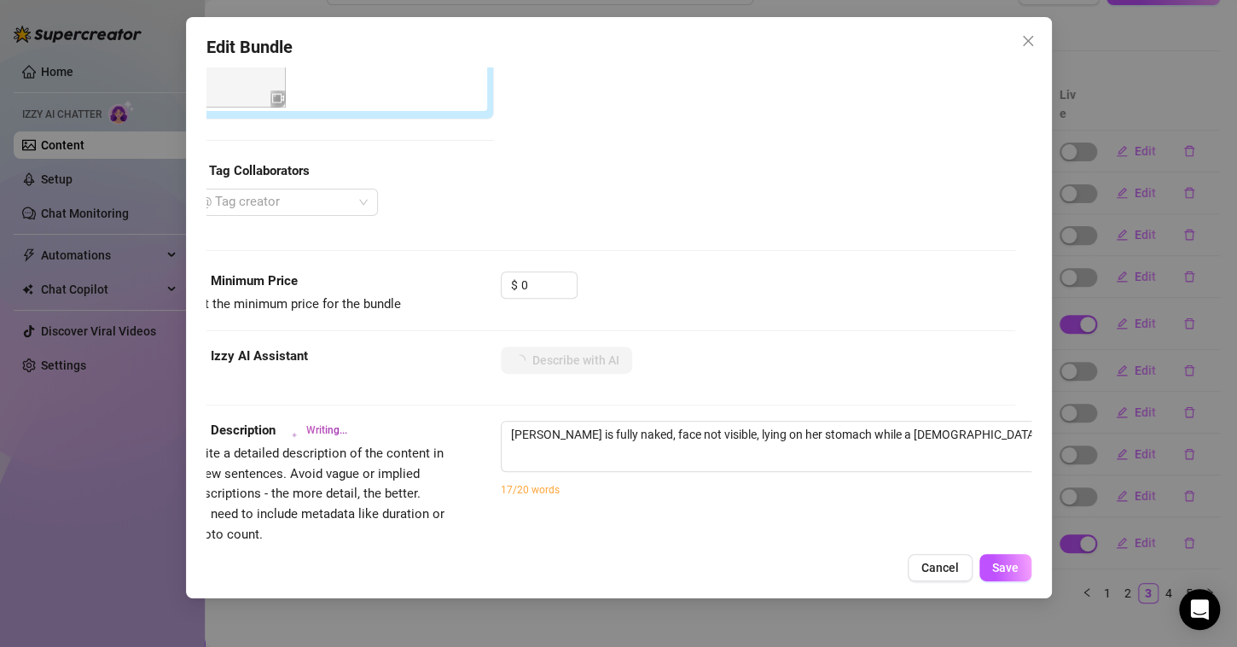
type textarea "[PERSON_NAME] is fully naked, face not visible, lying on her stomach while a [D…"
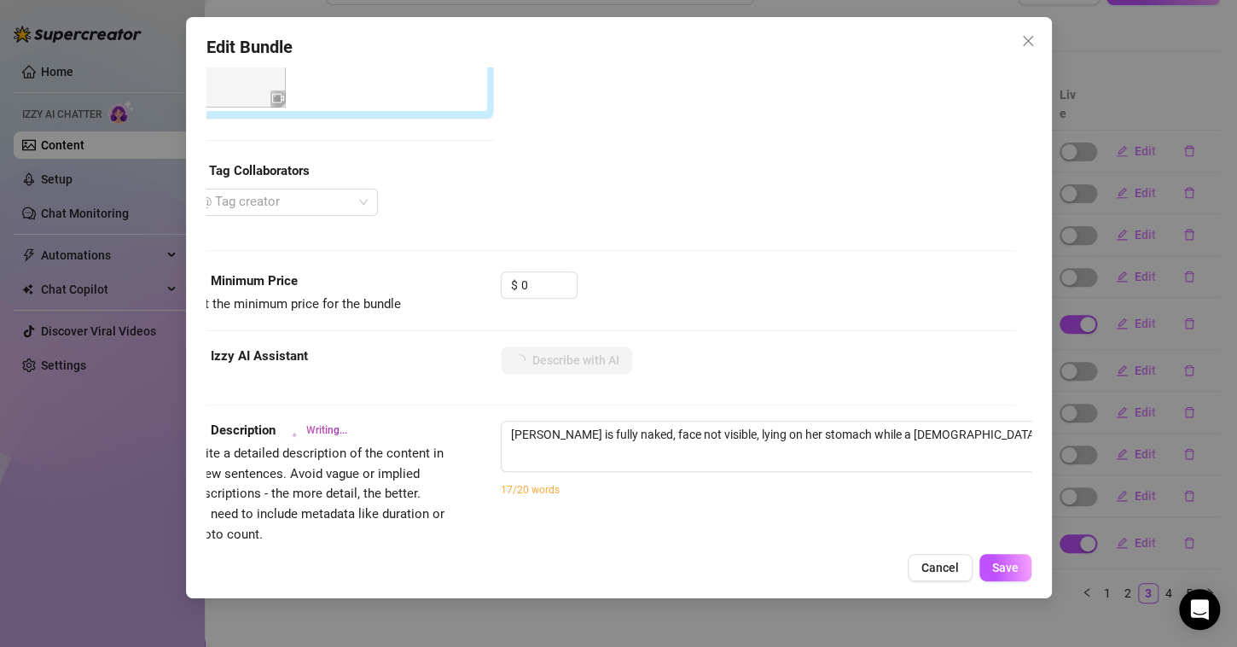
type textarea "[PERSON_NAME] is fully naked, face not visible, lying on her stomach while a [D…"
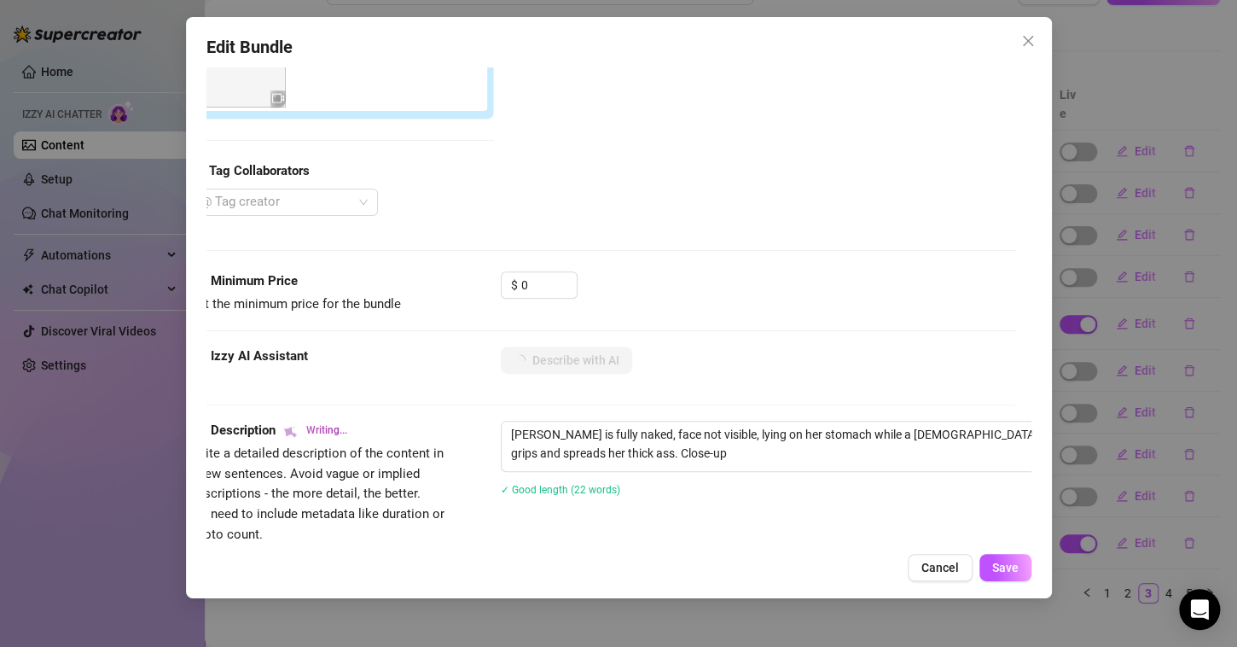
type textarea "[PERSON_NAME] is fully naked, face not visible, lying on her stomach while a [D…"
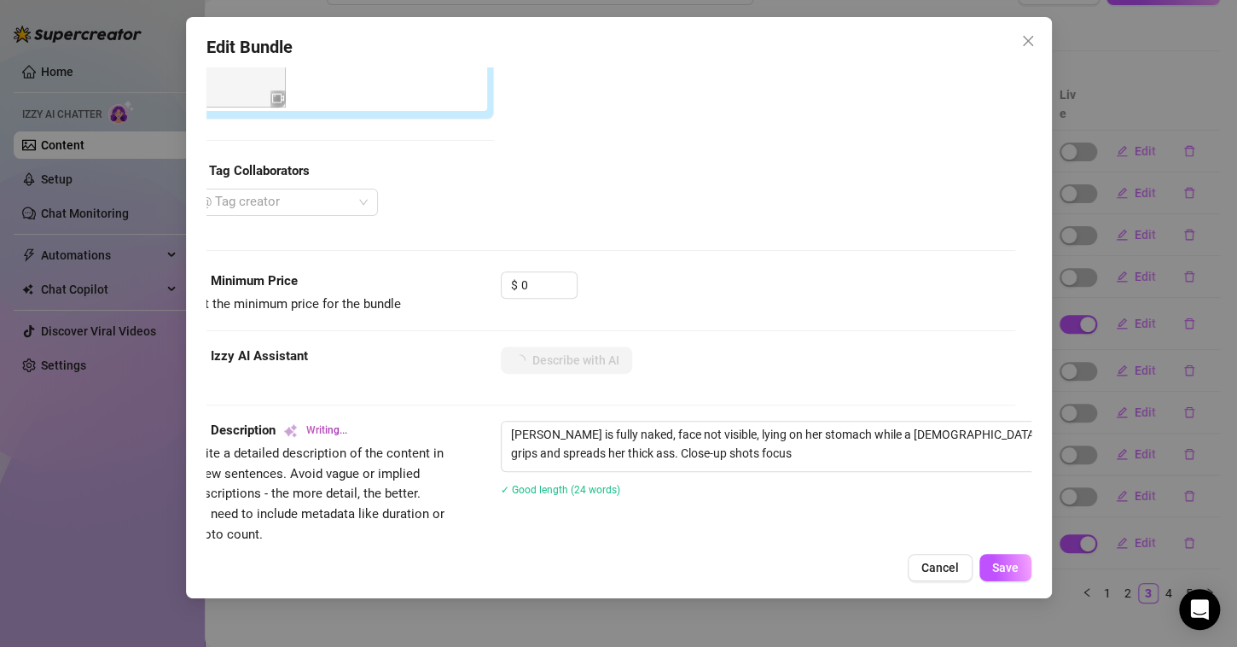
type textarea "[PERSON_NAME] is fully naked, face not visible, lying on her stomach while a [D…"
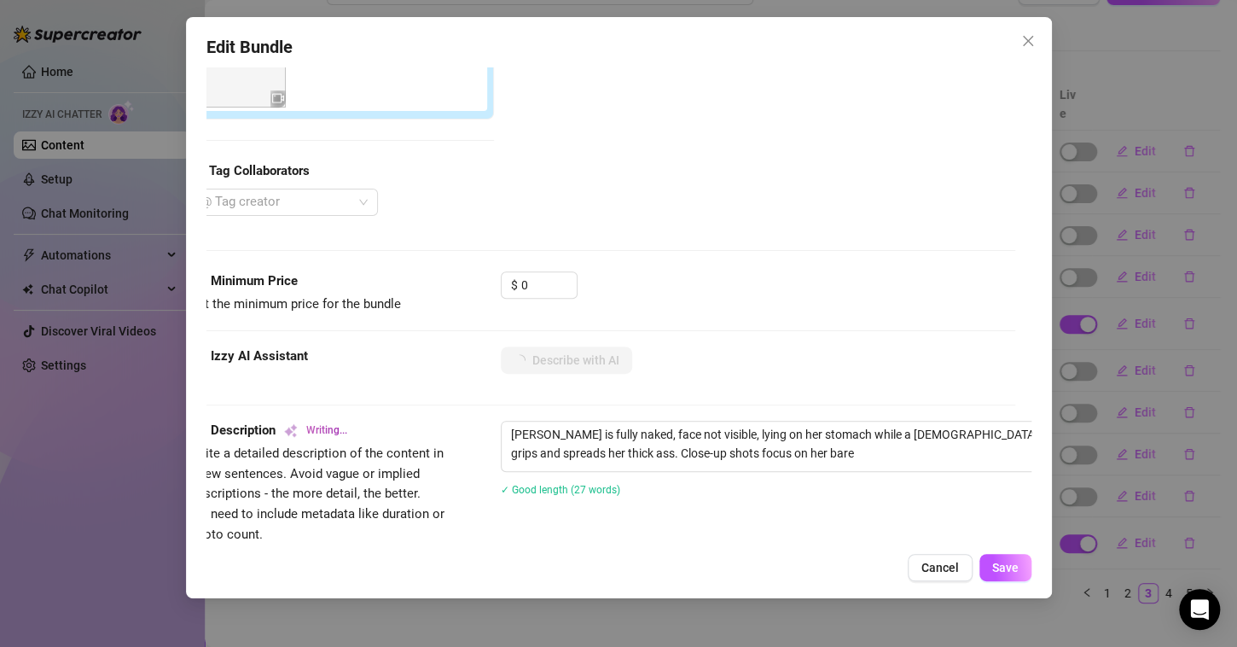
type textarea "[PERSON_NAME] is fully naked, face not visible, lying on her stomach while a [D…"
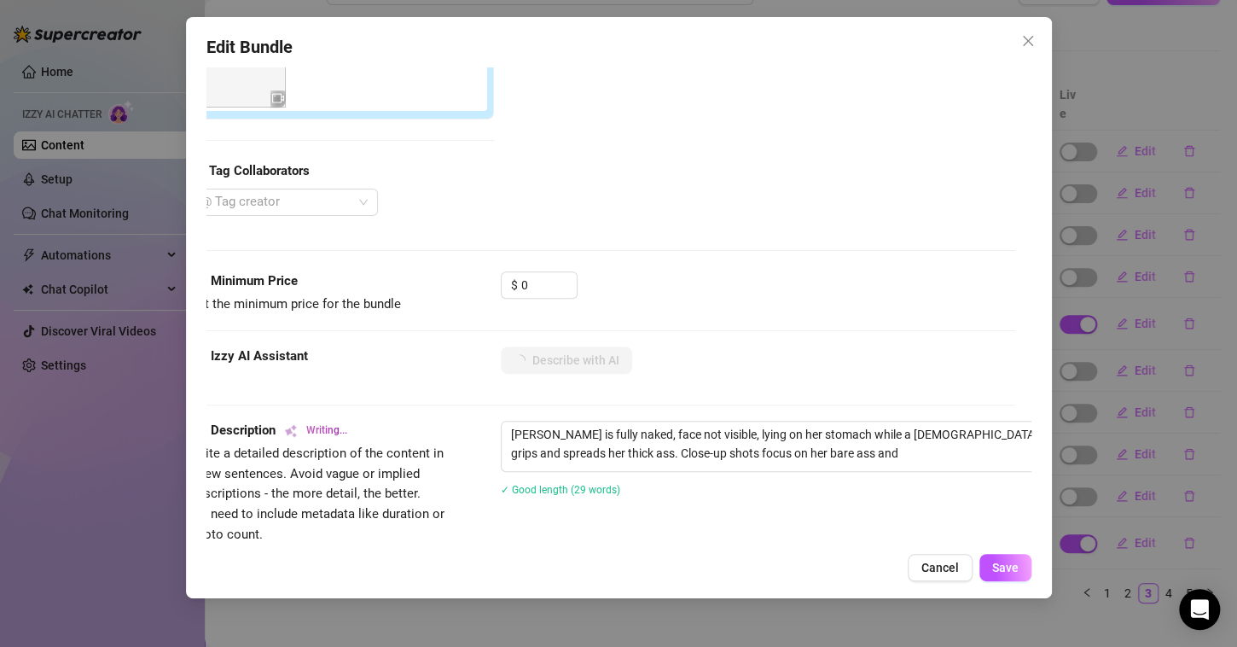
type textarea "[PERSON_NAME] is fully naked, face not visible, lying on her stomach while a [D…"
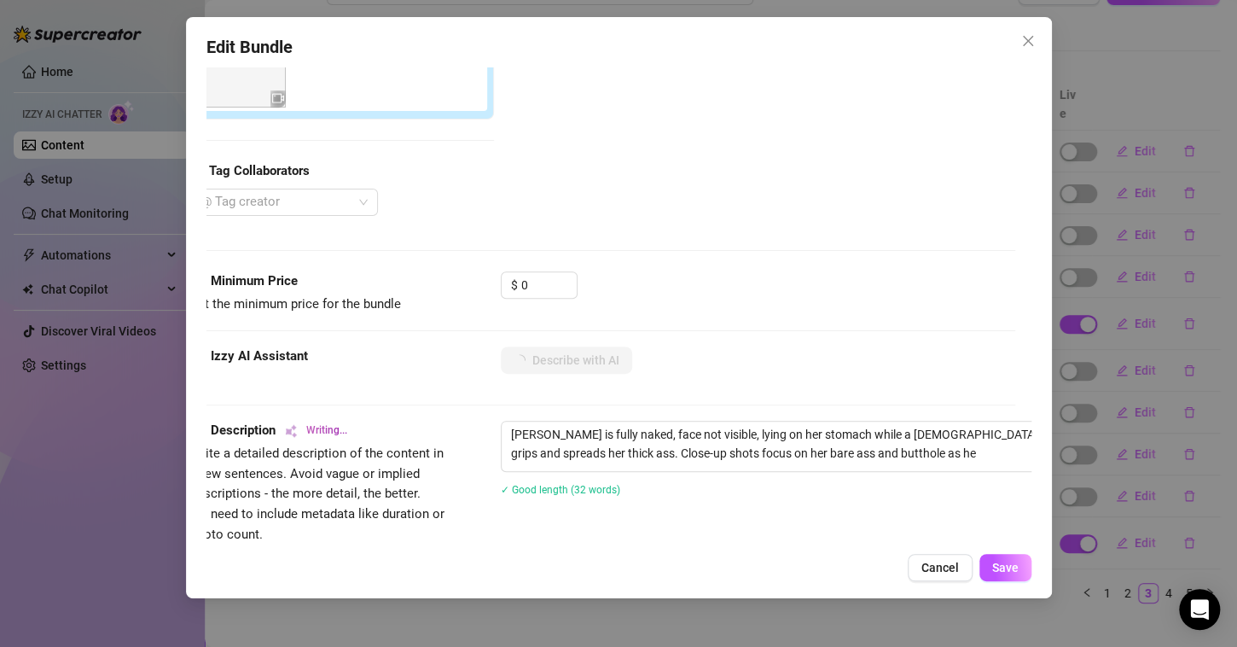
type textarea "[PERSON_NAME] is fully naked, face not visible, lying on her stomach while a [D…"
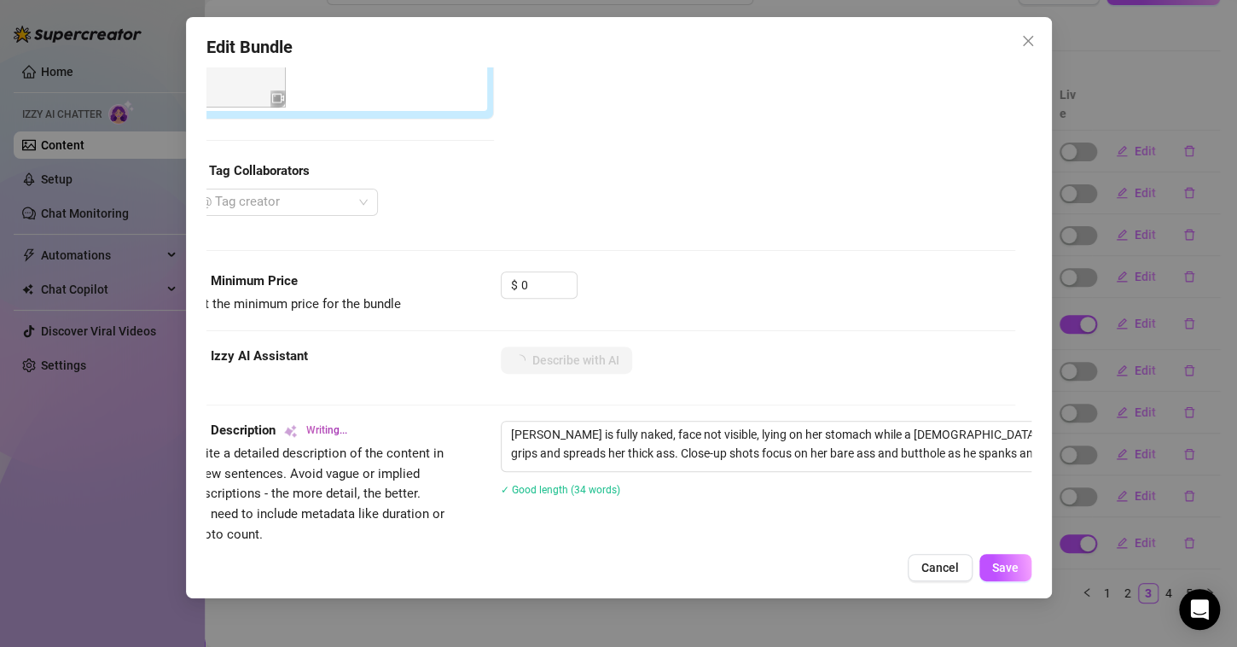
type textarea "[PERSON_NAME] is fully naked, face not visible, lying on her stomach while a [D…"
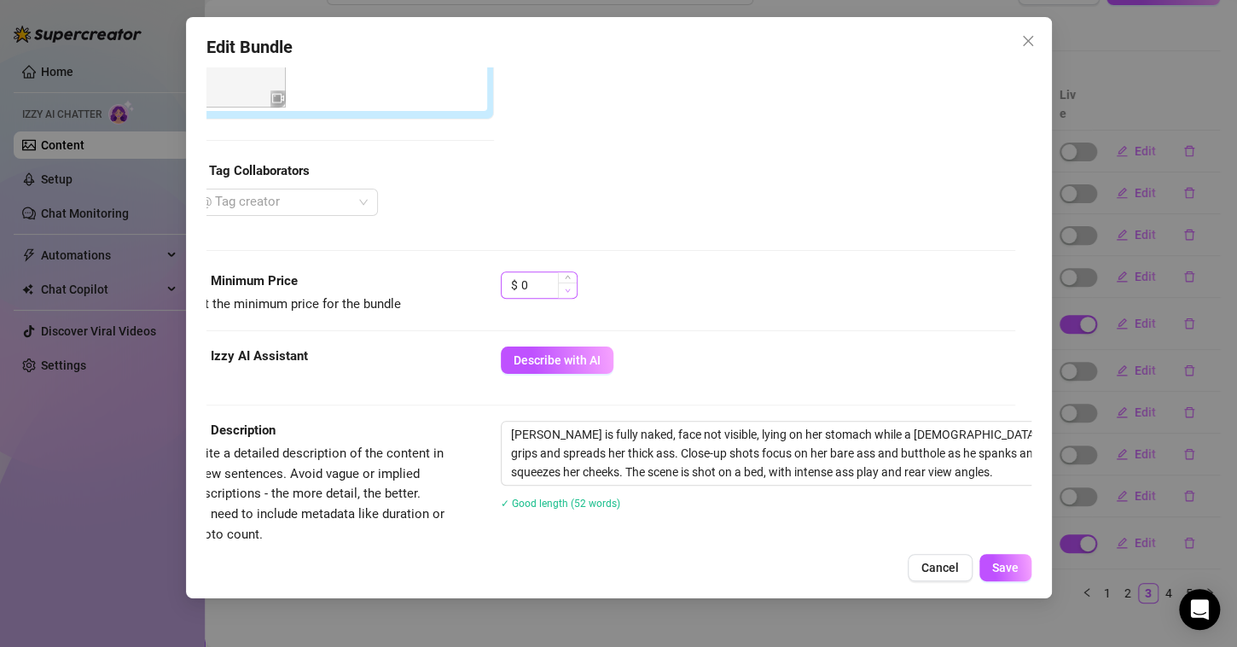
click at [558, 290] on span "Decrease Value" at bounding box center [567, 289] width 19 height 15
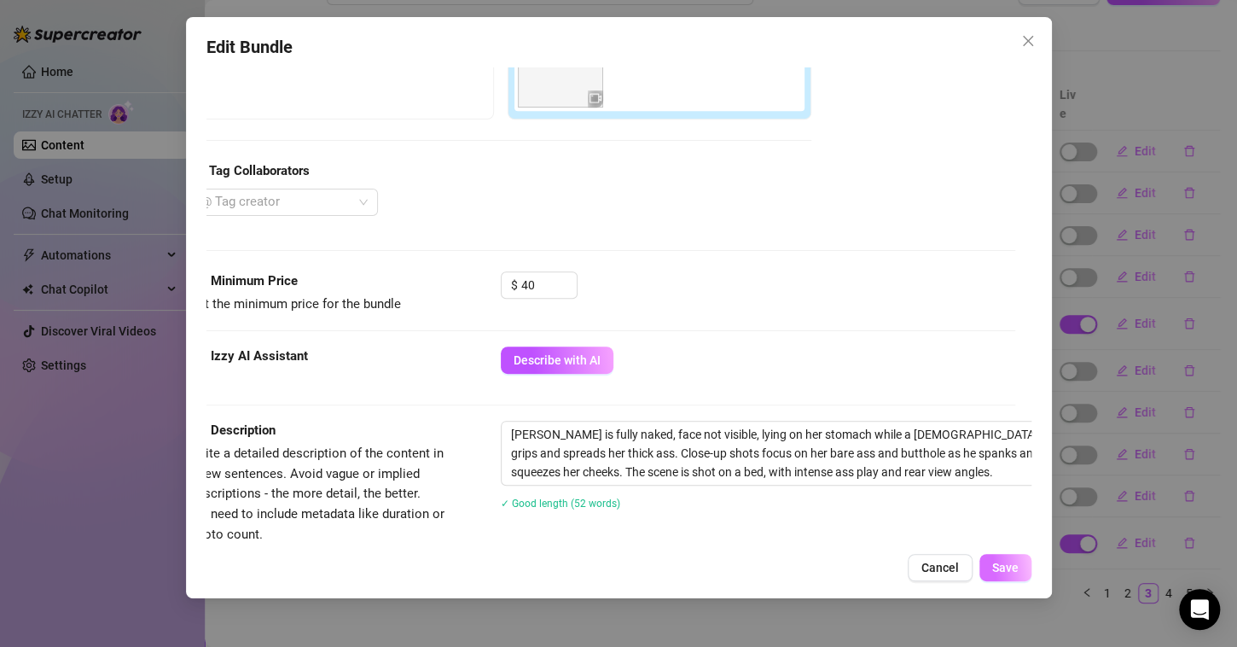
click at [992, 565] on span "Save" at bounding box center [1005, 567] width 26 height 14
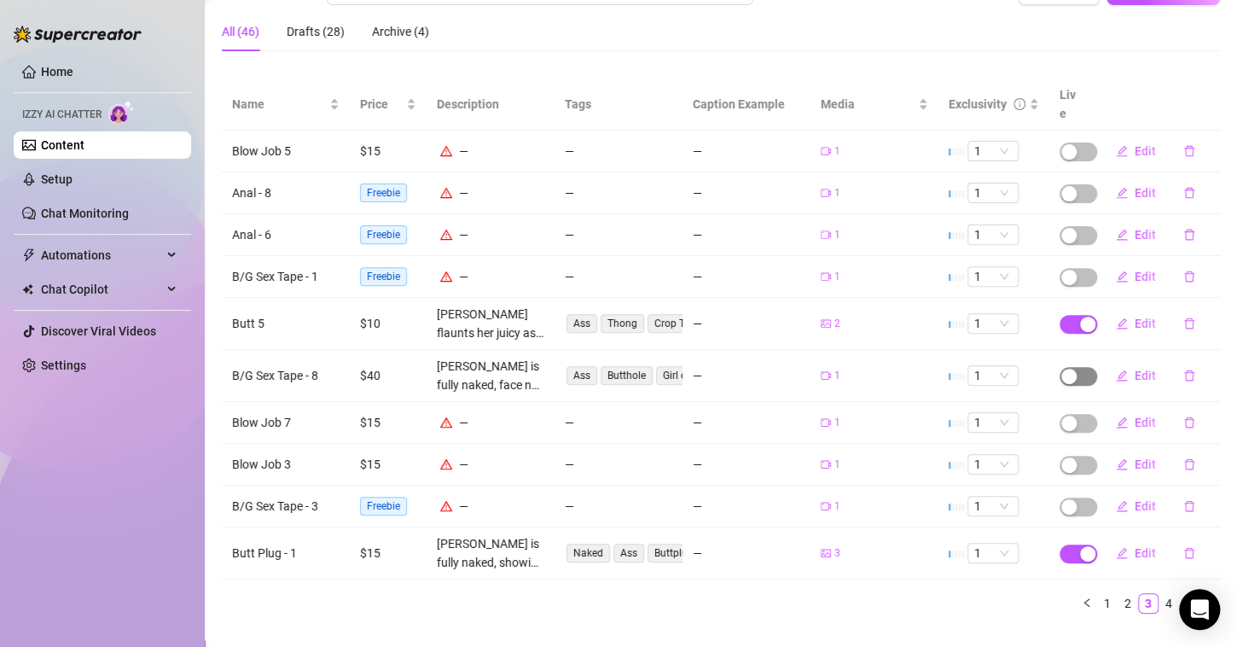
click at [1071, 367] on span "button" at bounding box center [1079, 376] width 38 height 19
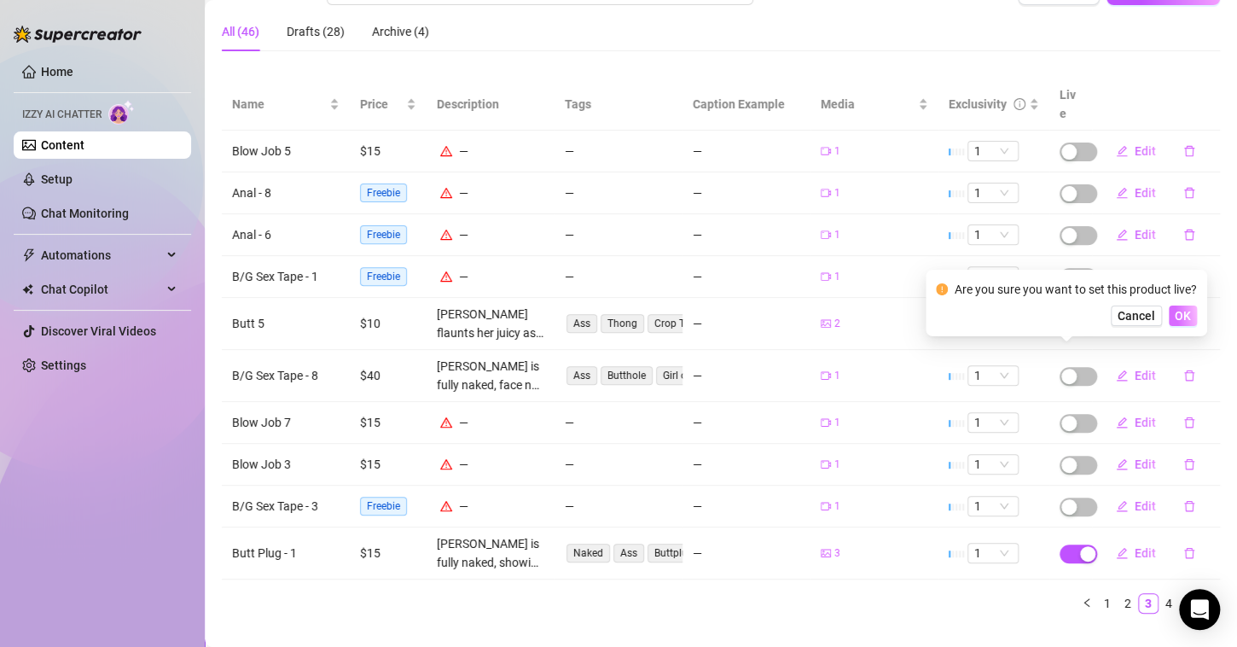
click at [1183, 319] on span "OK" at bounding box center [1183, 316] width 16 height 14
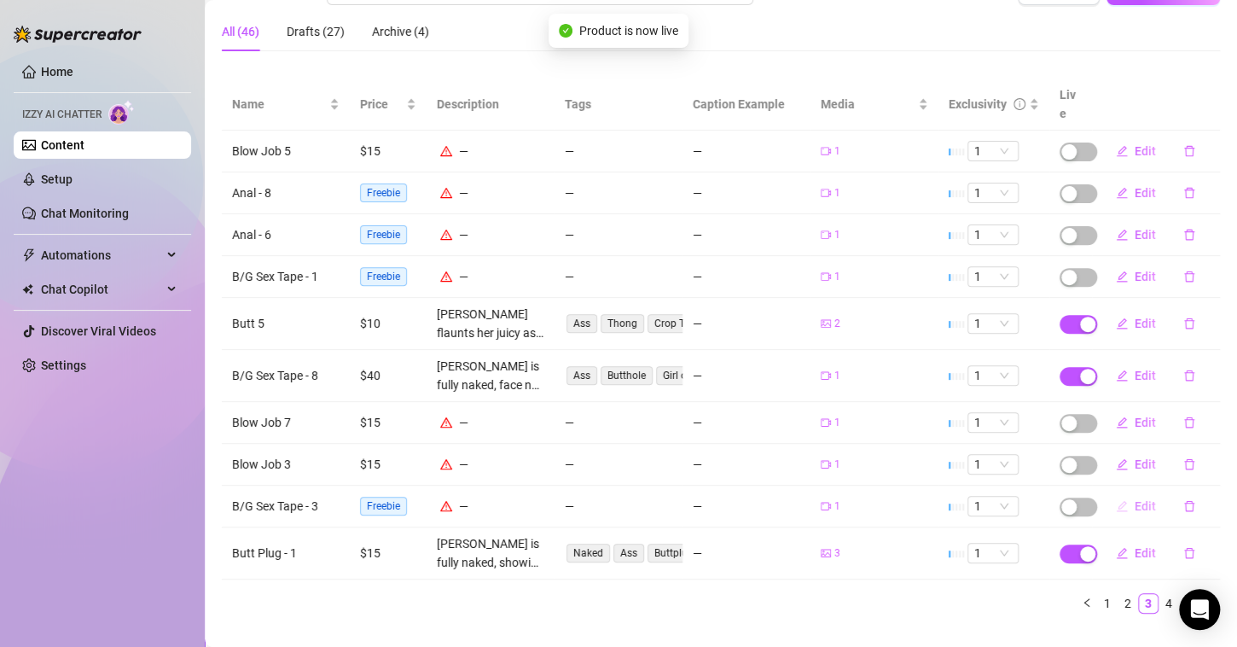
click at [1136, 499] on span "Edit" at bounding box center [1145, 506] width 21 height 14
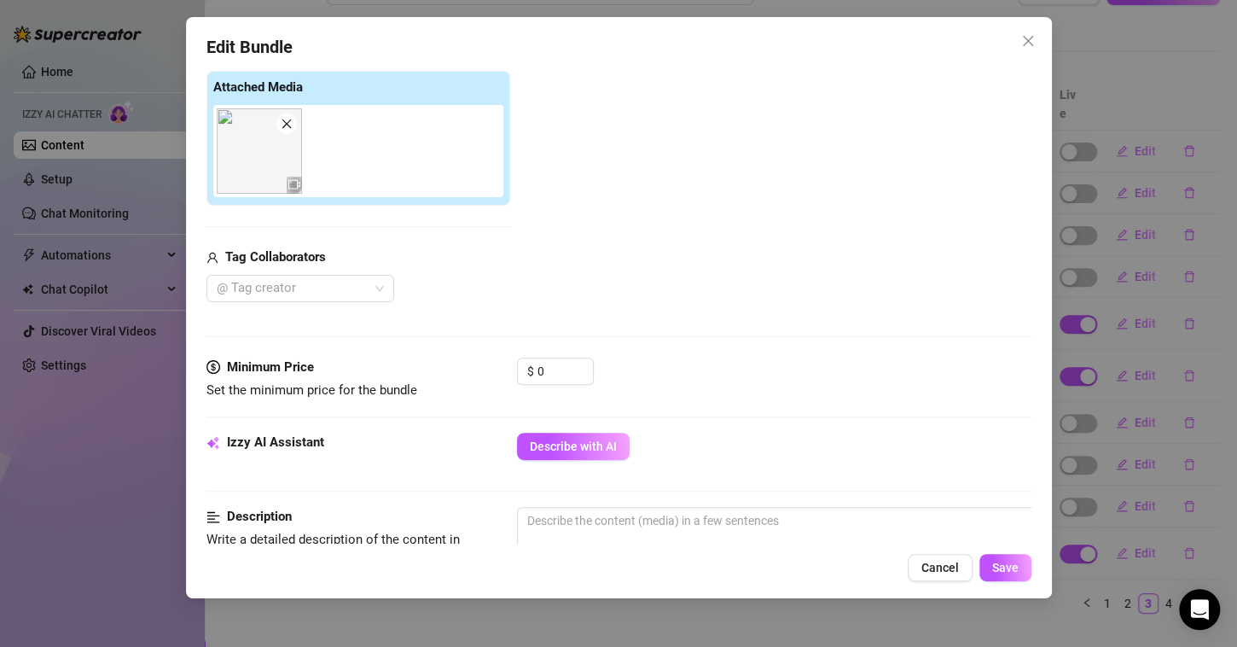
scroll to position [293, 0]
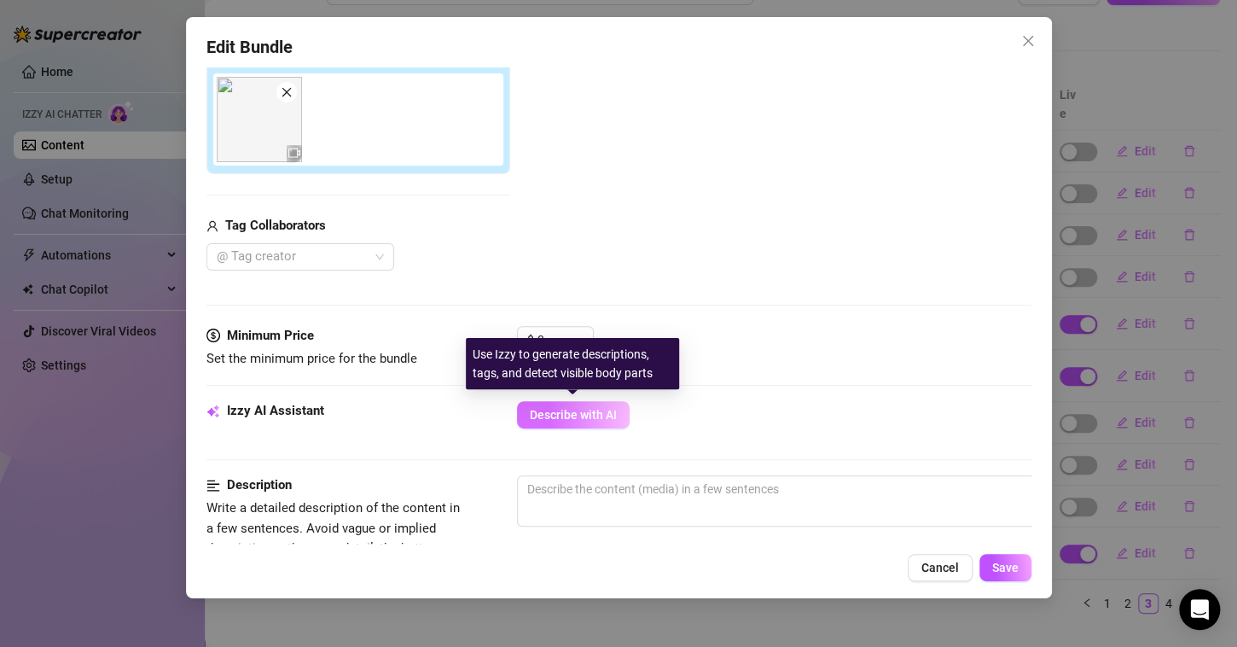
click at [611, 413] on span "Describe with AI" at bounding box center [573, 415] width 87 height 14
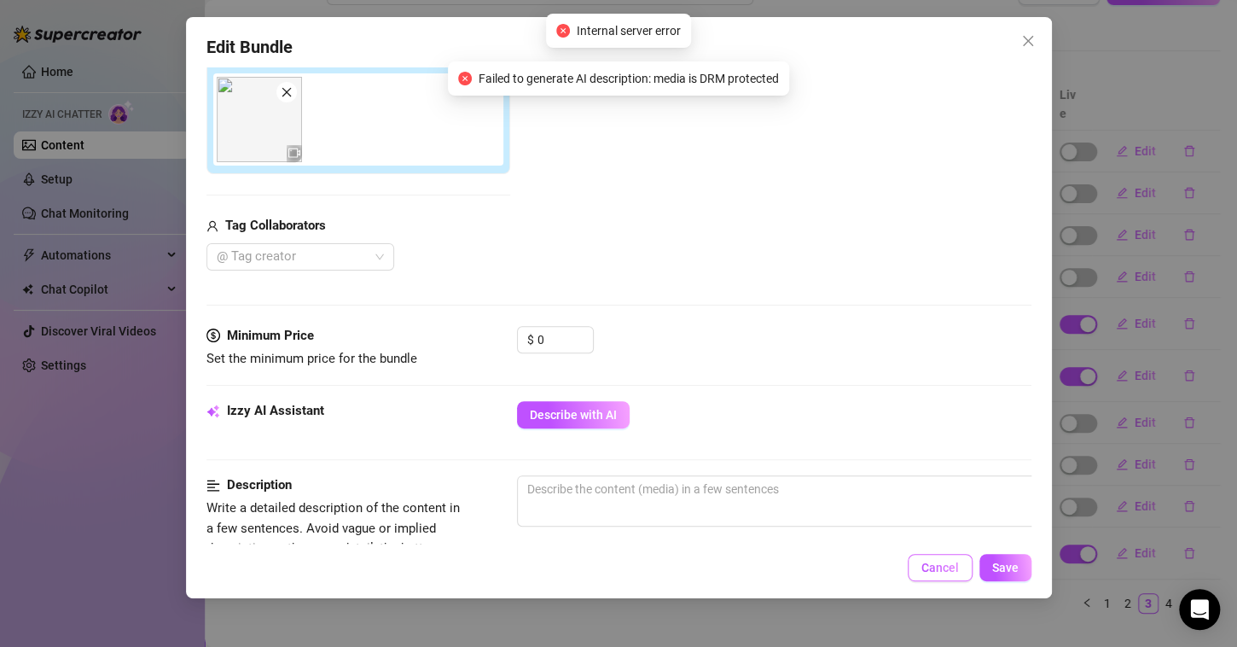
click at [924, 565] on span "Cancel" at bounding box center [940, 567] width 38 height 14
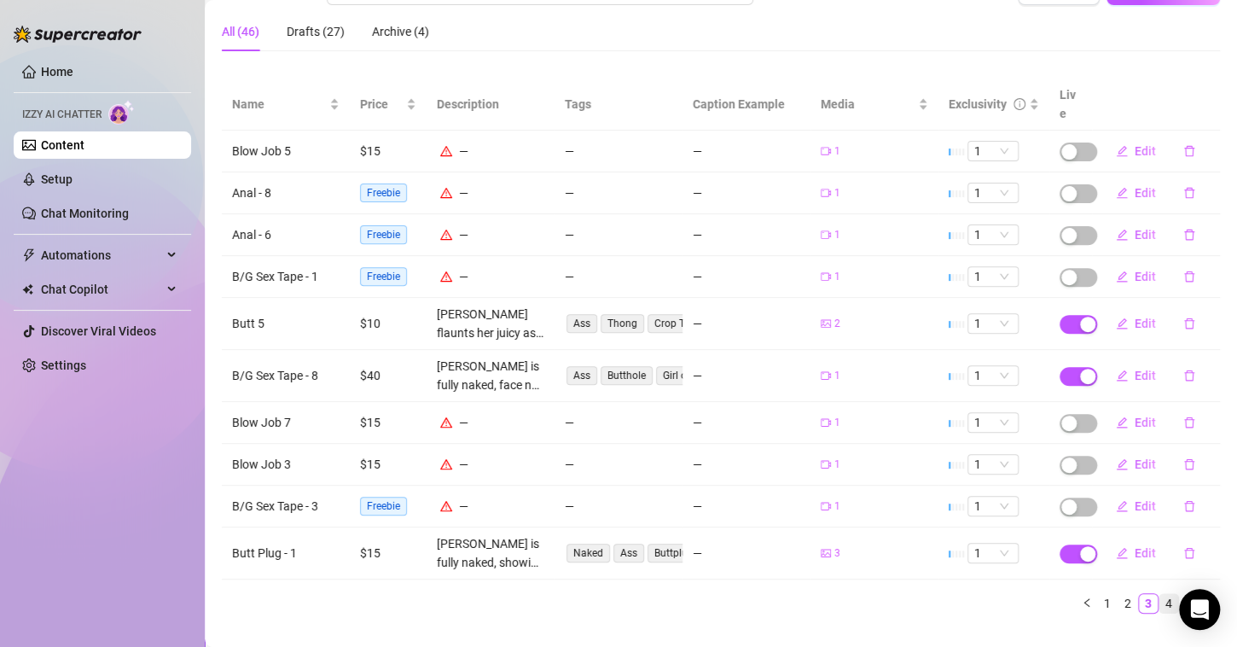
click at [1159, 594] on link "4" at bounding box center [1168, 603] width 19 height 19
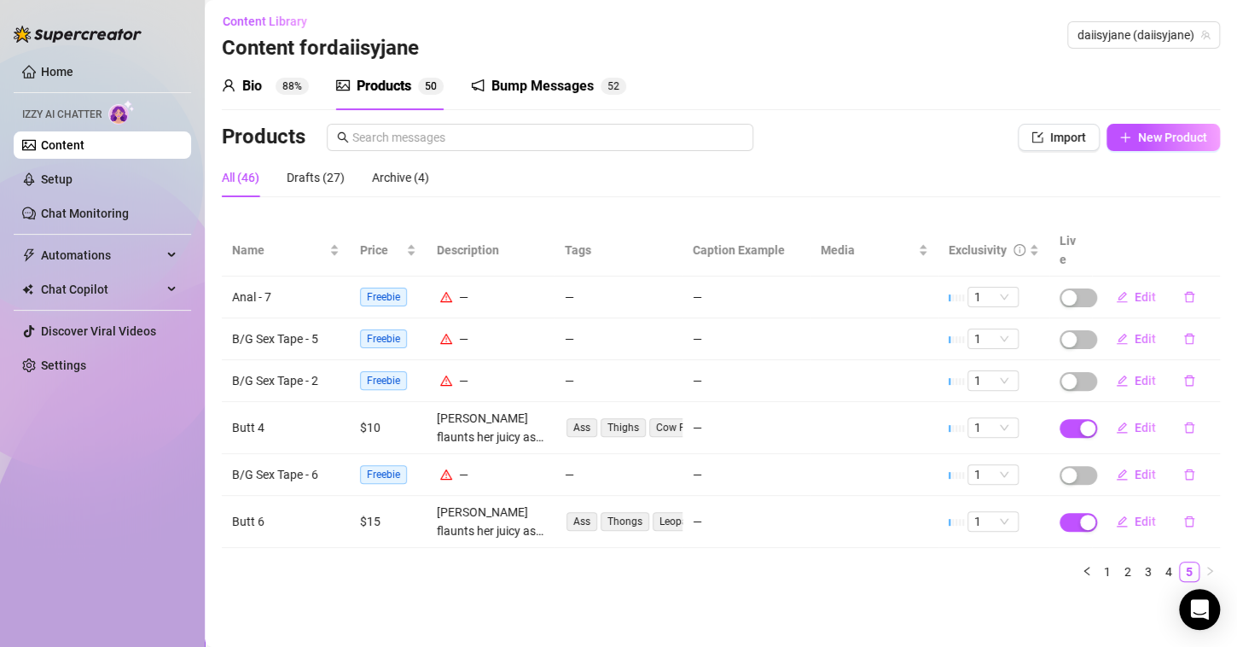
scroll to position [0, 0]
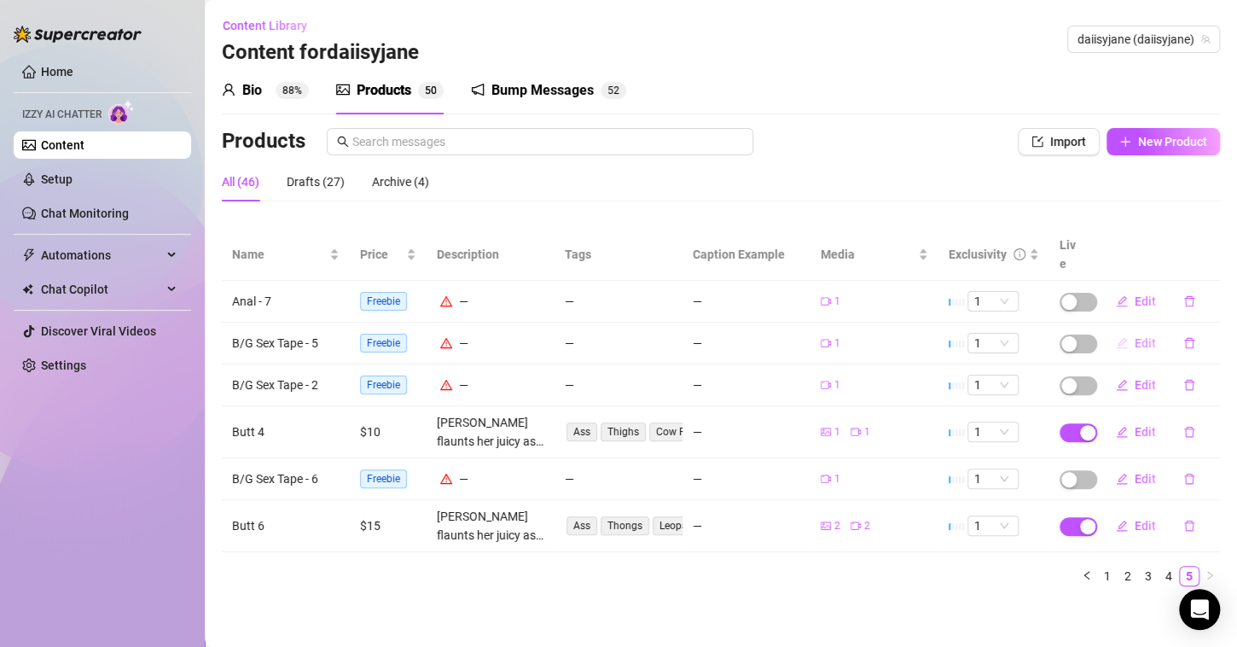
click at [1127, 337] on icon "edit" at bounding box center [1122, 343] width 12 height 12
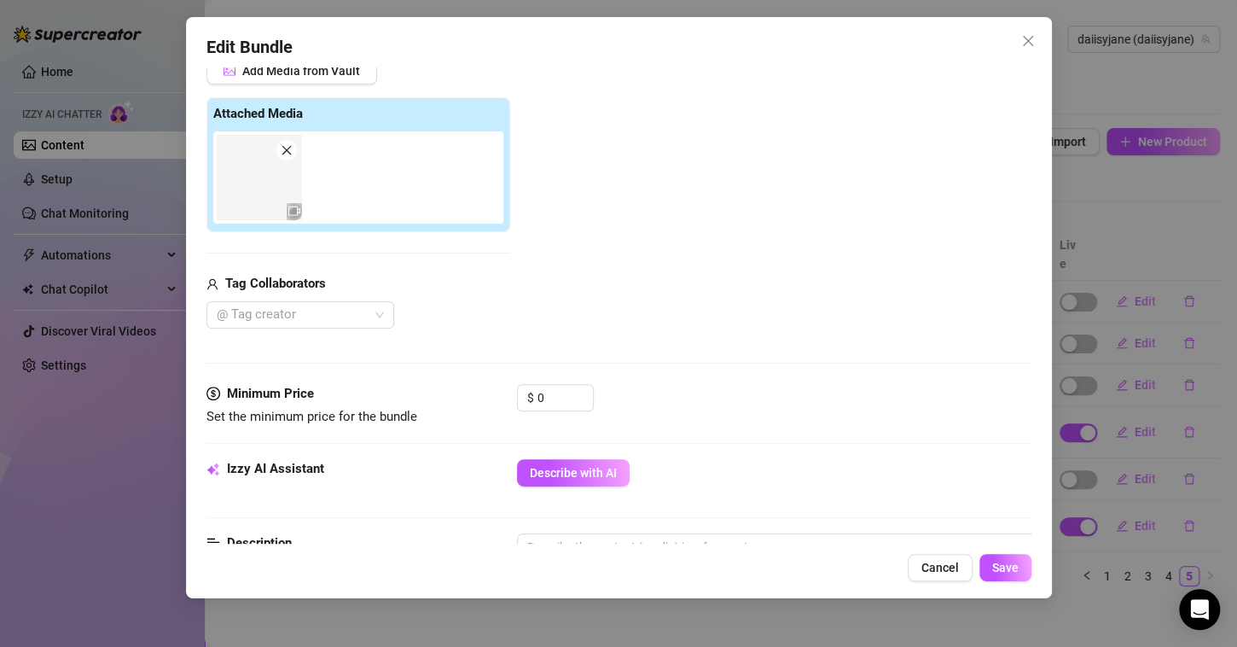
scroll to position [241, 0]
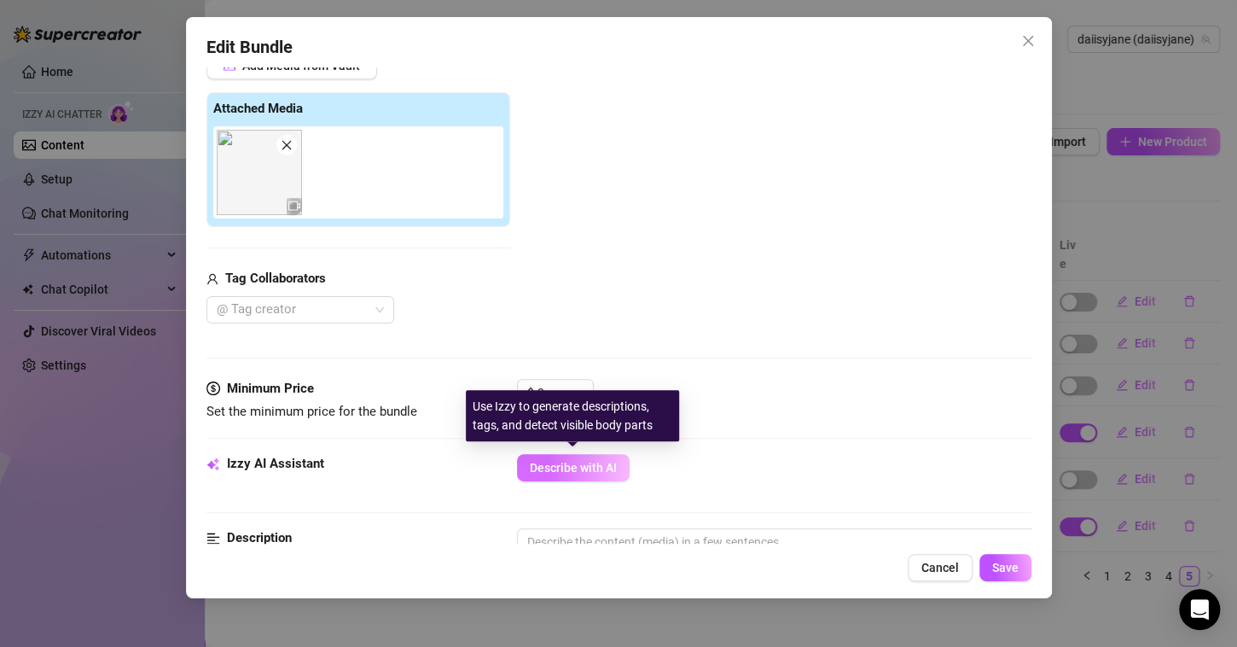
click at [576, 455] on button "Describe with AI" at bounding box center [573, 467] width 113 height 27
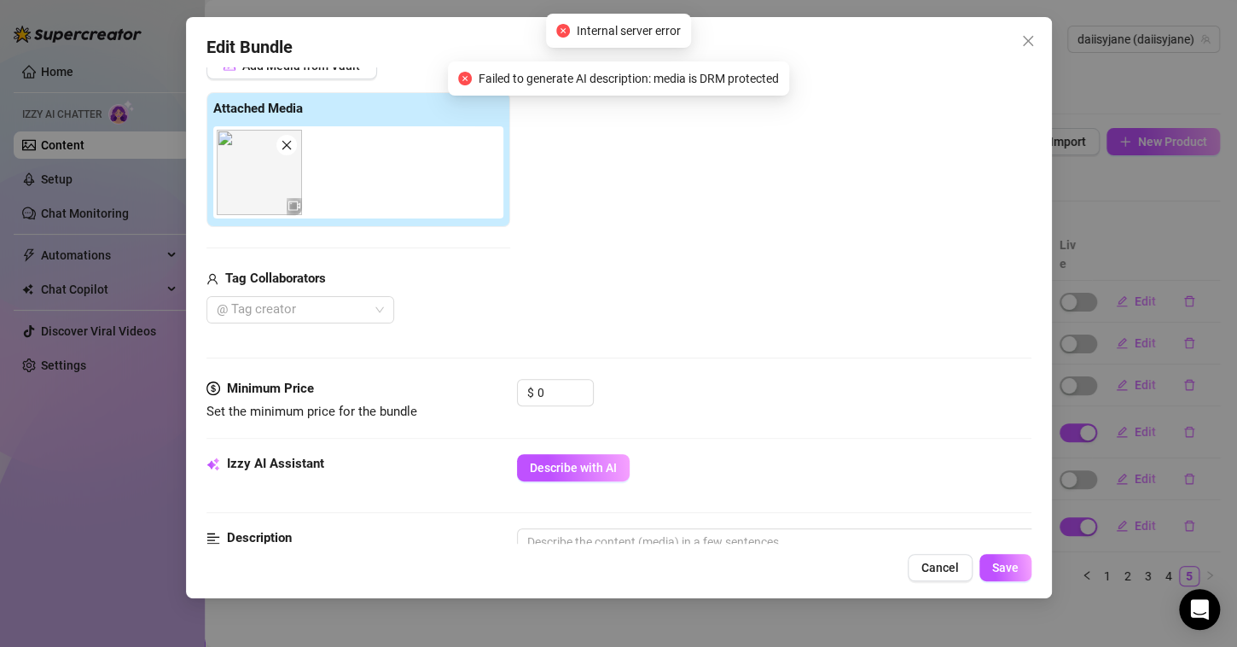
scroll to position [311, 0]
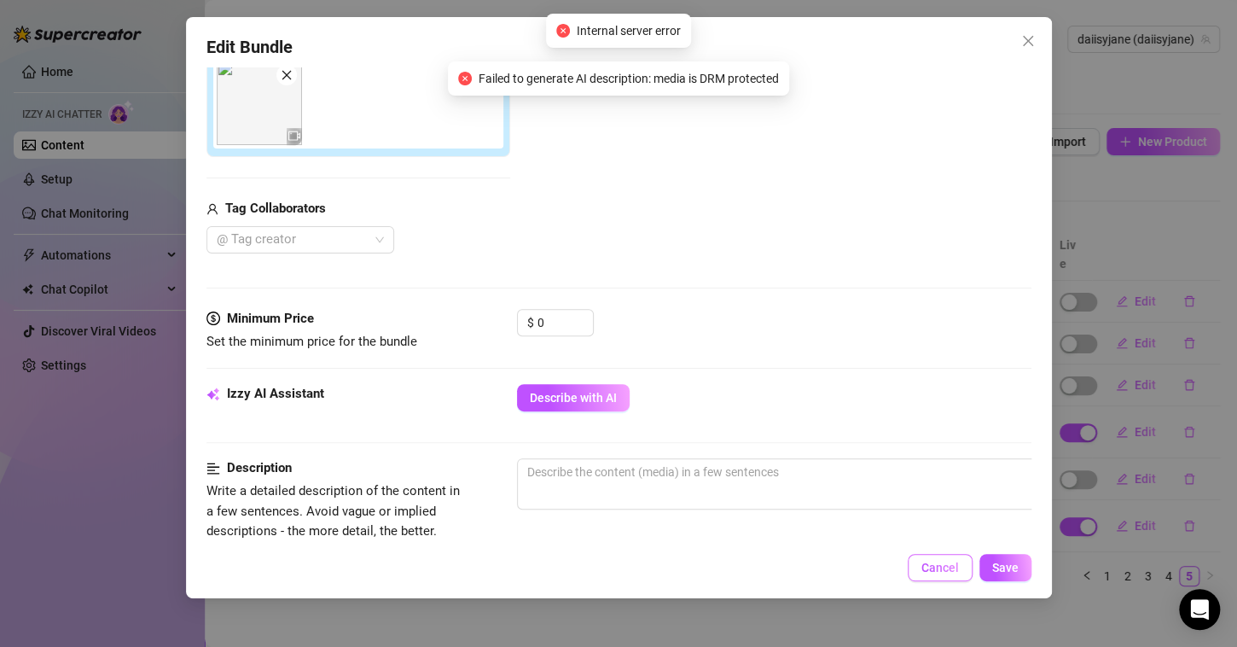
click at [914, 563] on button "Cancel" at bounding box center [940, 567] width 65 height 27
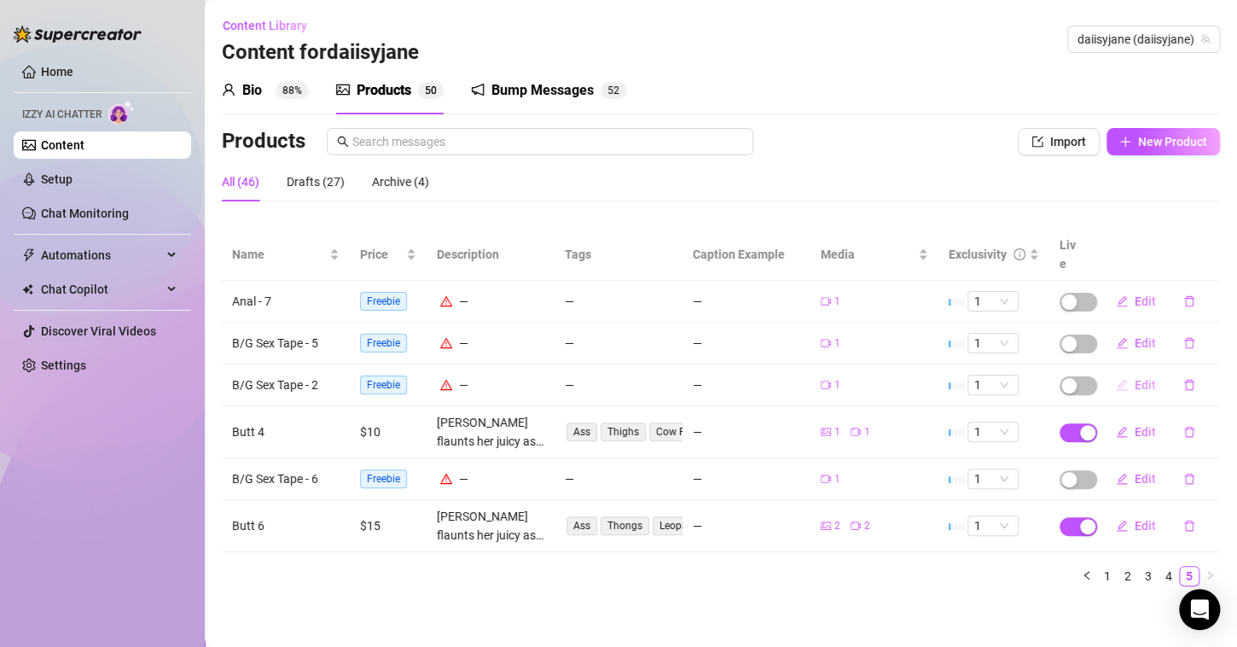
click at [1135, 378] on span "Edit" at bounding box center [1145, 385] width 21 height 14
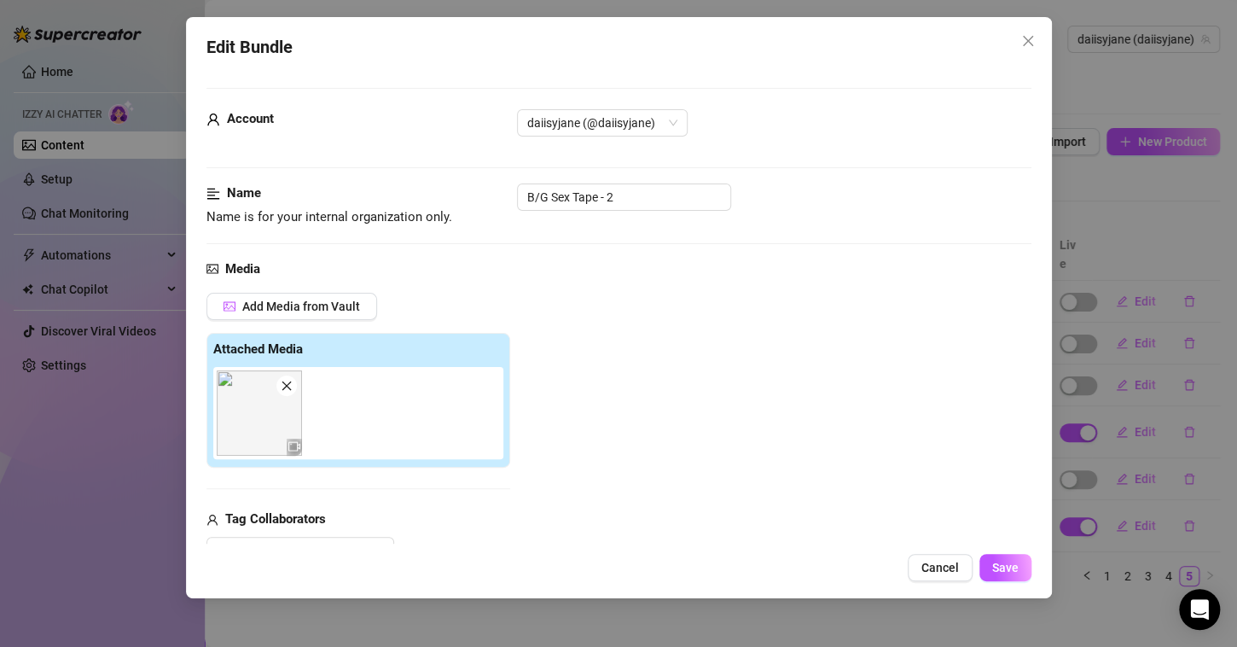
scroll to position [197, 0]
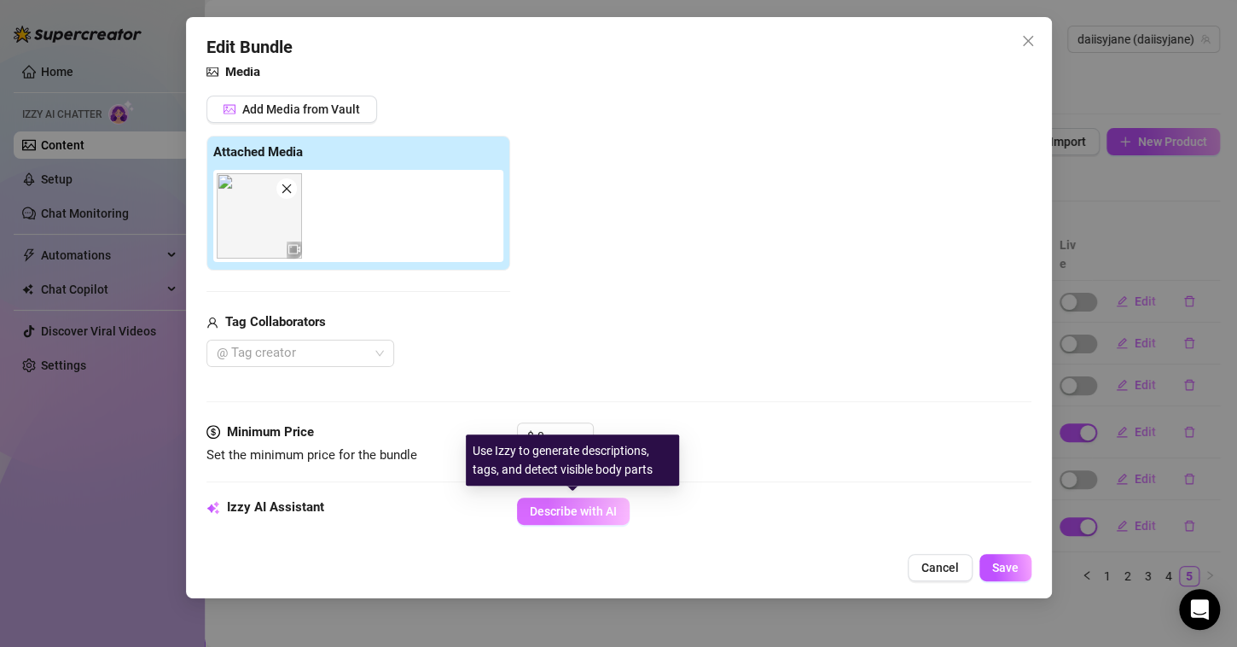
click at [572, 505] on span "Describe with AI" at bounding box center [573, 511] width 87 height 14
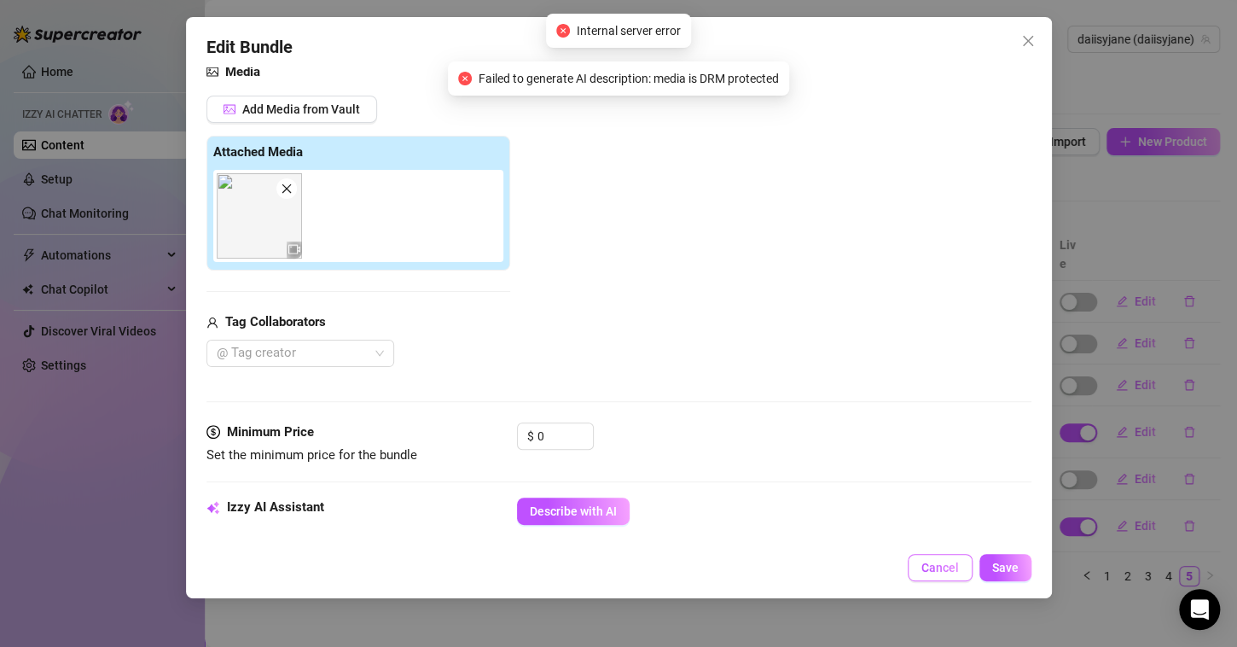
click at [920, 570] on button "Cancel" at bounding box center [940, 567] width 65 height 27
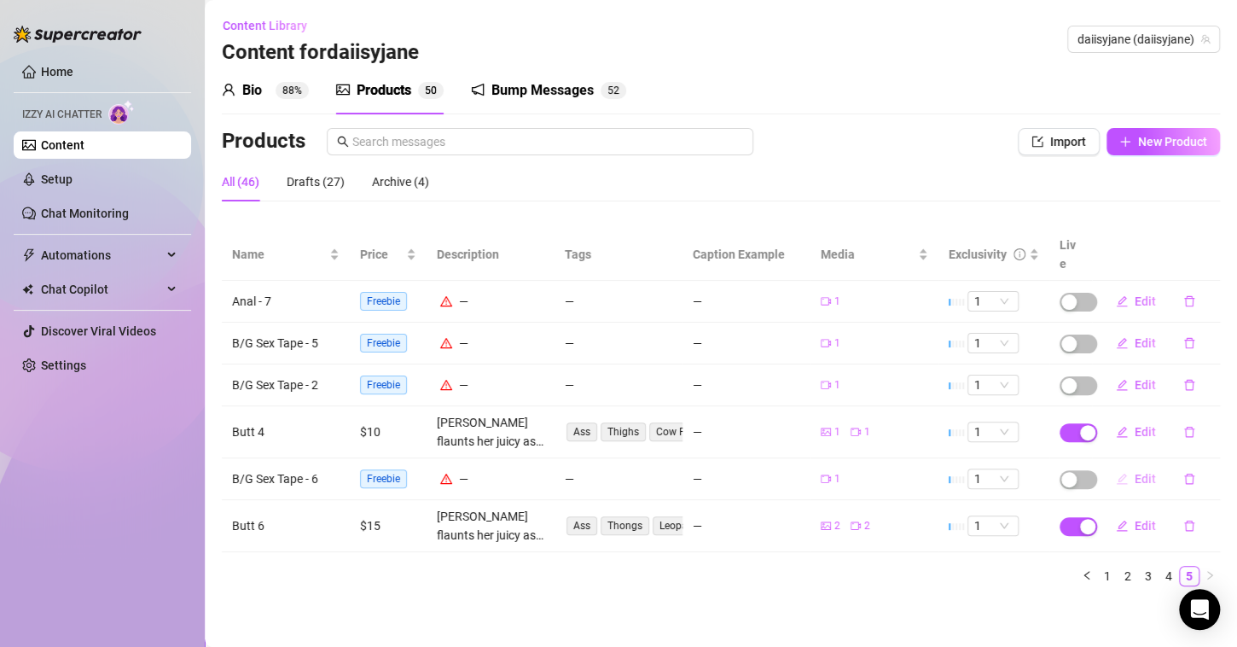
click at [1139, 472] on span "Edit" at bounding box center [1145, 479] width 21 height 14
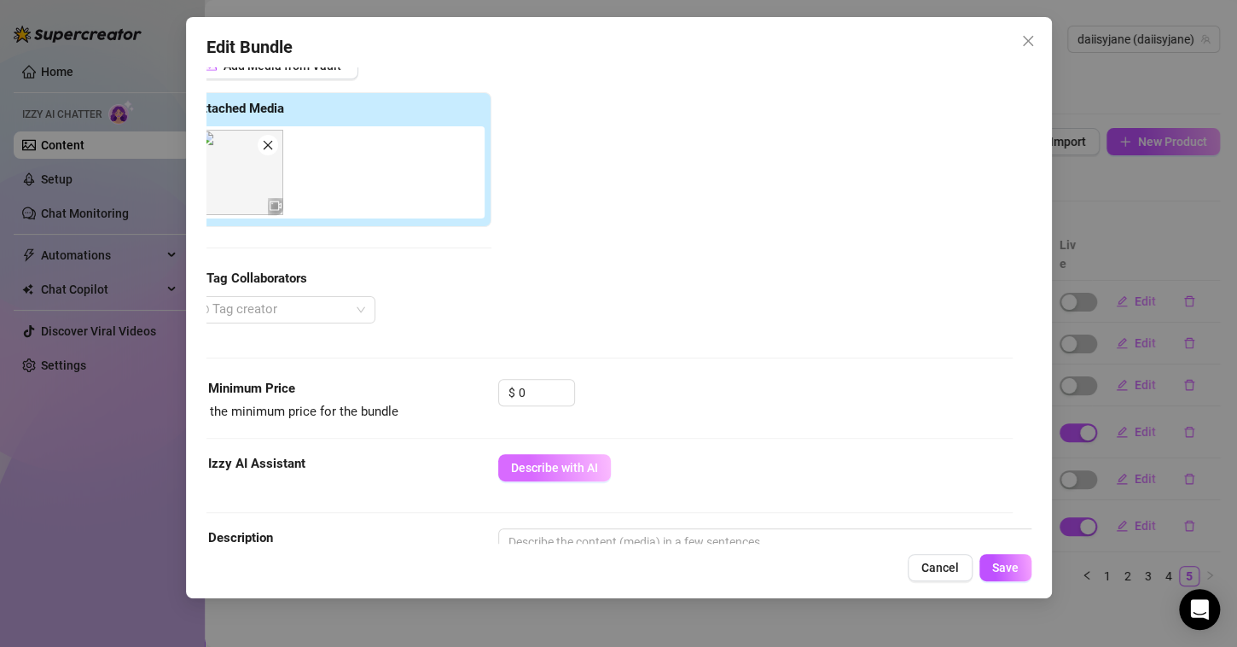
scroll to position [290, 19]
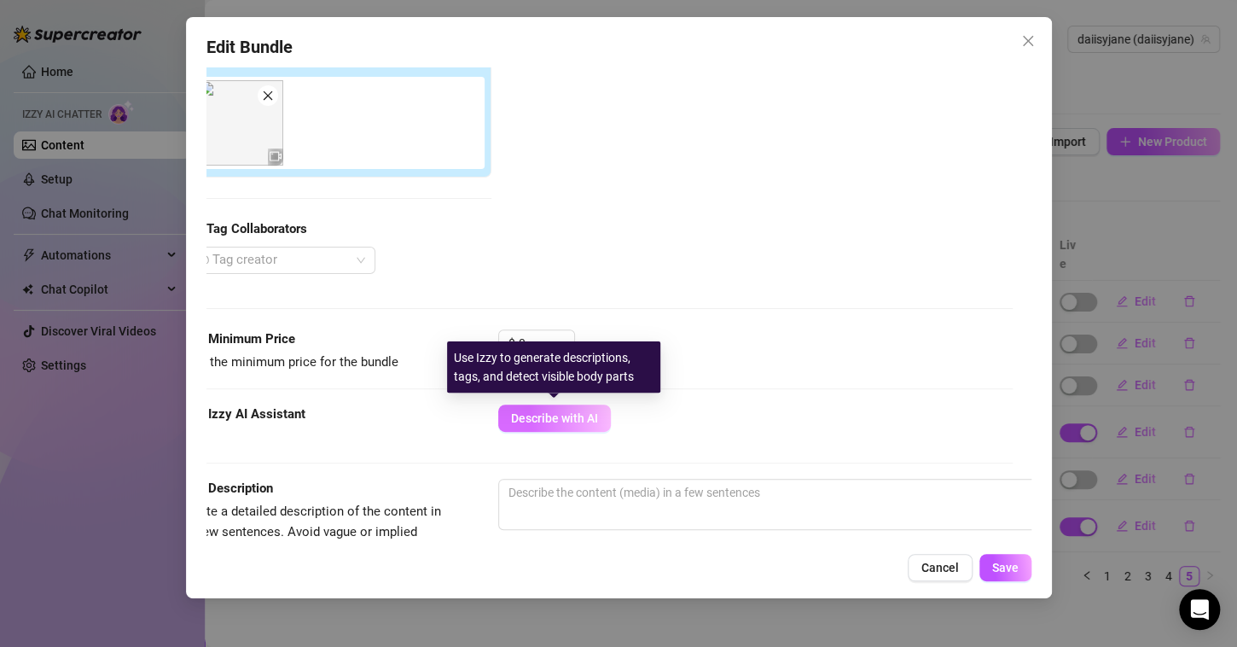
click at [565, 406] on button "Describe with AI" at bounding box center [554, 417] width 113 height 27
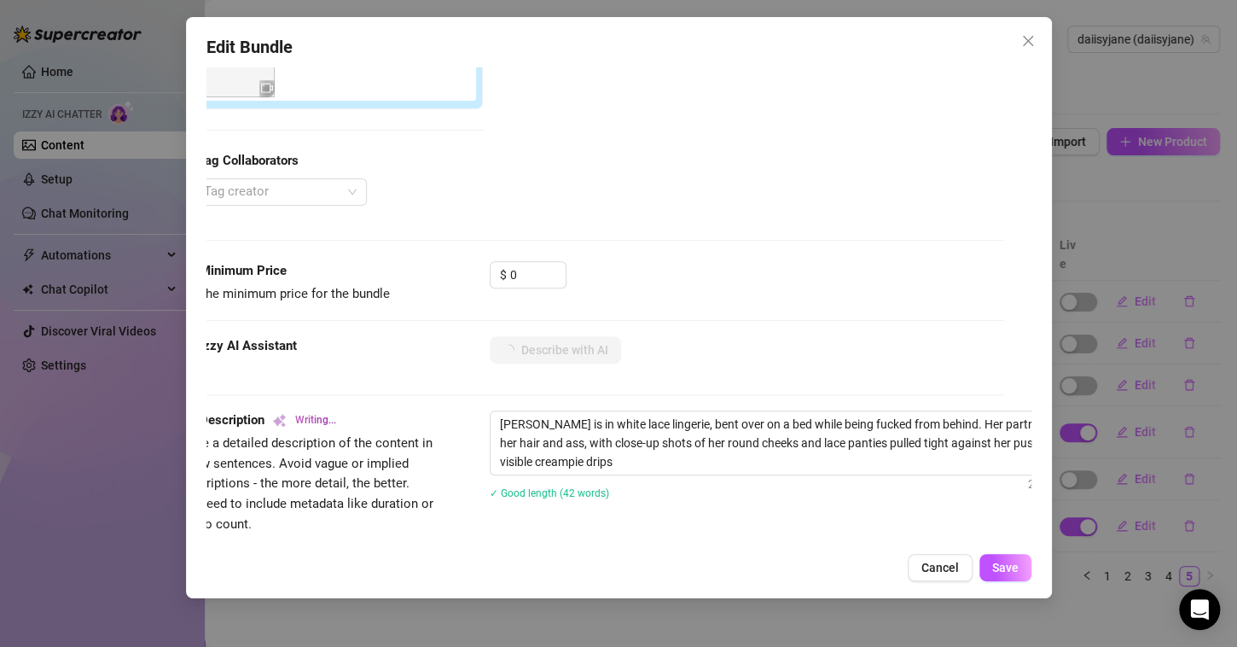
scroll to position [358, 29]
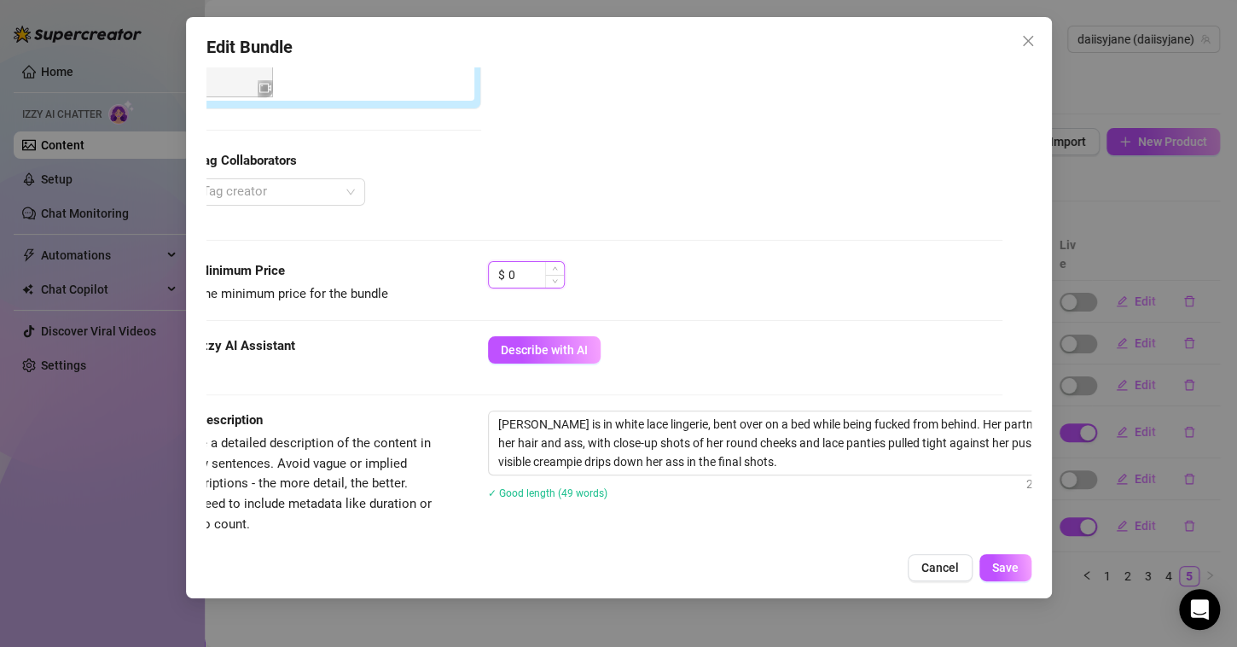
click at [538, 276] on input "0" at bounding box center [535, 275] width 55 height 26
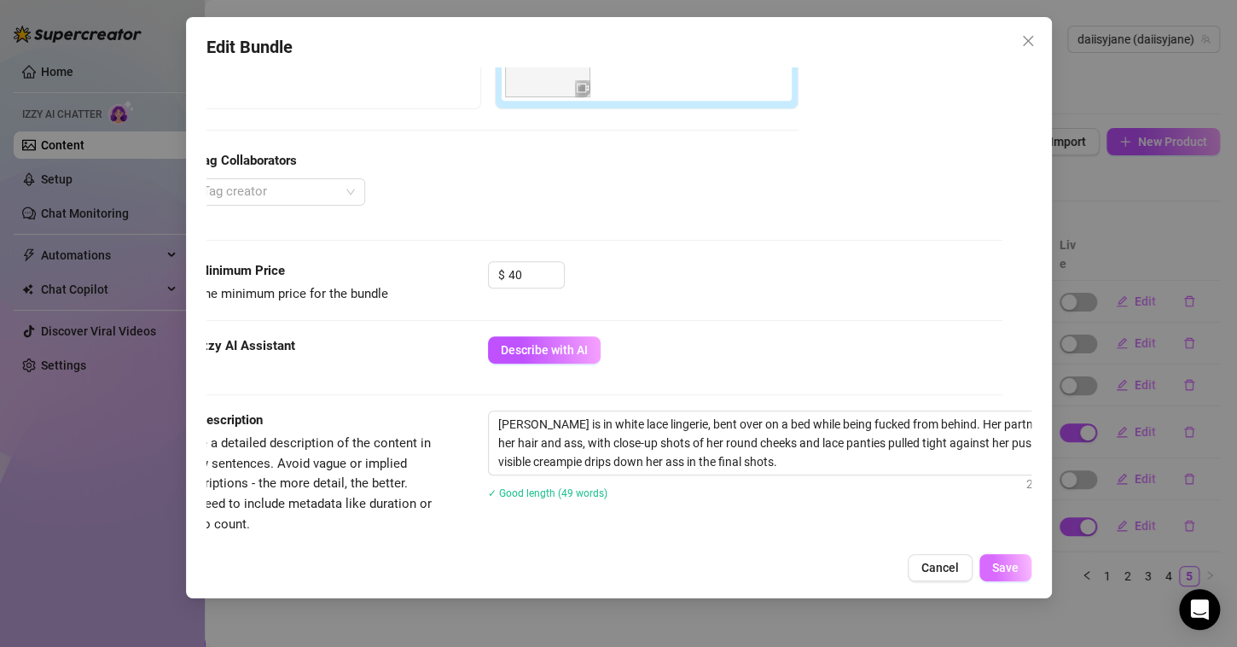
click at [996, 563] on span "Save" at bounding box center [1005, 567] width 26 height 14
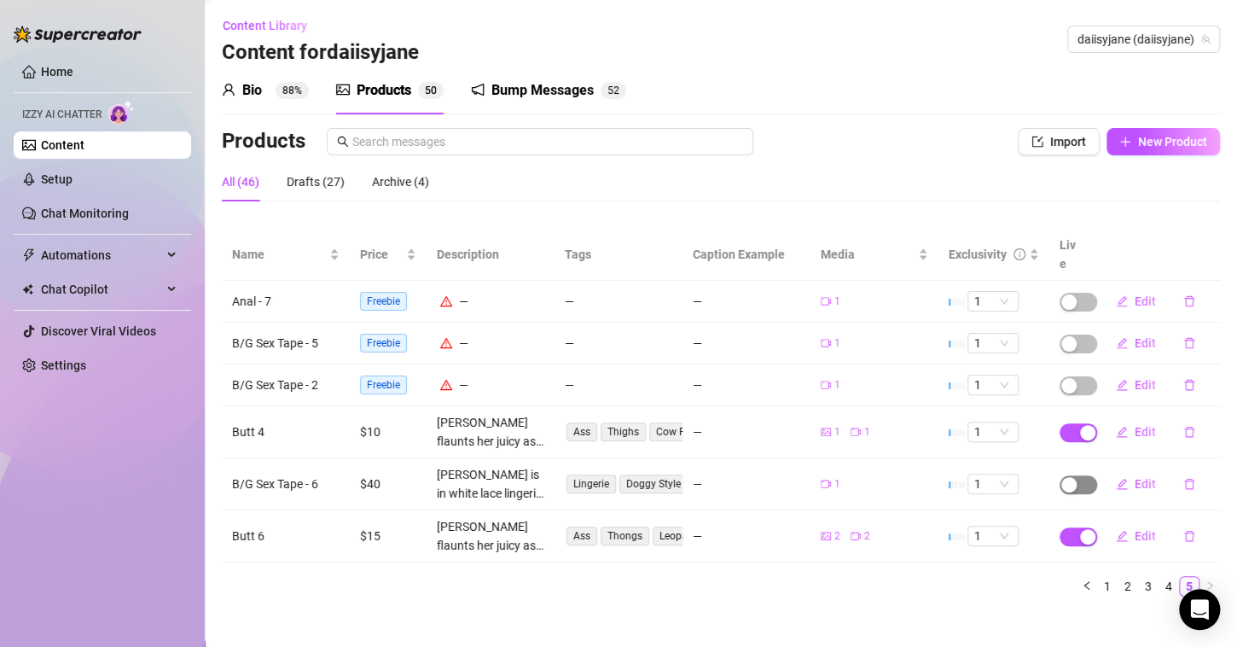
click at [1067, 477] on div "button" at bounding box center [1068, 484] width 15 height 15
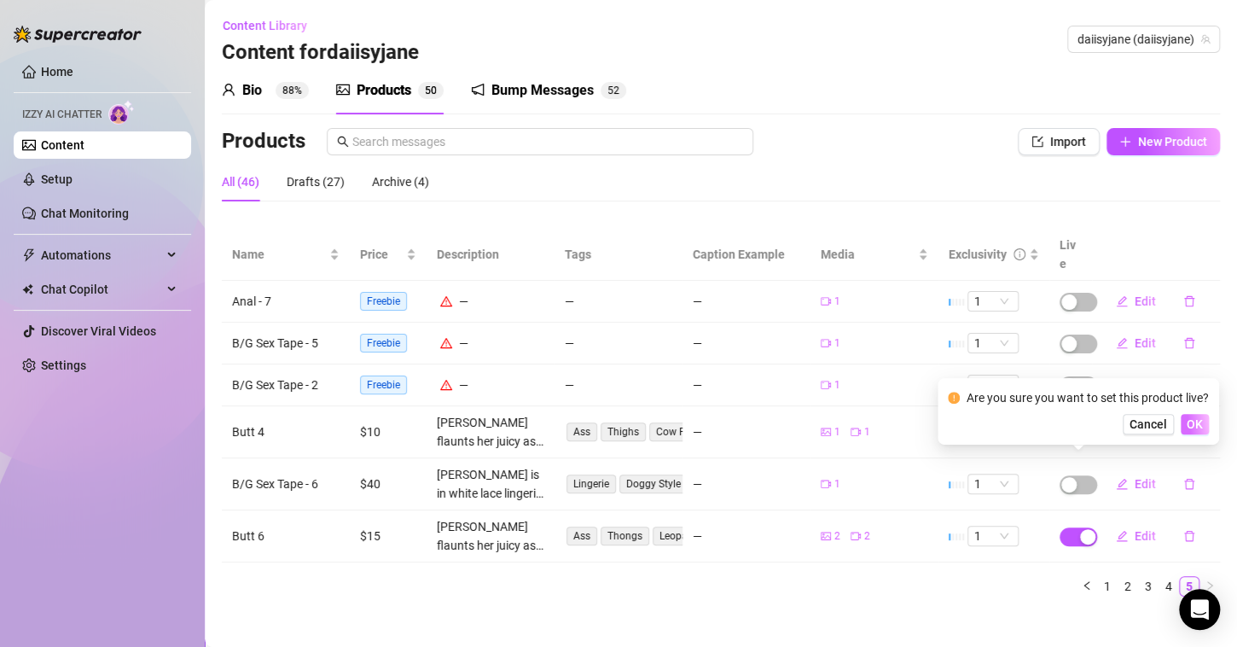
click at [1187, 426] on span "OK" at bounding box center [1195, 424] width 16 height 14
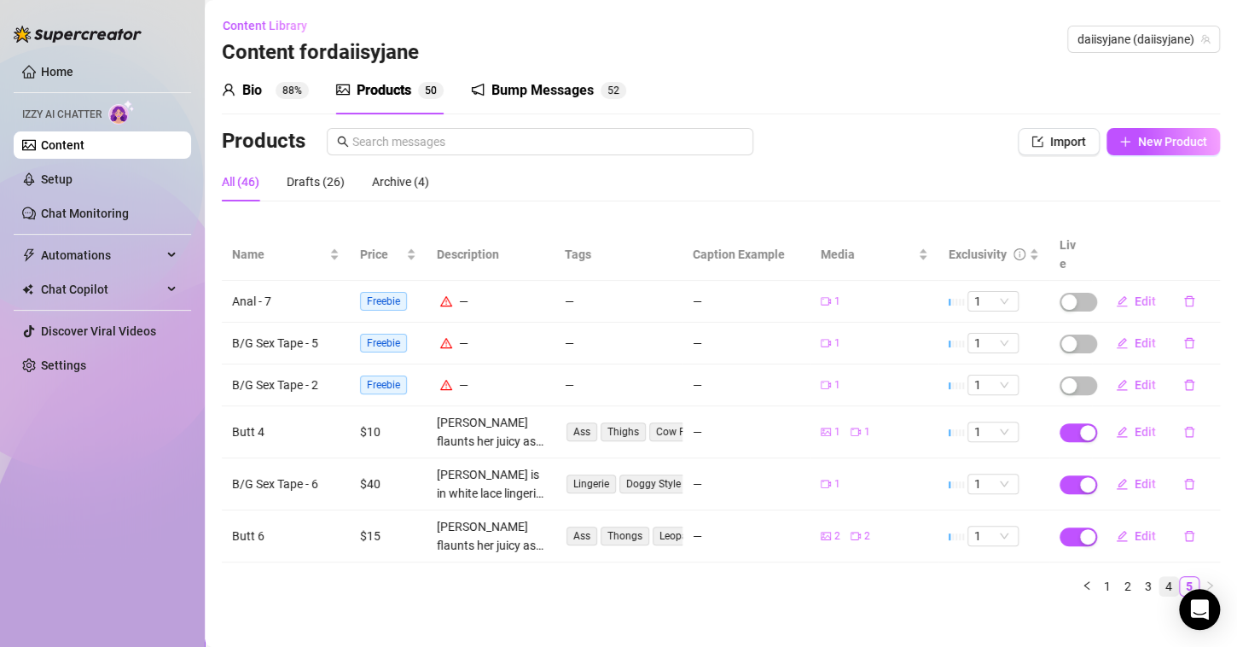
click at [1164, 577] on link "4" at bounding box center [1168, 586] width 19 height 19
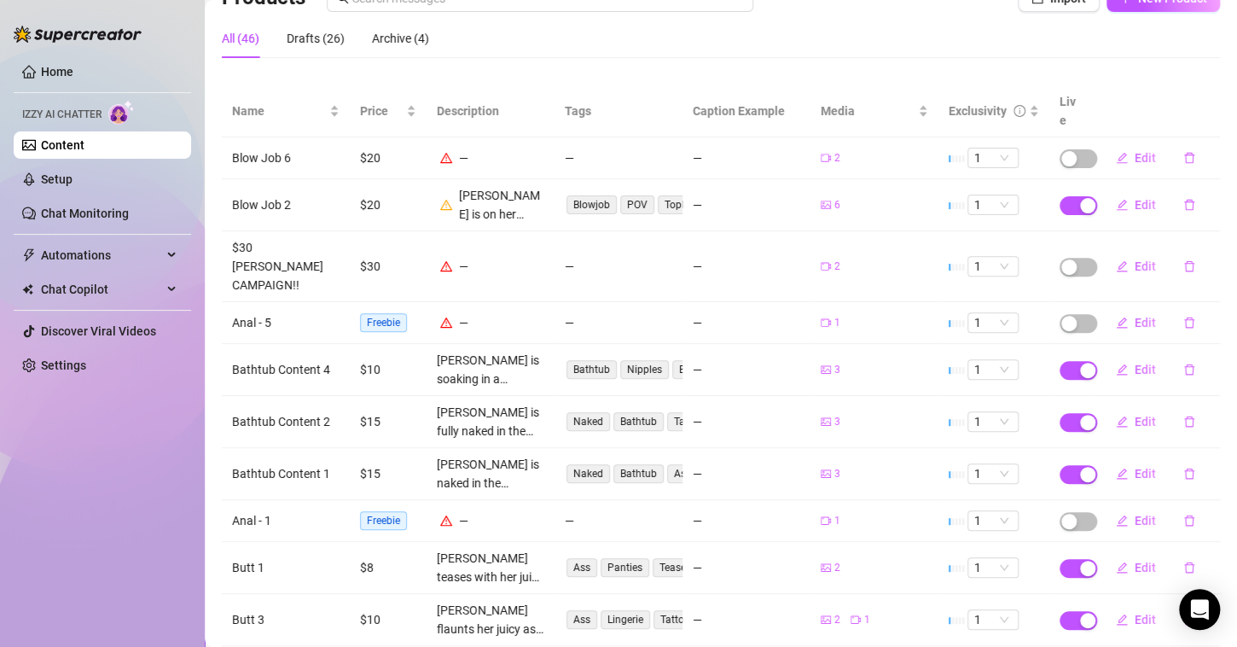
scroll to position [142, 0]
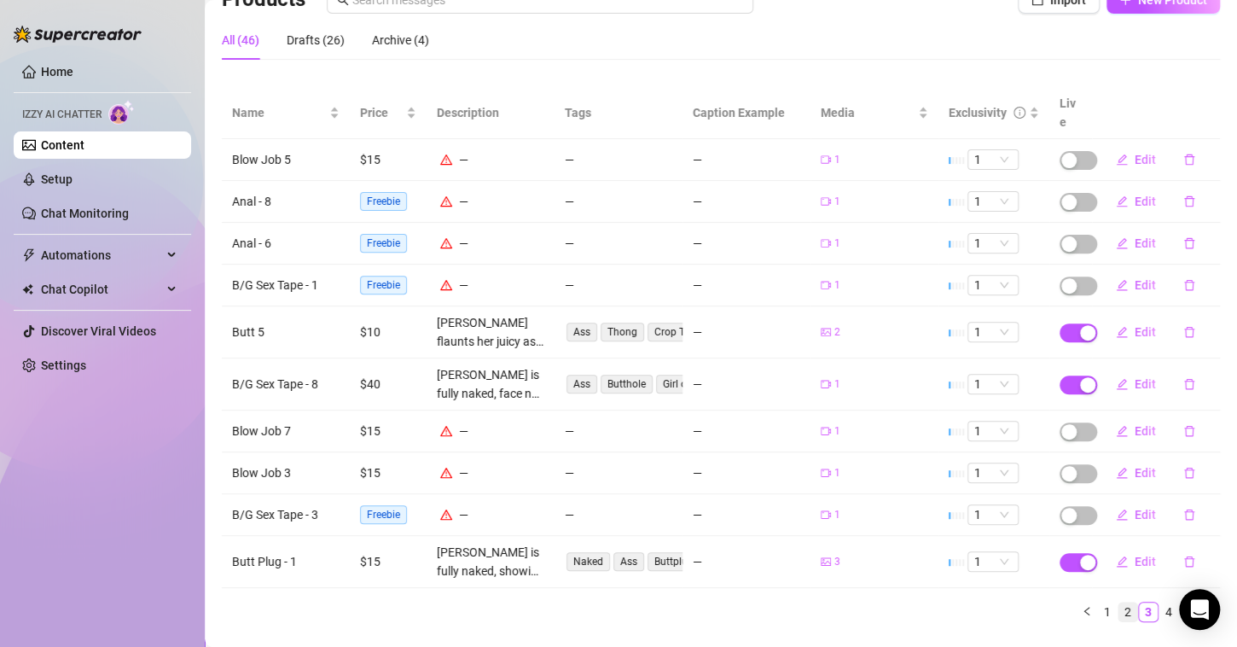
click at [1118, 602] on link "2" at bounding box center [1127, 611] width 19 height 19
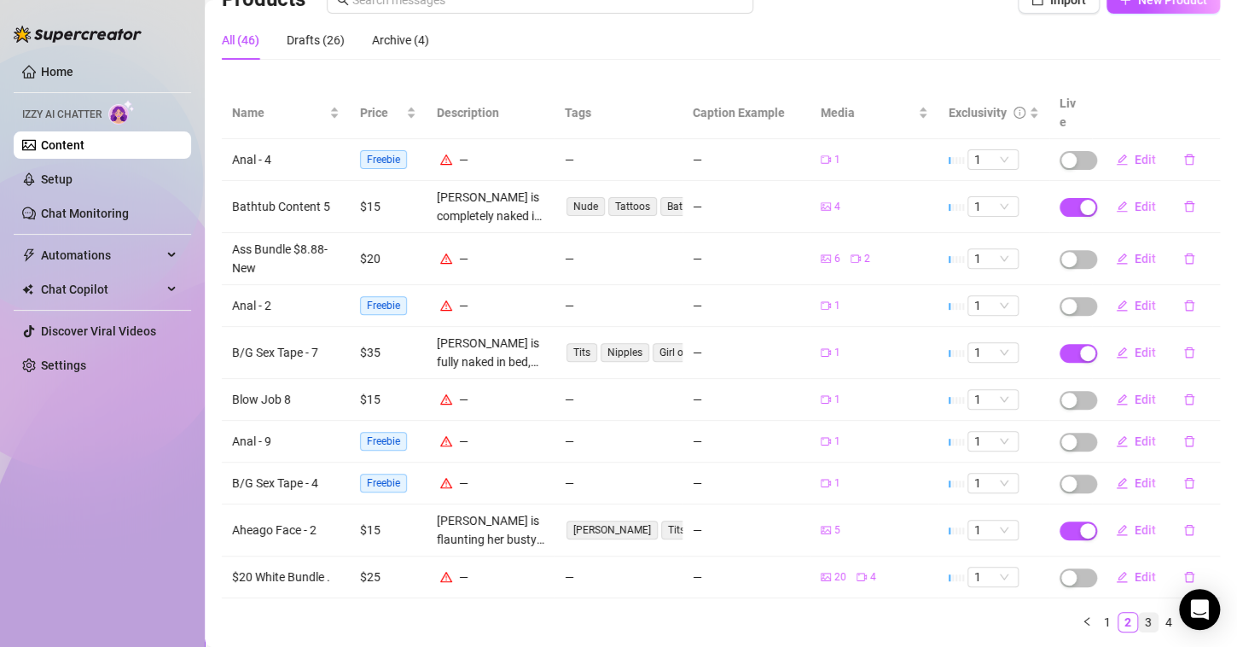
click at [1139, 612] on link "3" at bounding box center [1148, 621] width 19 height 19
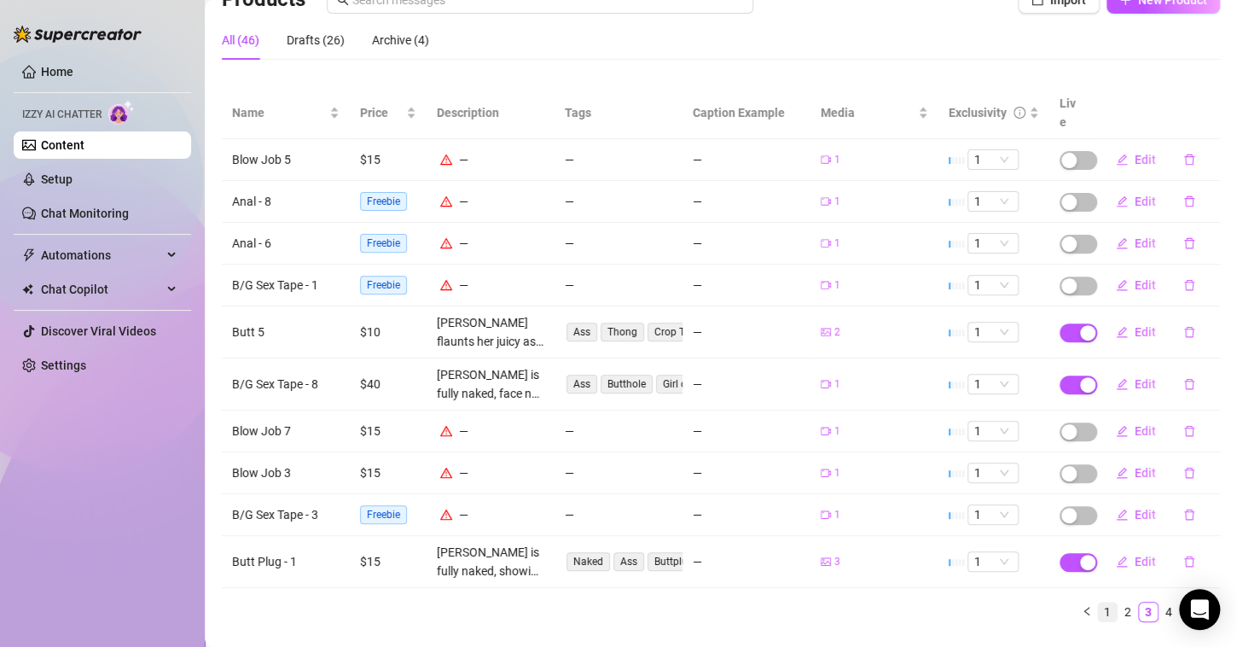
click at [1098, 602] on link "1" at bounding box center [1107, 611] width 19 height 19
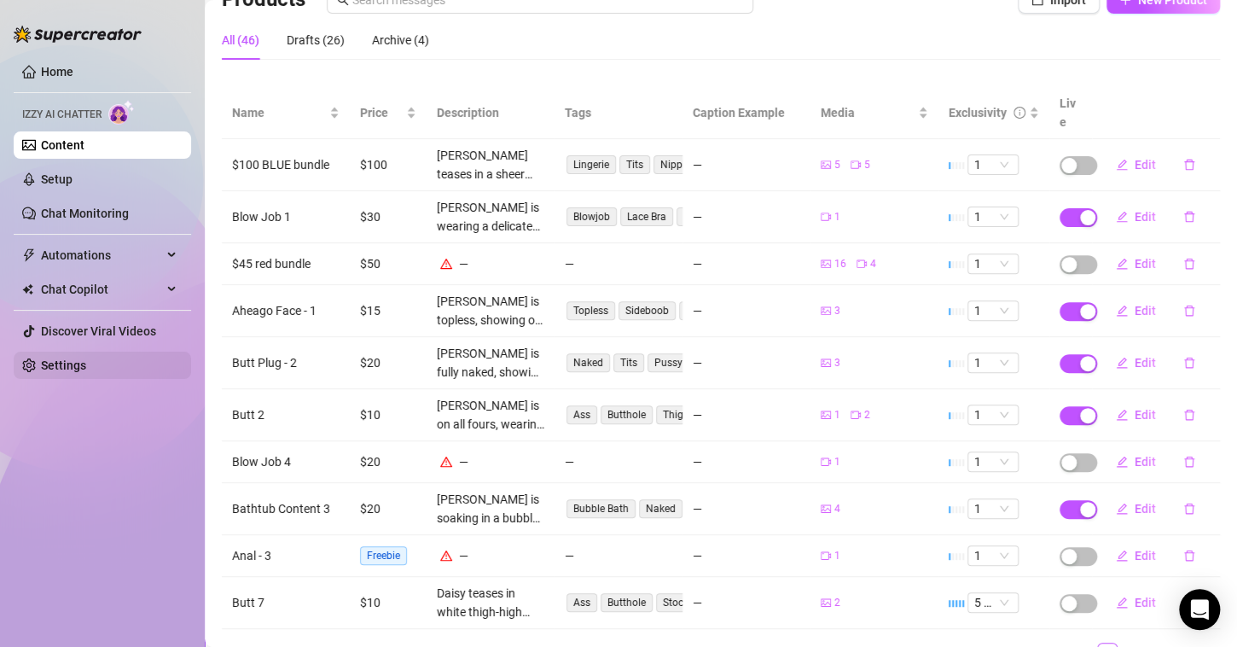
click at [70, 358] on link "Settings" at bounding box center [63, 365] width 45 height 14
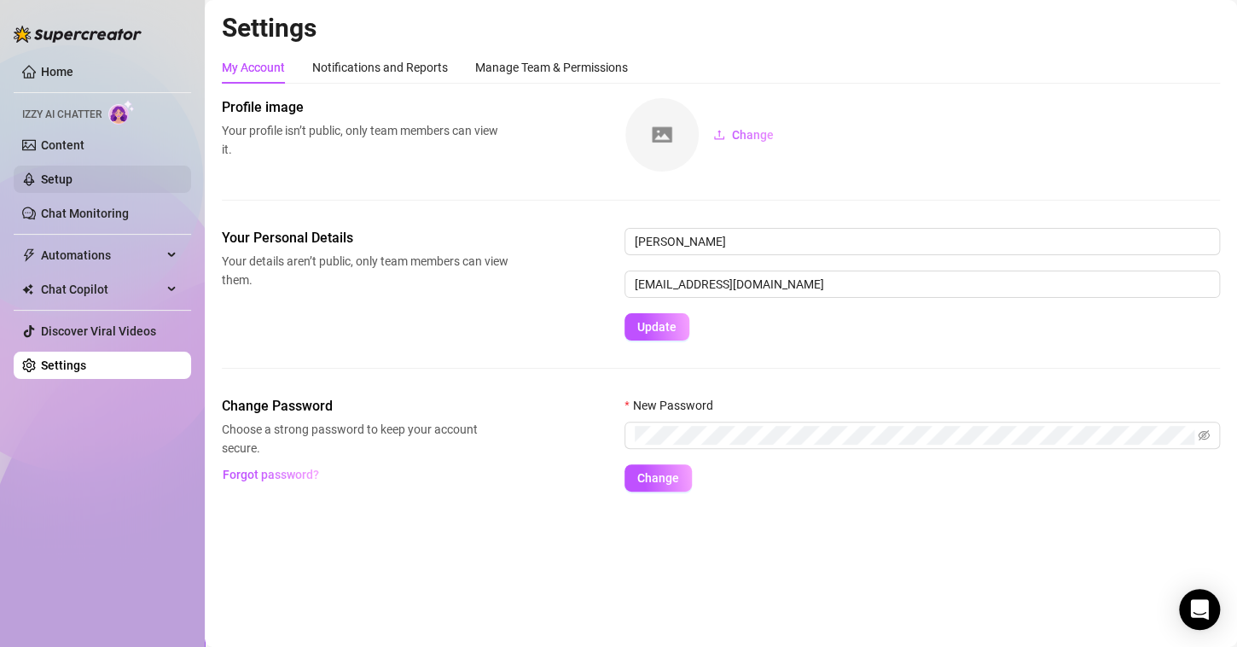
click at [73, 172] on link "Setup" at bounding box center [57, 179] width 32 height 14
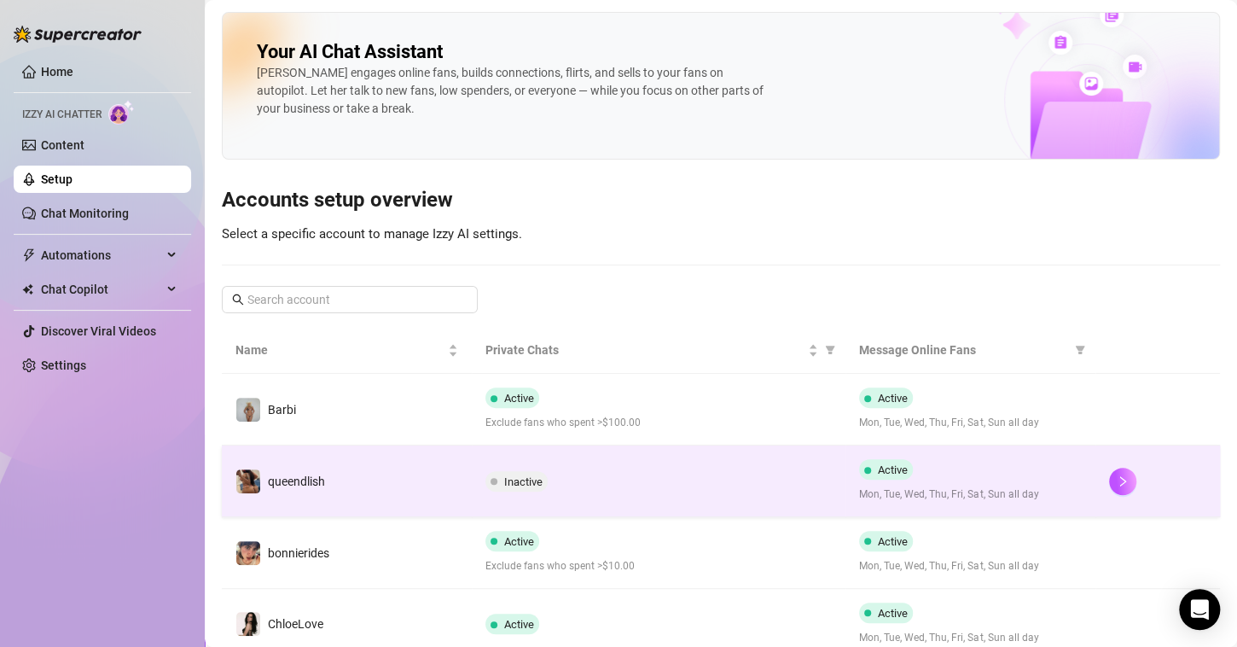
click at [625, 496] on td "Inactive" at bounding box center [659, 481] width 374 height 72
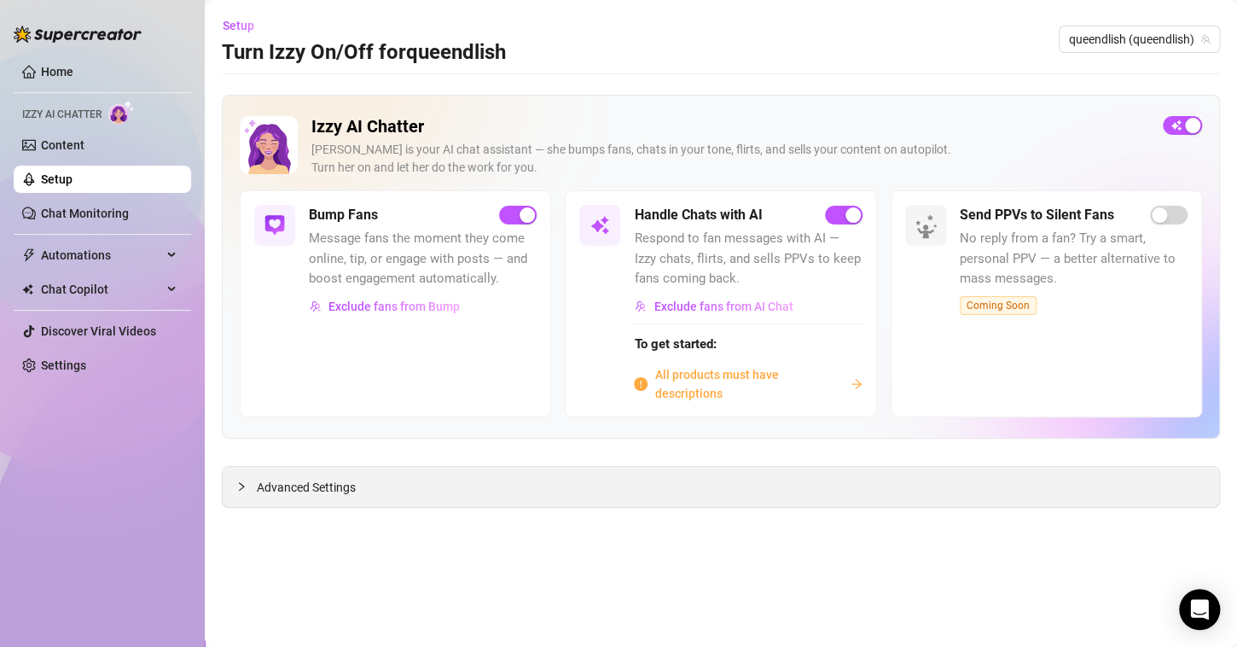
click at [280, 479] on span "Advanced Settings" at bounding box center [306, 487] width 99 height 19
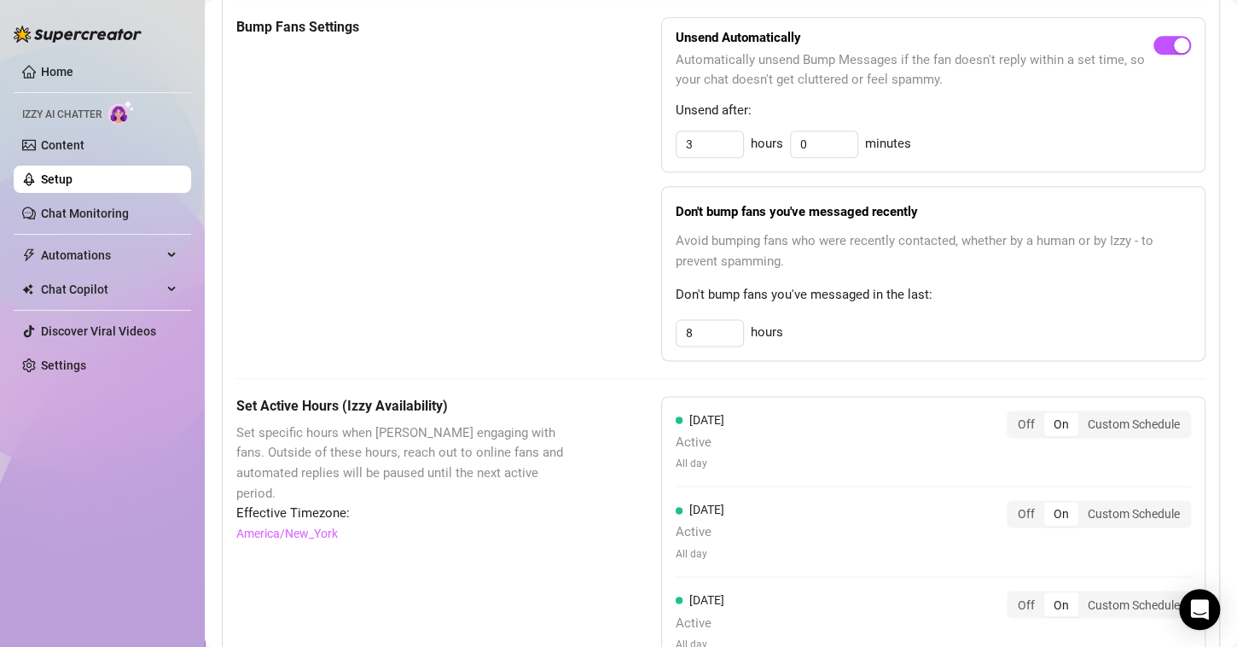
scroll to position [935, 0]
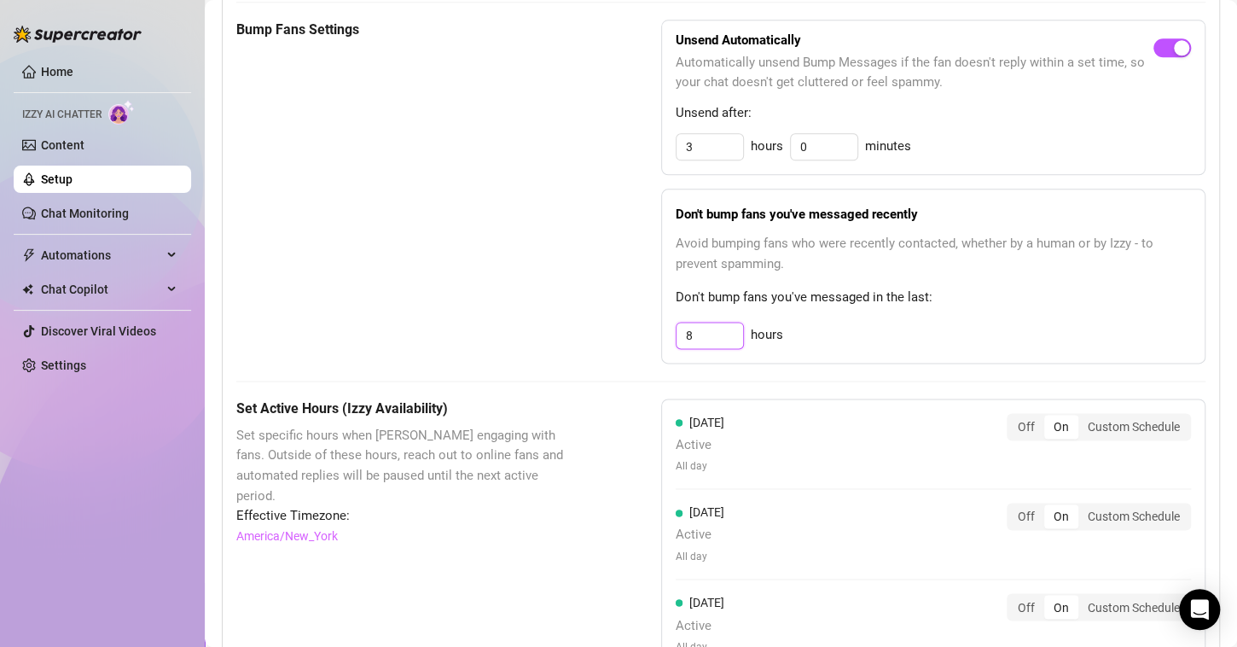
click at [705, 338] on input "8" at bounding box center [709, 335] width 67 height 26
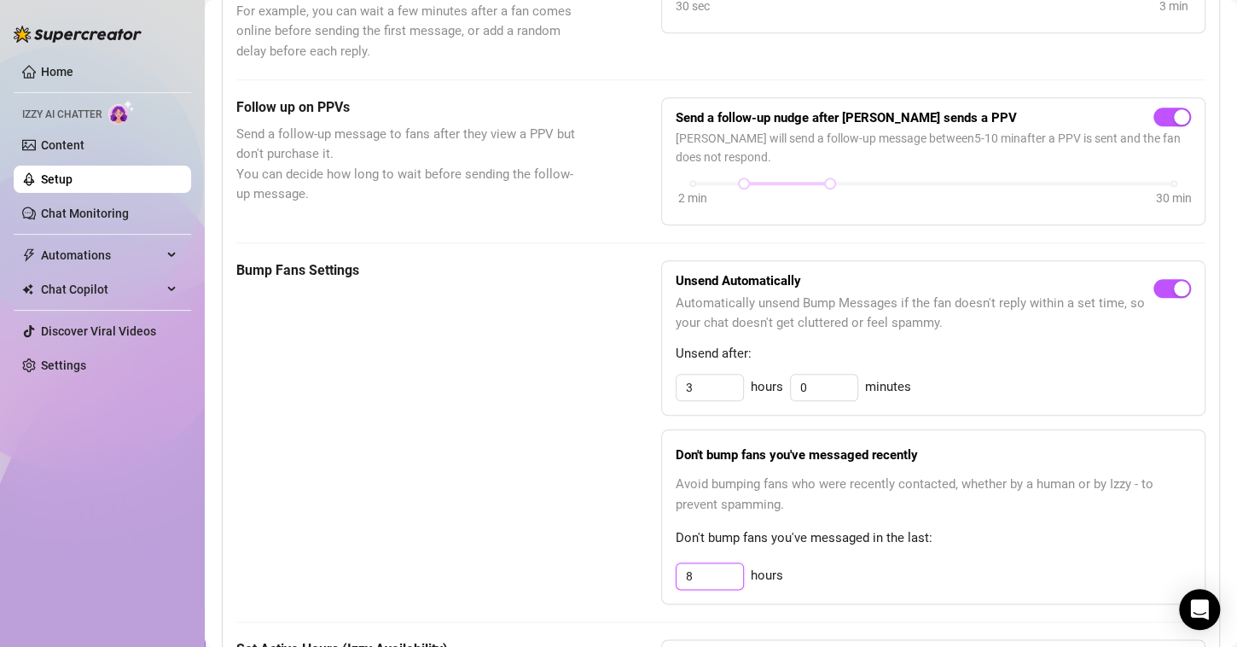
scroll to position [695, 0]
click at [491, 450] on div "Bump Fans Settings" at bounding box center [406, 431] width 340 height 344
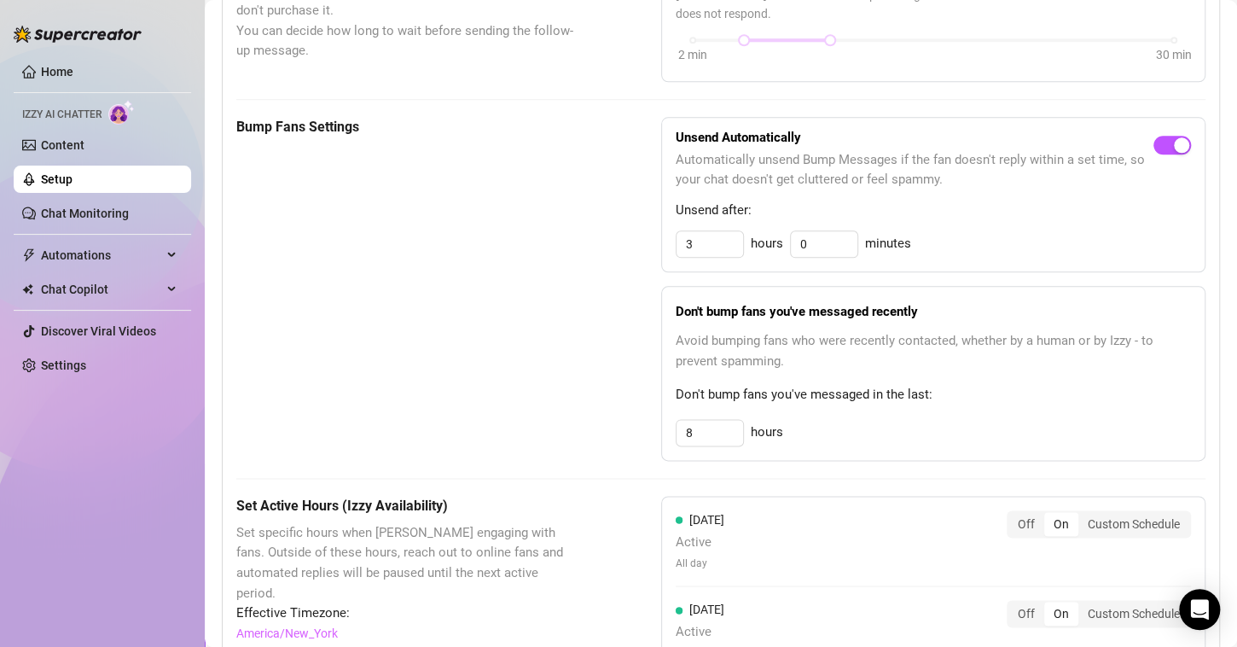
scroll to position [836, 0]
